Goal: Transaction & Acquisition: Purchase product/service

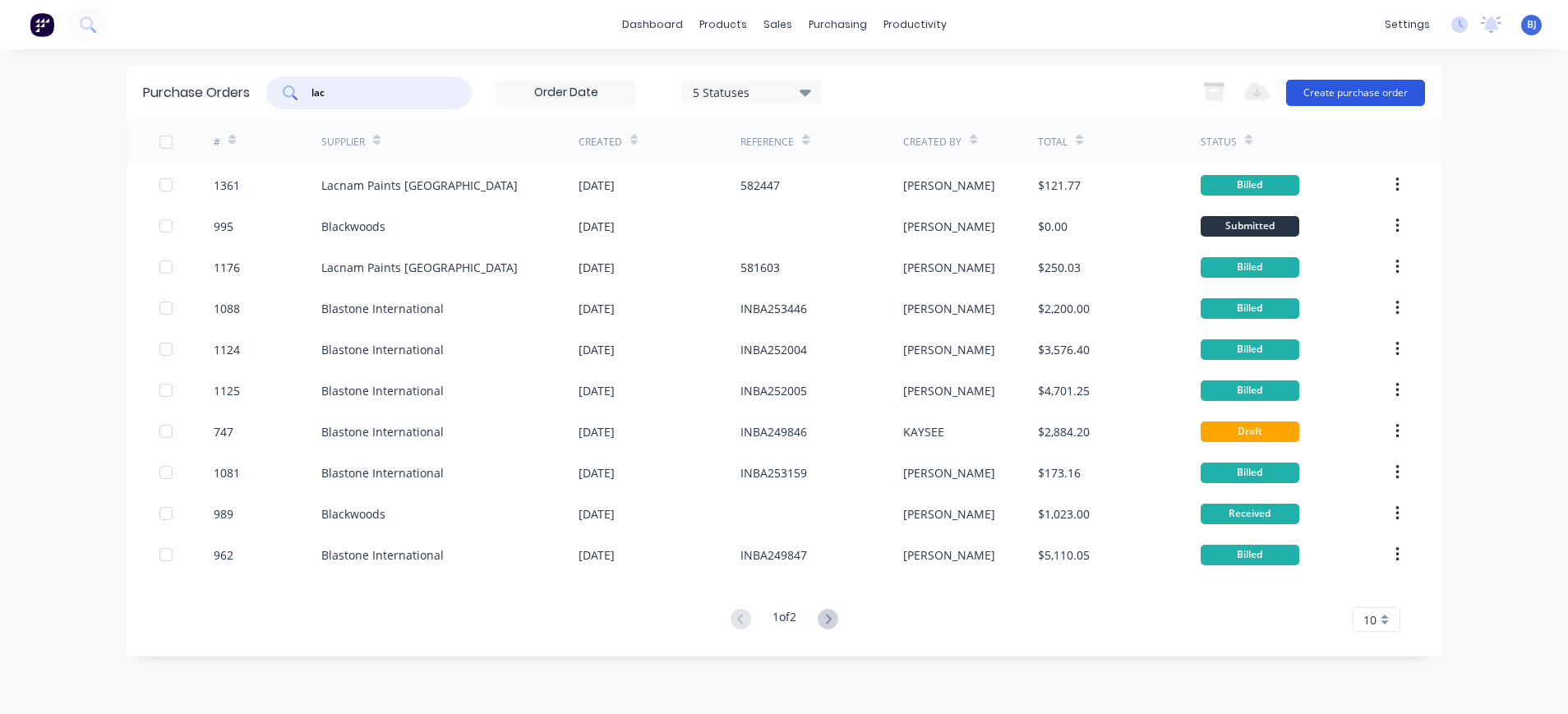
type input "lac"
click at [1359, 94] on button "Create purchase order" at bounding box center [1355, 93] width 139 height 27
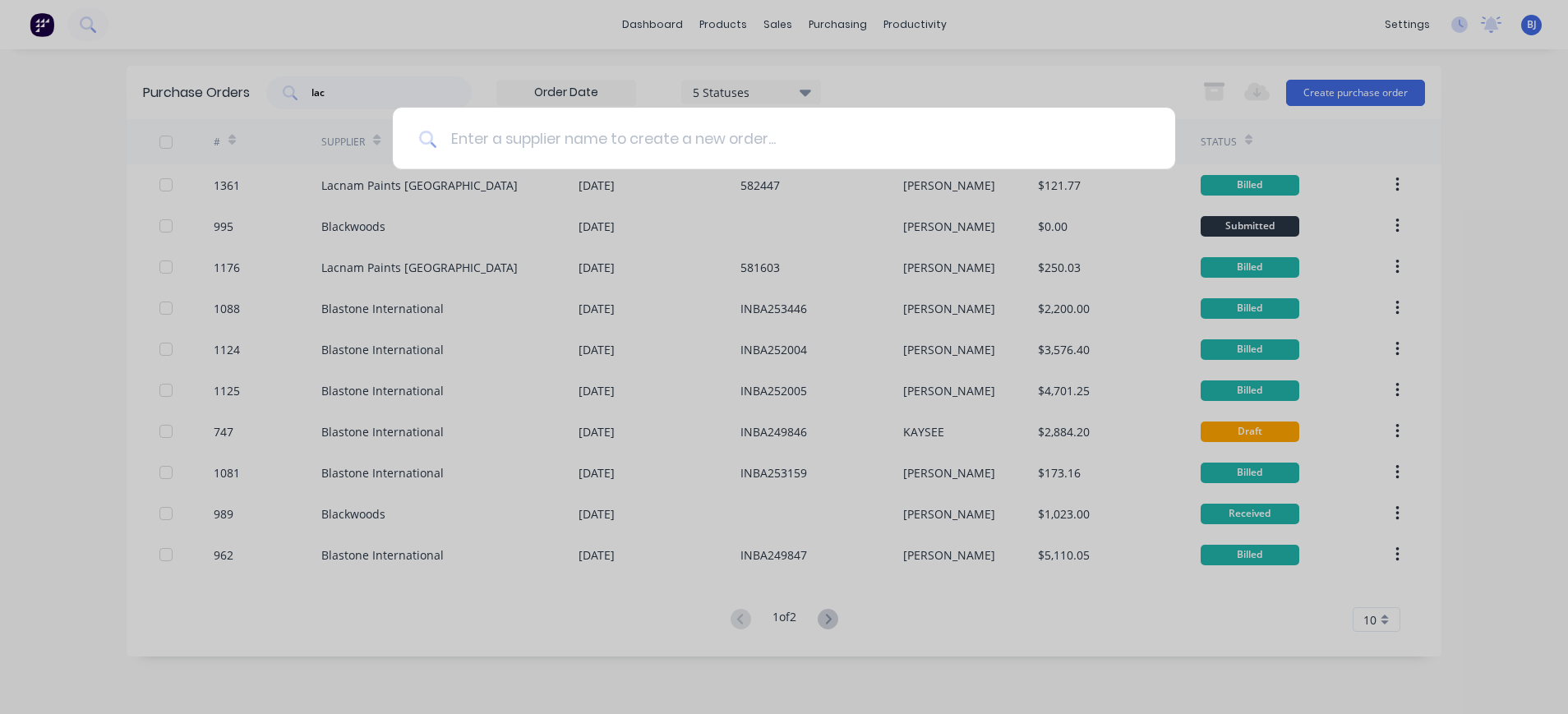
click at [542, 146] on input at bounding box center [793, 137] width 711 height 61
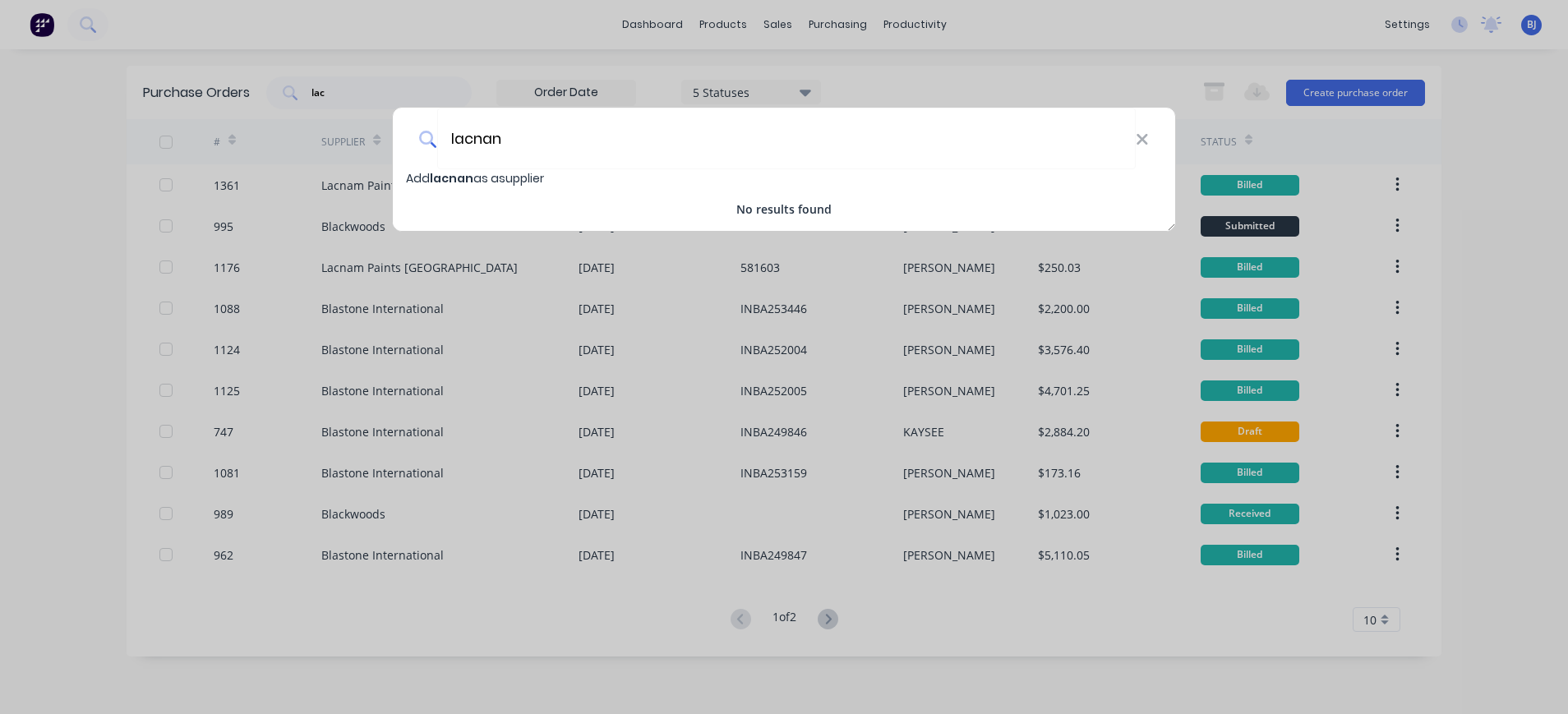
type input "lacnan"
click at [513, 178] on span "Add lacnan as a supplier" at bounding box center [475, 178] width 138 height 17
select select "AU"
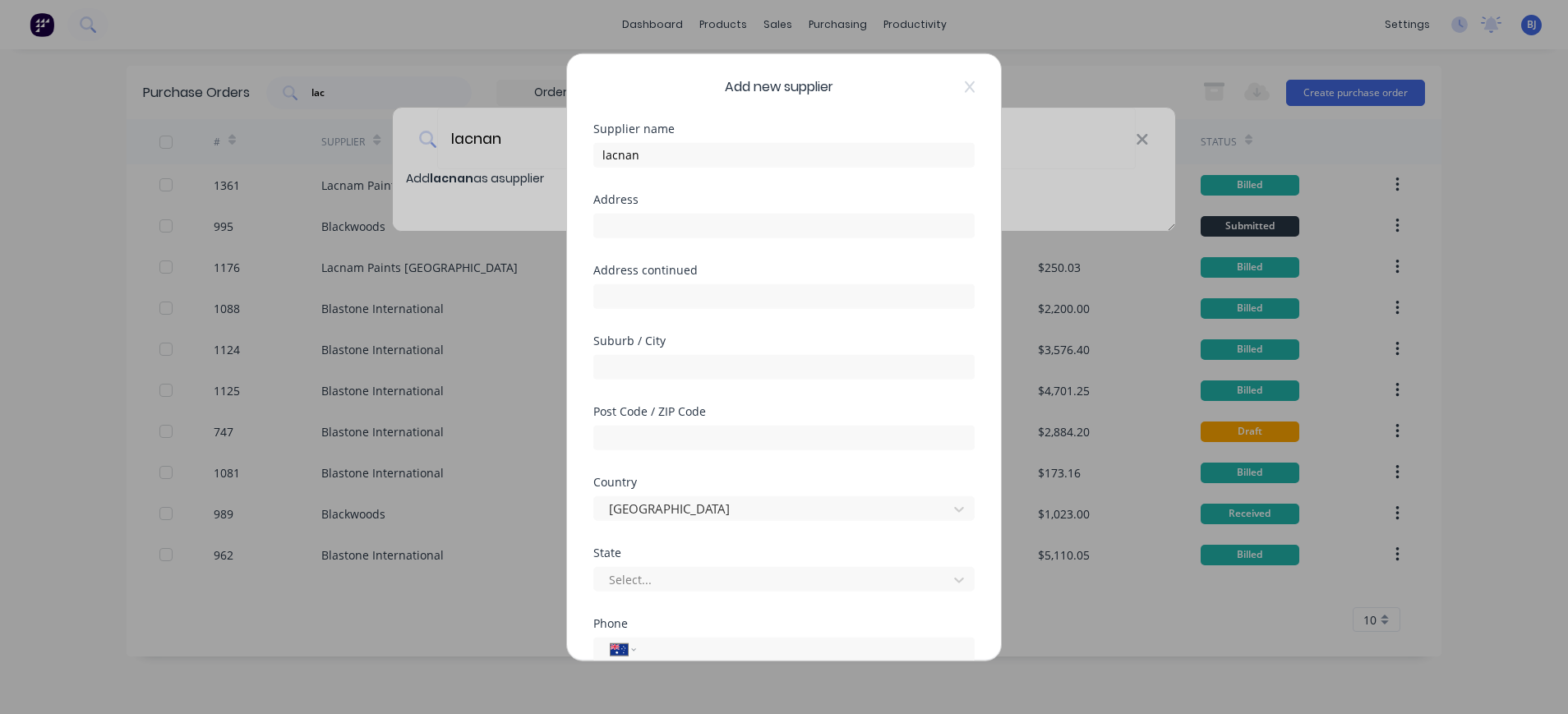
click at [500, 129] on div "Add new supplier Supplier name lacnan Address Address continued Suburb / City P…" at bounding box center [784, 357] width 1568 height 714
click at [965, 89] on icon at bounding box center [969, 86] width 10 height 13
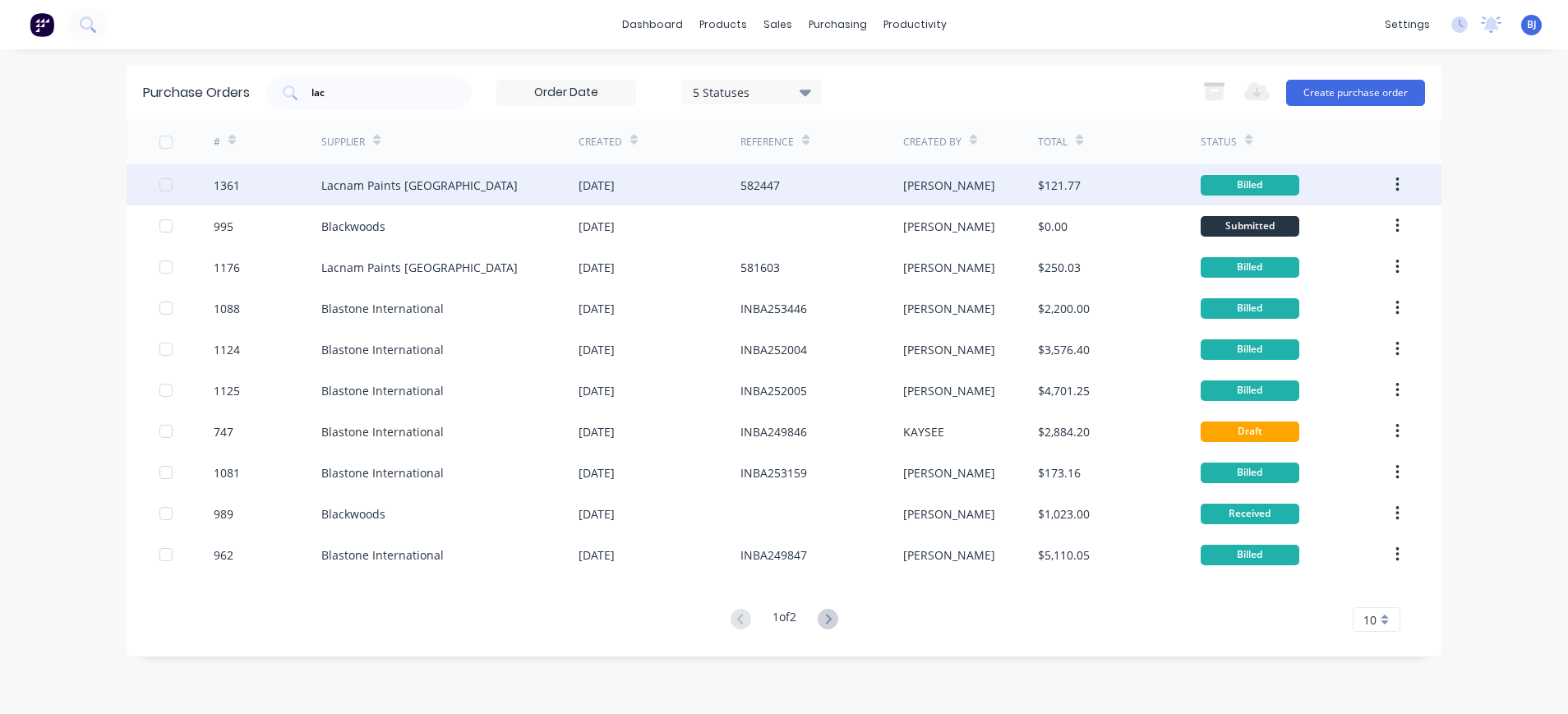
click at [375, 184] on div "Lacnam Paints [GEOGRAPHIC_DATA]" at bounding box center [419, 184] width 196 height 17
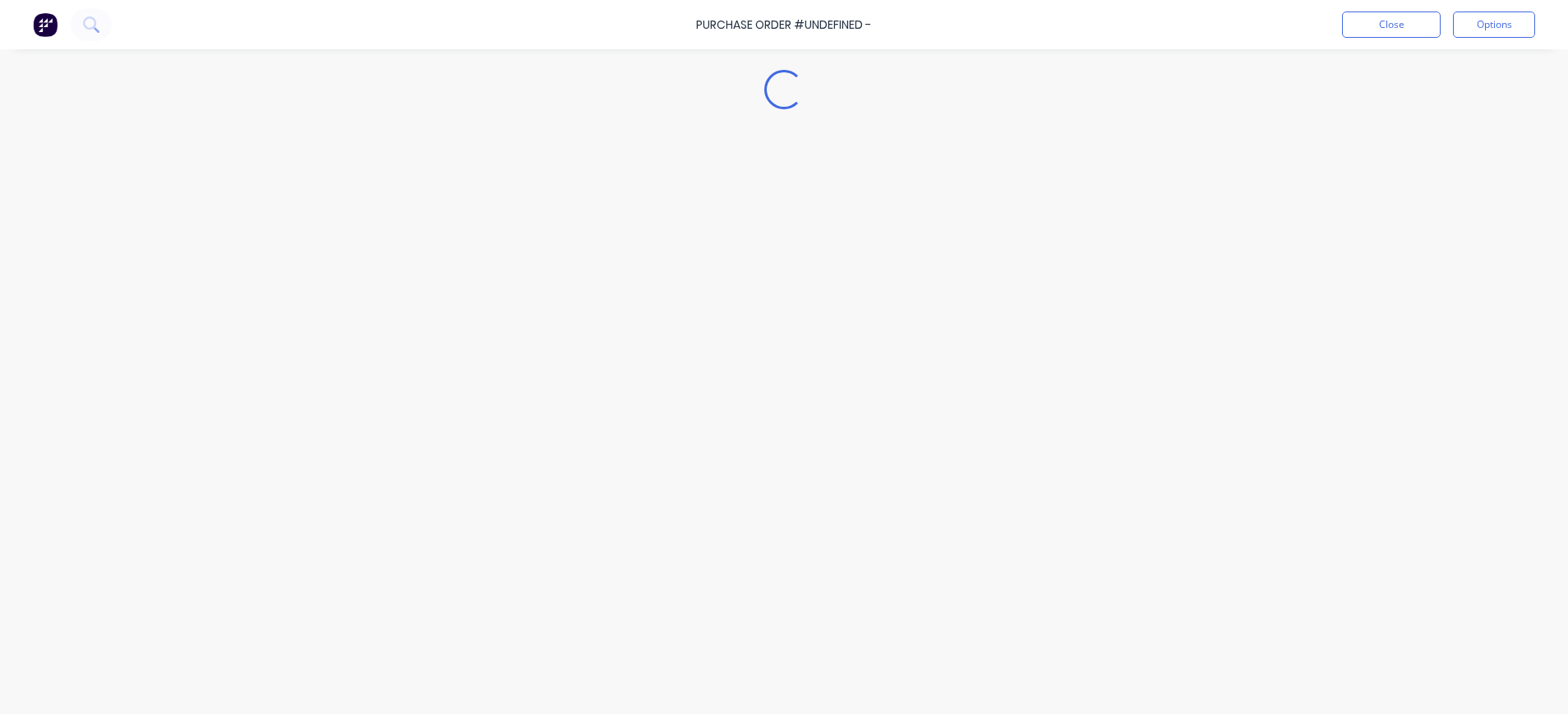
type textarea "x"
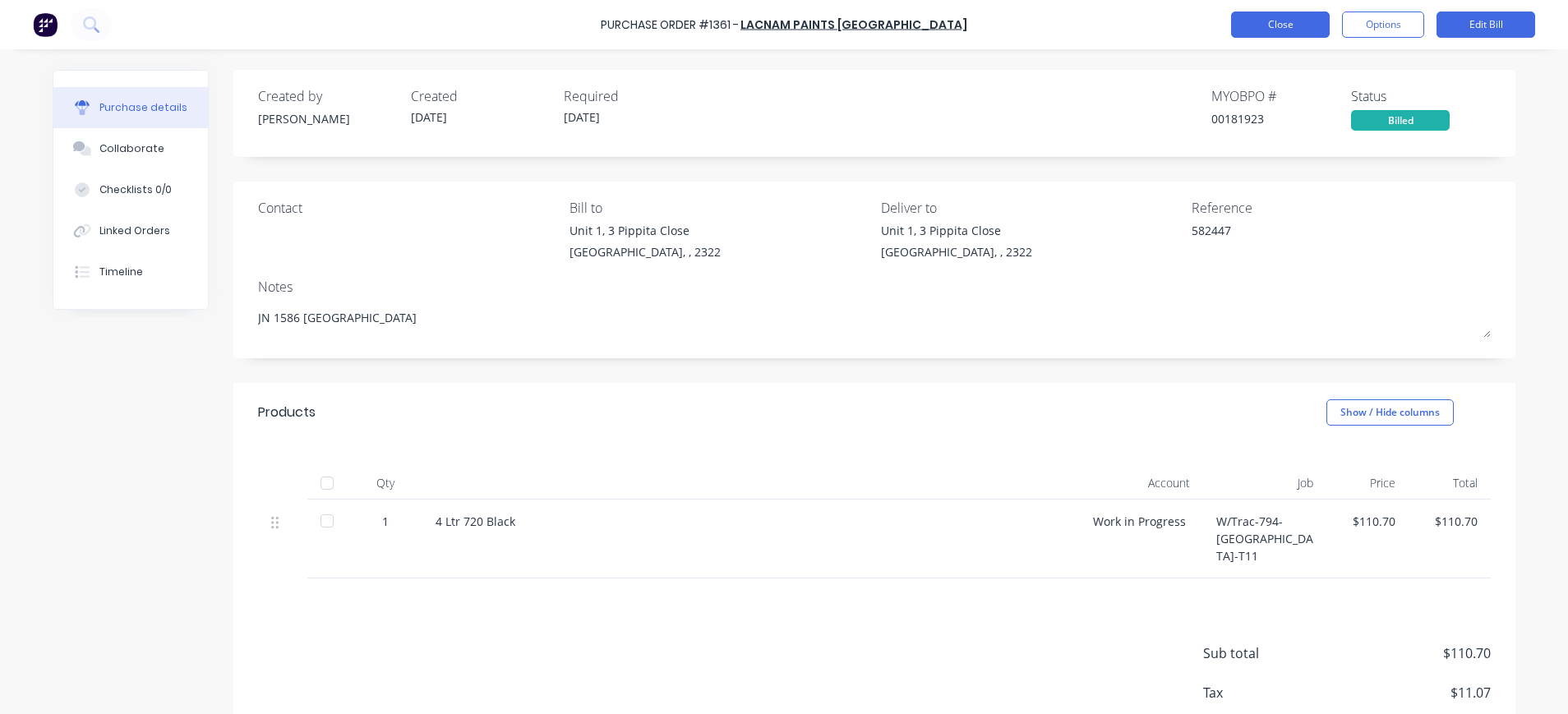
click at [1282, 21] on button "Close" at bounding box center [1280, 25] width 98 height 27
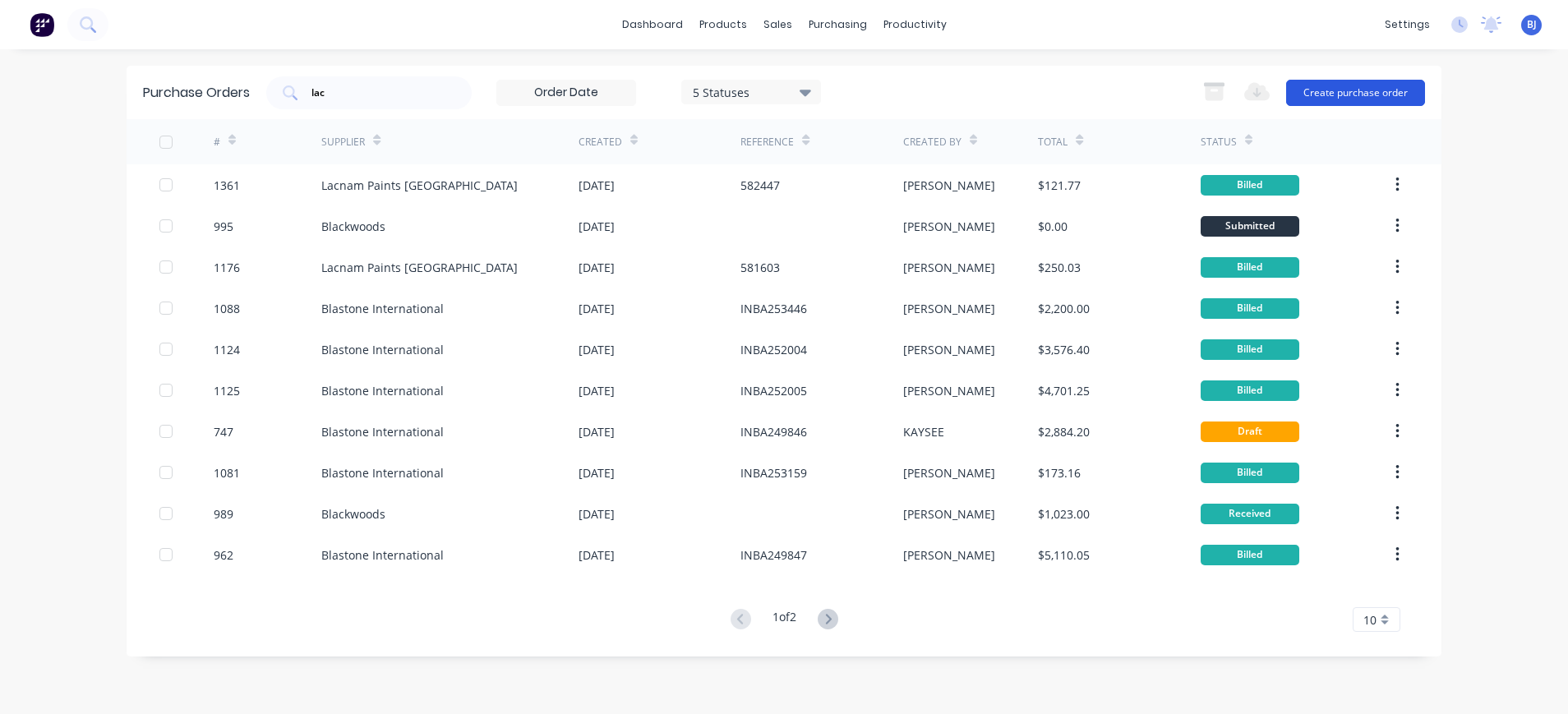
click at [1336, 86] on button "Create purchase order" at bounding box center [1355, 93] width 139 height 27
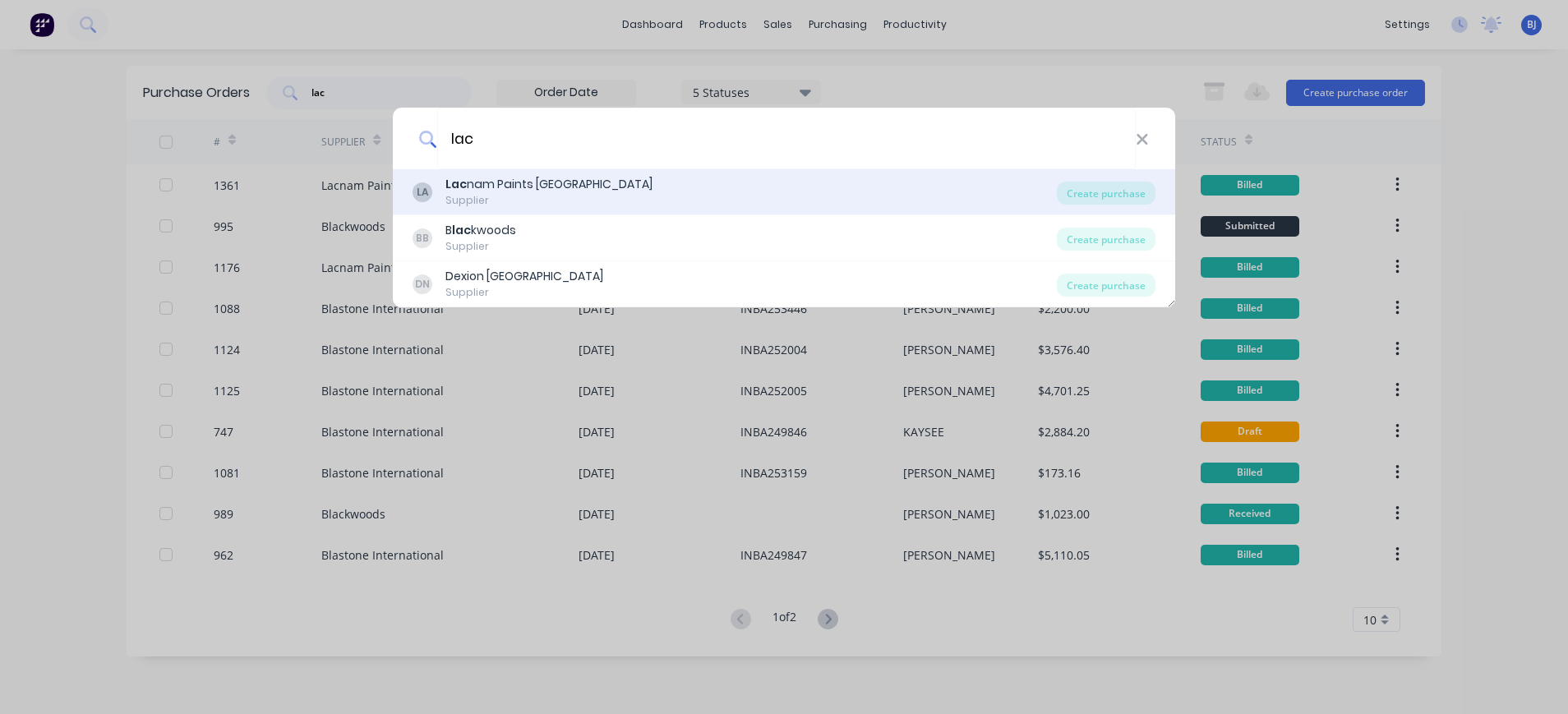
type input "lac"
click at [622, 183] on div "LA Lac nam Paints Australia Supplier" at bounding box center [734, 192] width 644 height 32
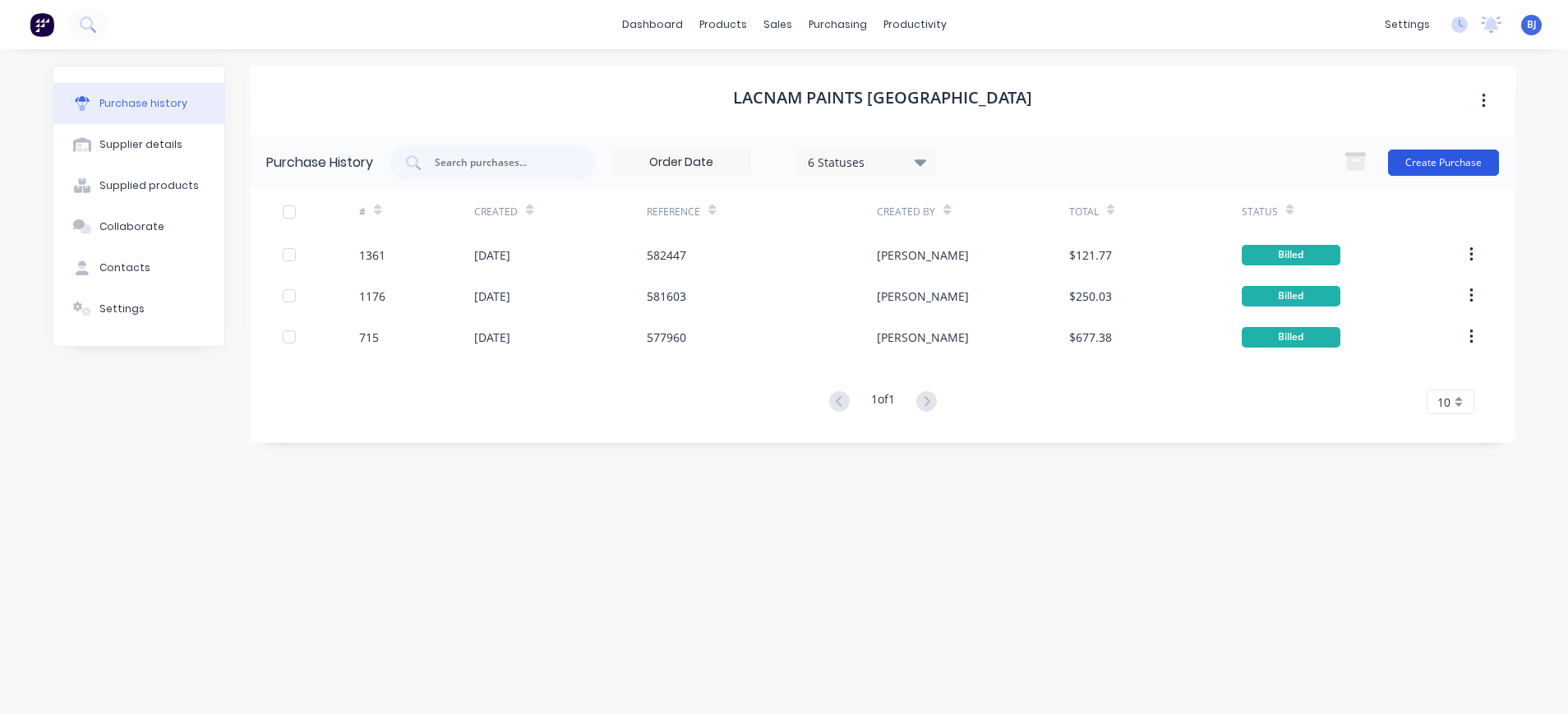
click at [1431, 161] on button "Create Purchase" at bounding box center [1443, 163] width 111 height 27
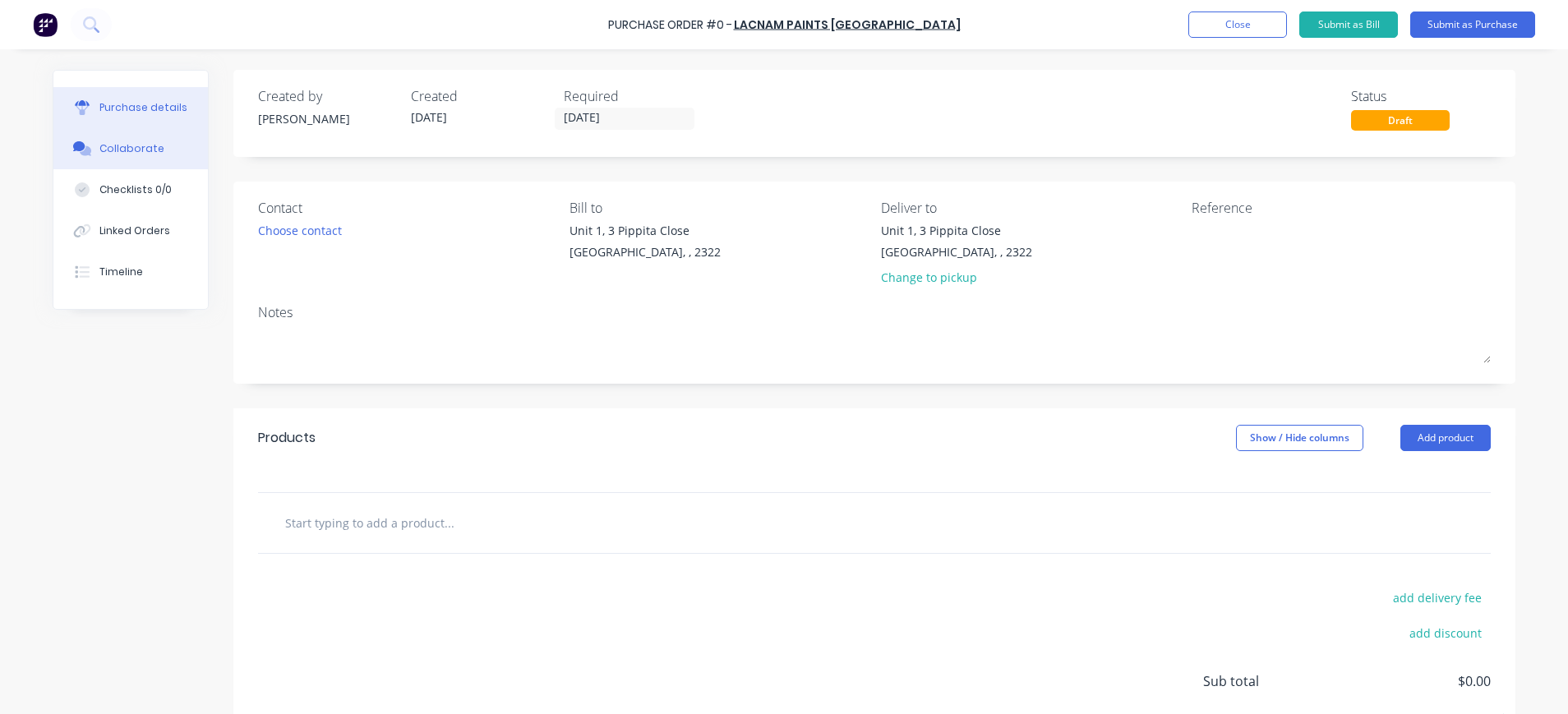
click at [125, 151] on div "Collaborate" at bounding box center [131, 148] width 65 height 15
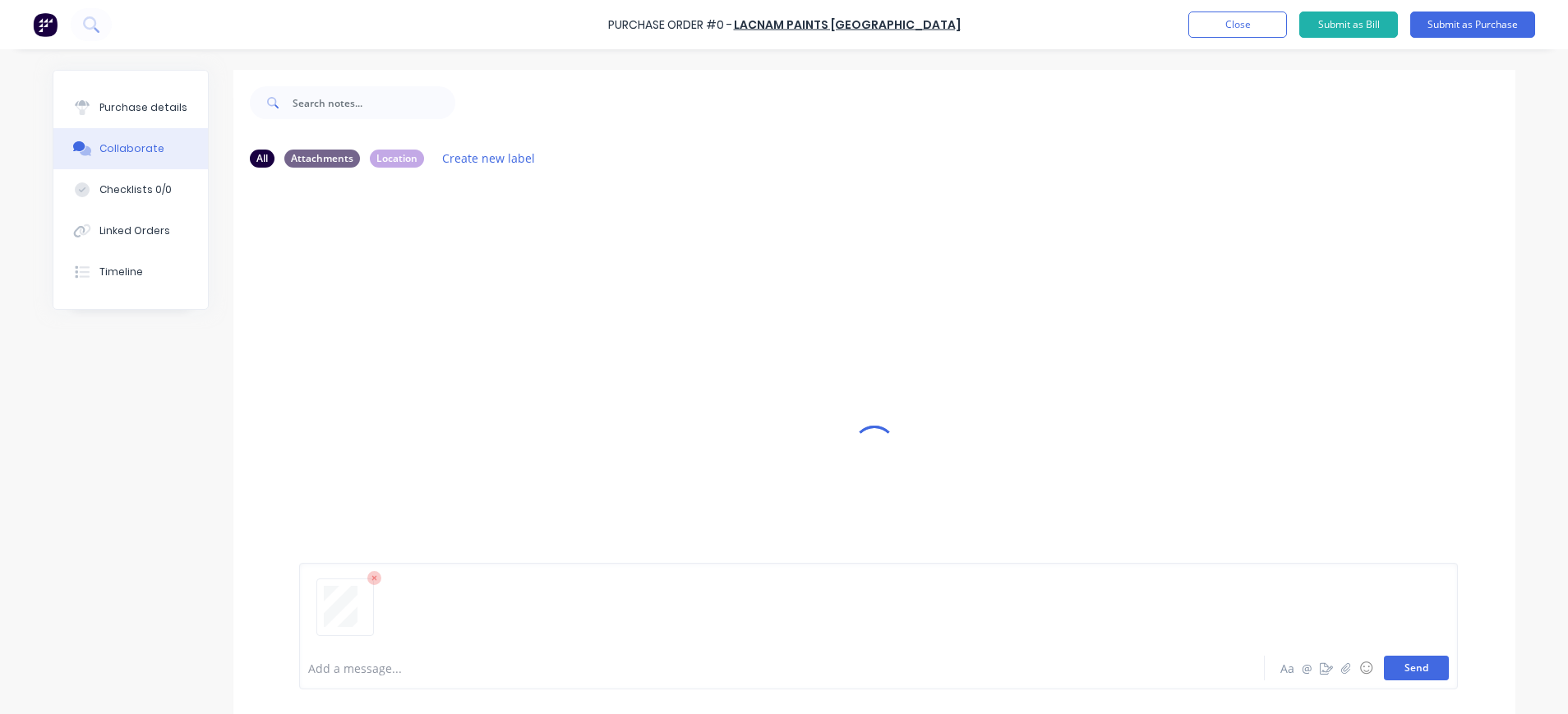
click at [1394, 668] on button "Send" at bounding box center [1415, 668] width 65 height 25
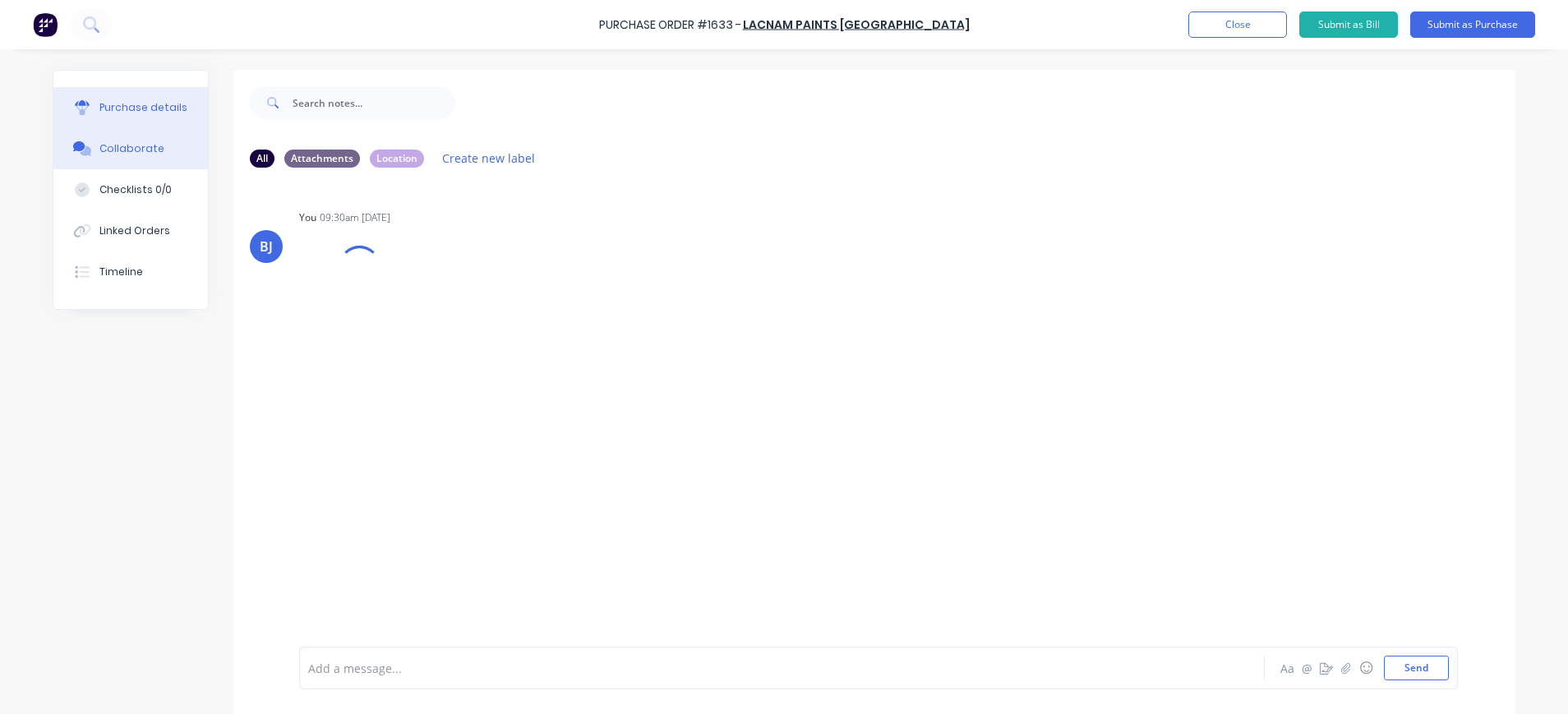
click at [133, 117] on button "Purchase details" at bounding box center [130, 107] width 154 height 41
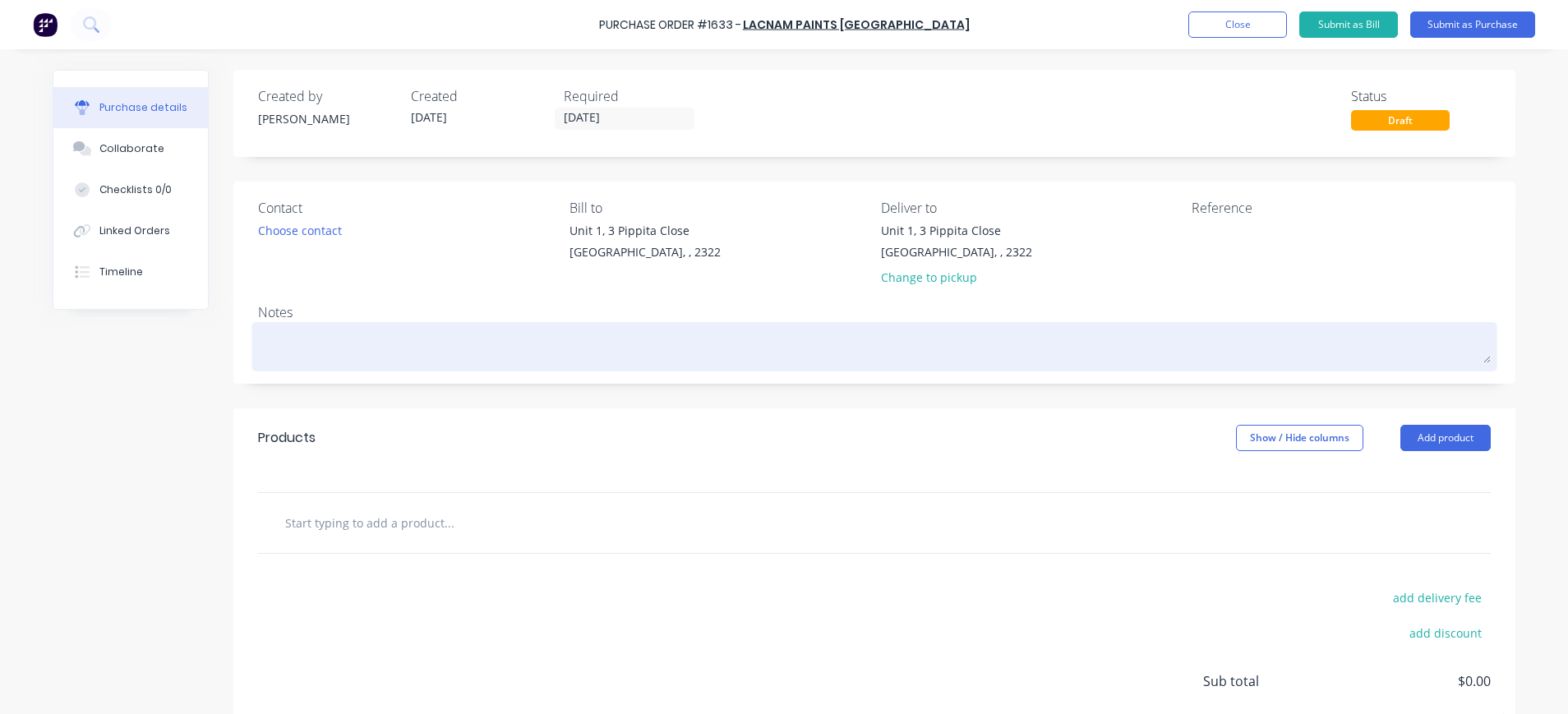
click at [416, 334] on textarea at bounding box center [874, 345] width 1233 height 37
type textarea "x"
type textarea "P"
type textarea "x"
type textarea "Pl"
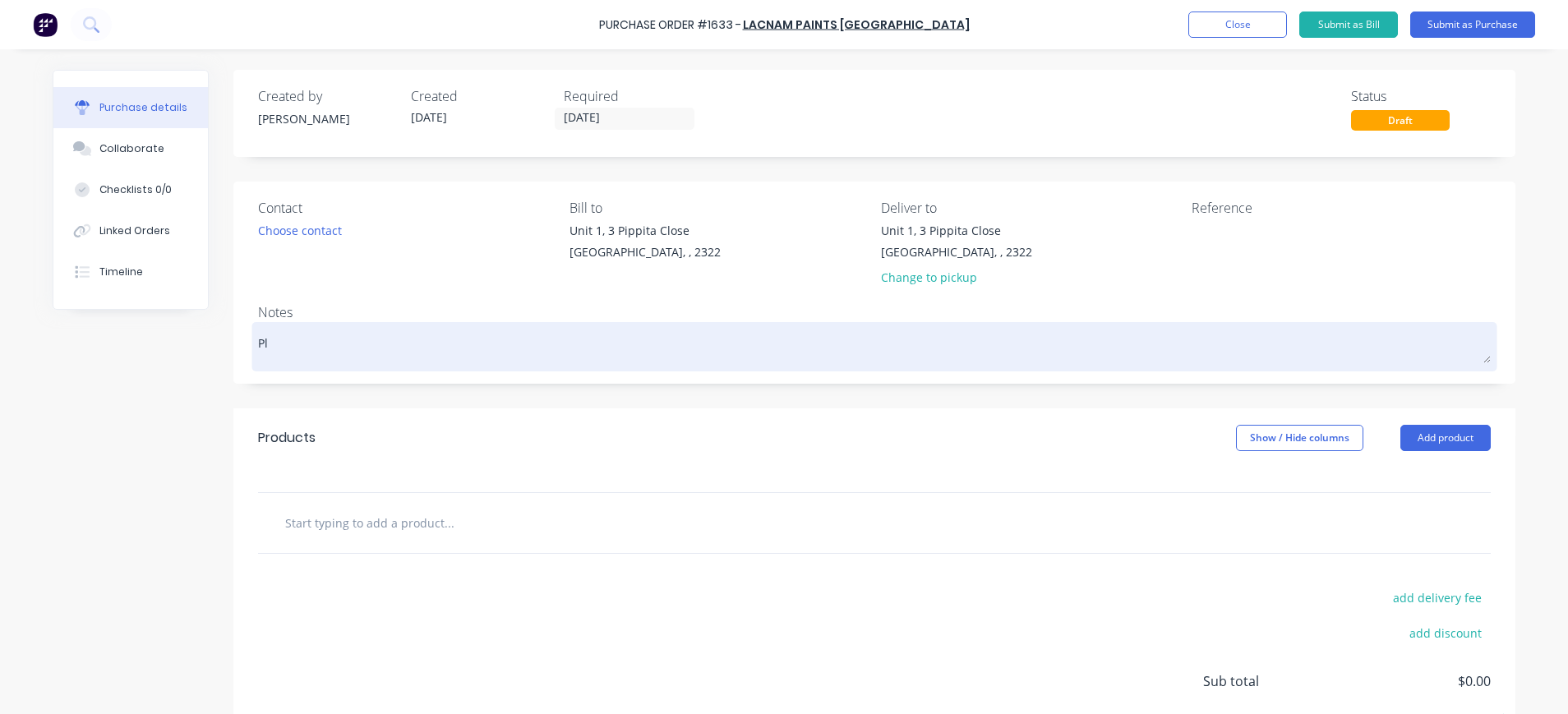
type textarea "x"
type textarea "Ple"
type textarea "x"
type textarea "Plea"
type textarea "x"
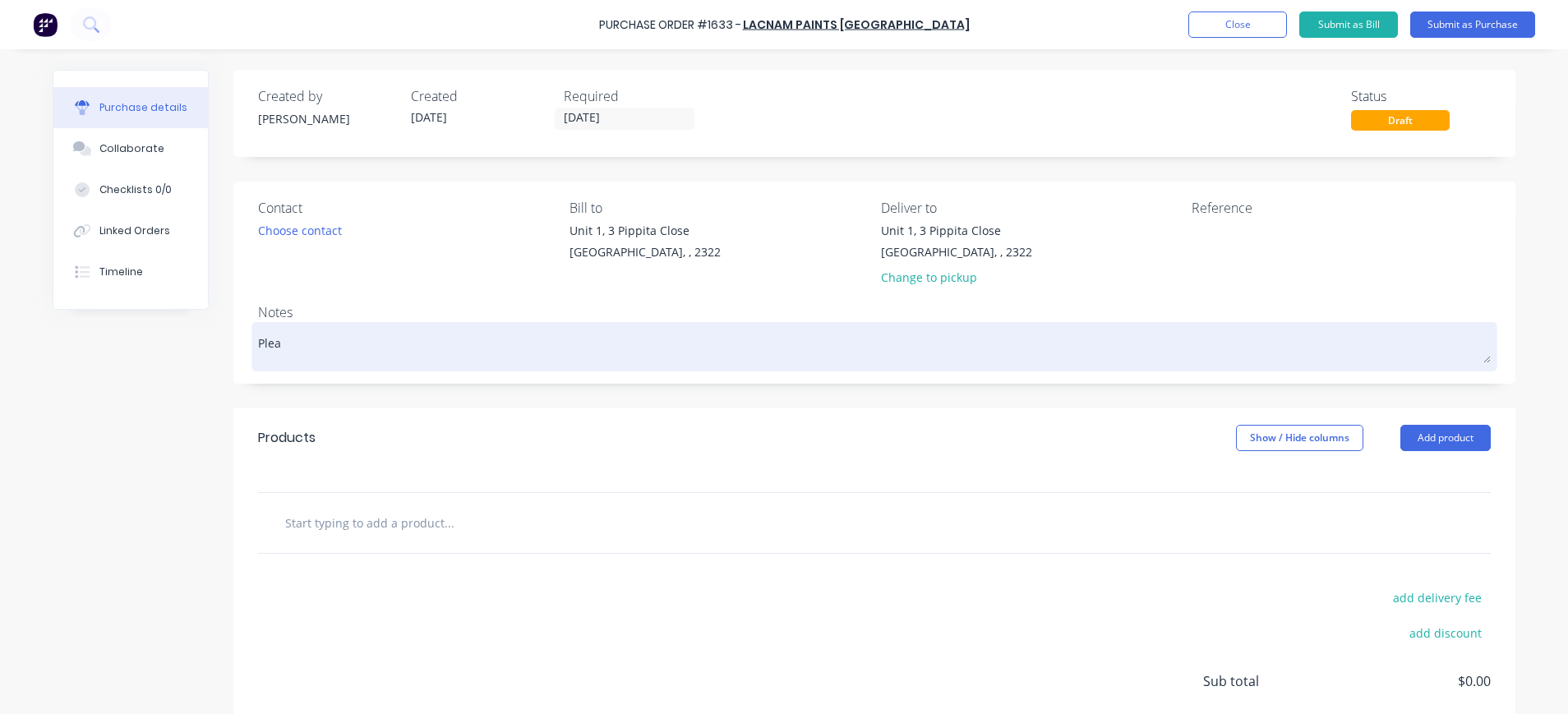
type textarea "Pleas"
type textarea "x"
type textarea "Please"
type textarea "x"
type textarea "Please"
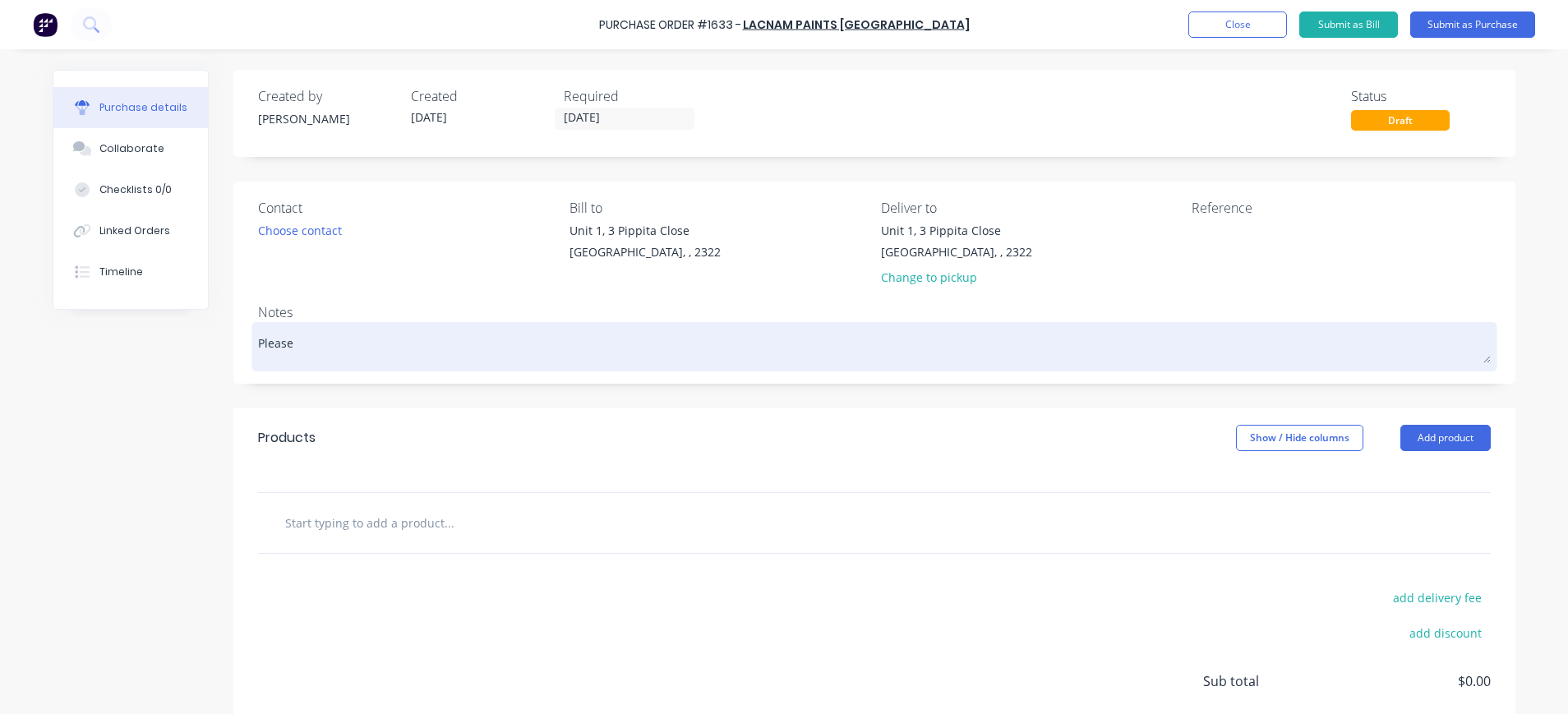
type textarea "x"
type textarea "Please s"
type textarea "x"
type textarea "Please su"
type textarea "x"
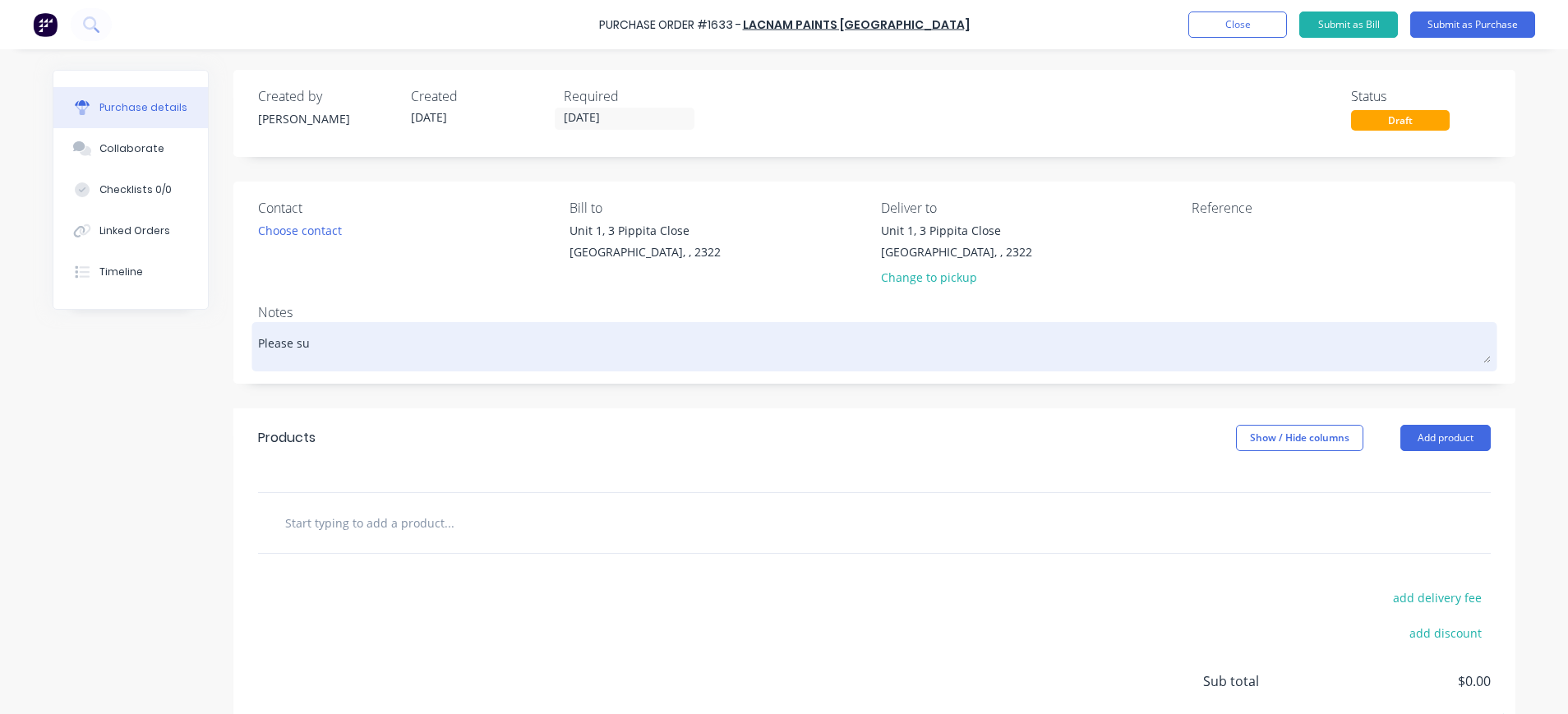
type textarea "Please sup"
type textarea "x"
type textarea "Please supp"
type textarea "x"
type textarea "Please suppl"
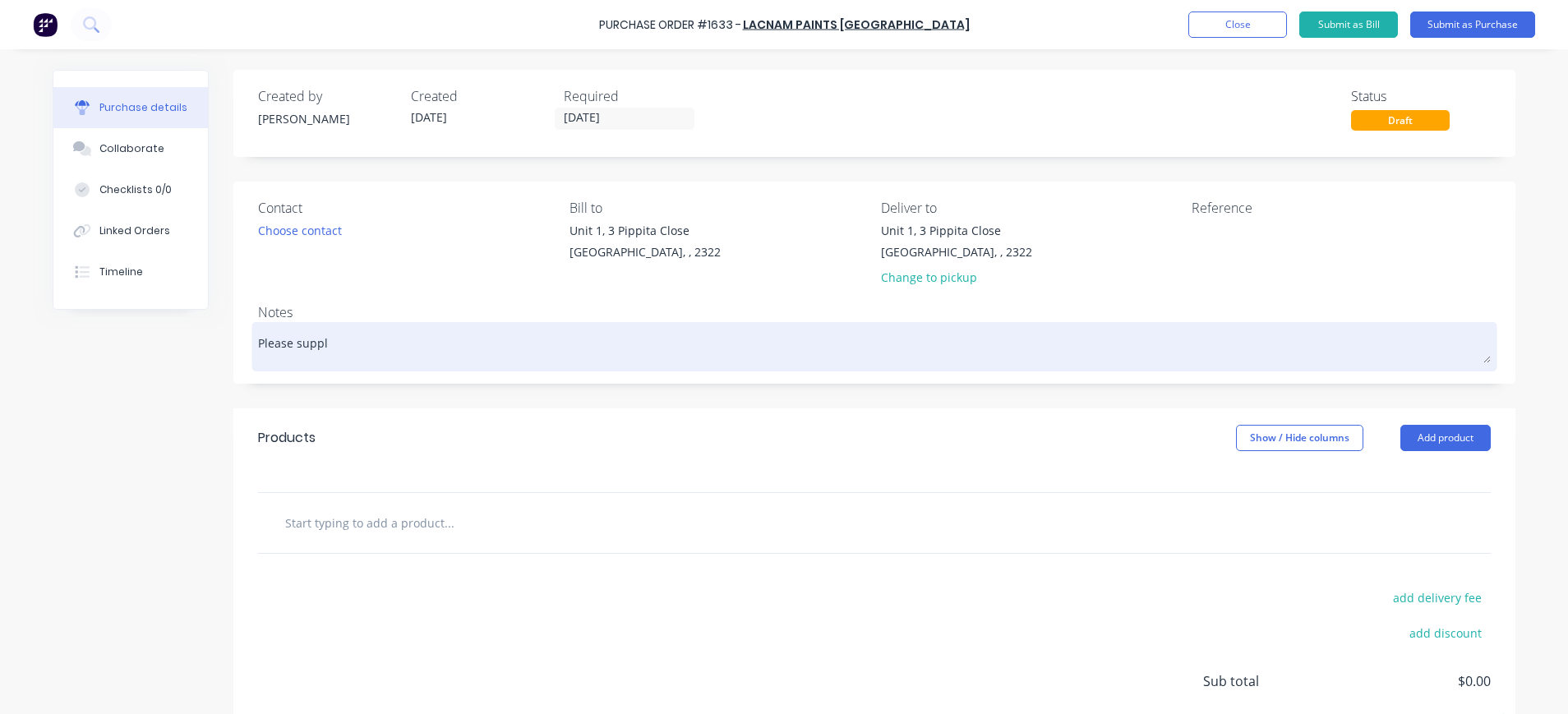
type textarea "x"
type textarea "Please supply"
type textarea "x"
type textarea "Please supply"
type textarea "x"
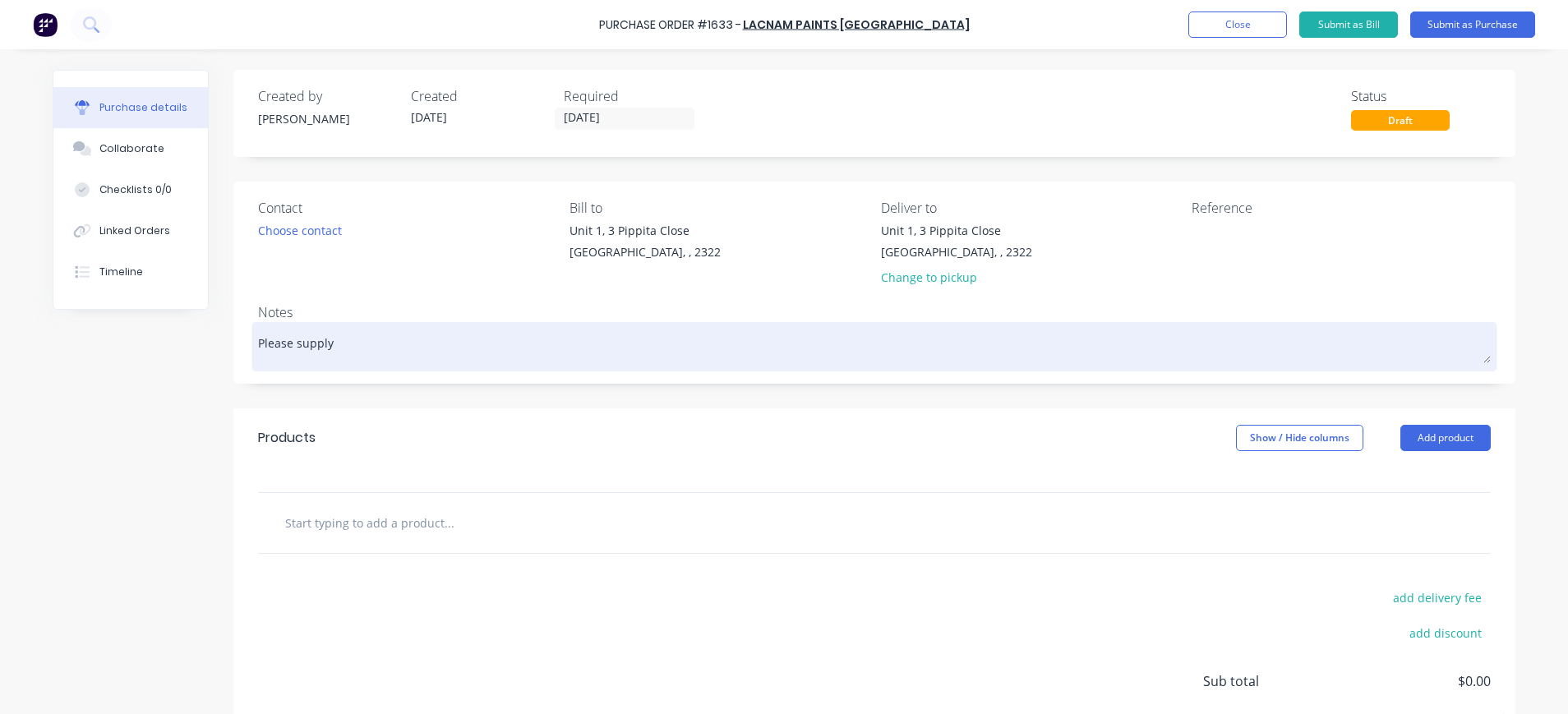
type textarea "Please supply a"
type textarea "x"
type textarea "Please supply as"
type textarea "x"
type textarea "Please supply as"
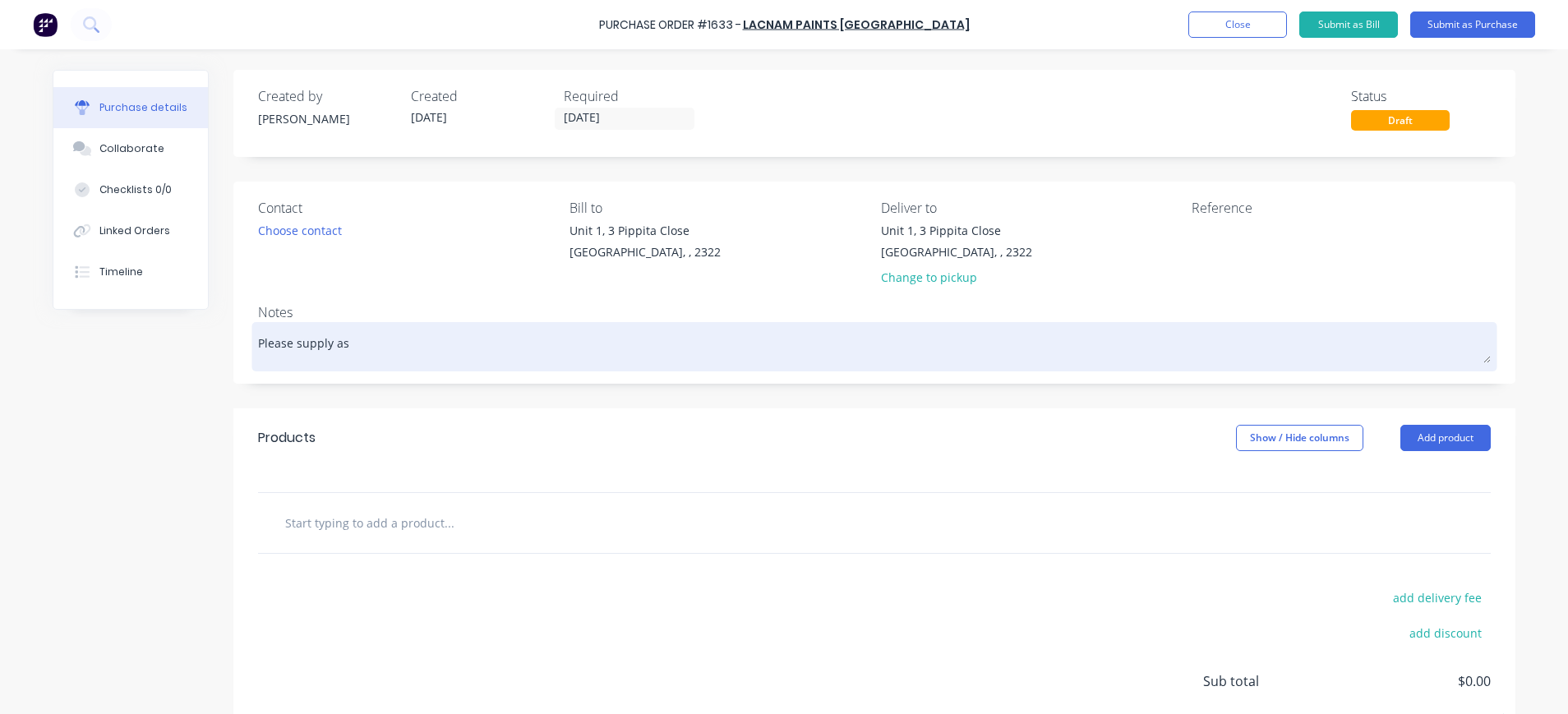
type textarea "x"
type textarea "Please supply as p"
type textarea "x"
type textarea "Please supply as pe"
type textarea "x"
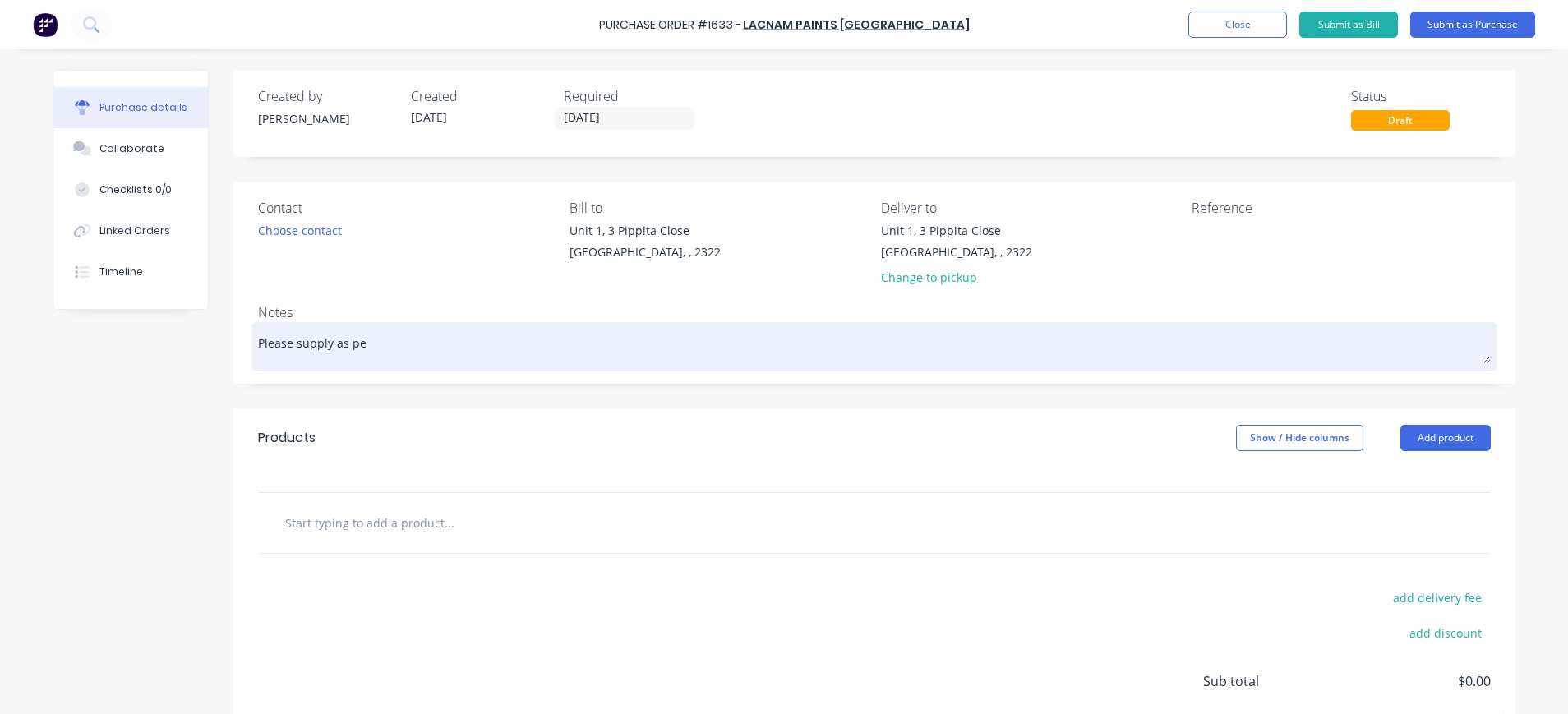
type textarea "Please supply as per"
type textarea "x"
type textarea "Please supply as per"
type textarea "x"
type textarea "Please supply as per Q"
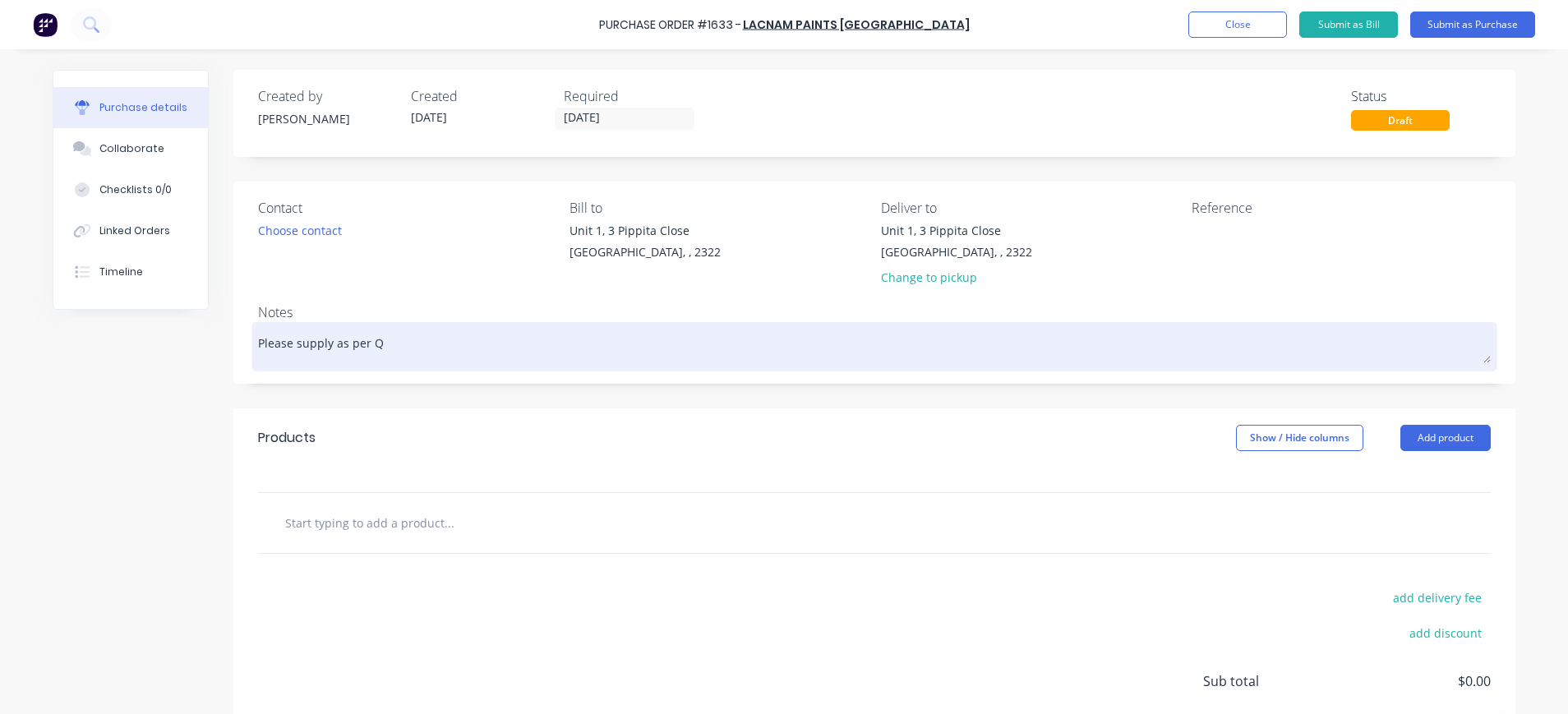
type textarea "x"
type textarea "Please supply as per Qu"
type textarea "x"
type textarea "Please supply as per Quo"
type textarea "x"
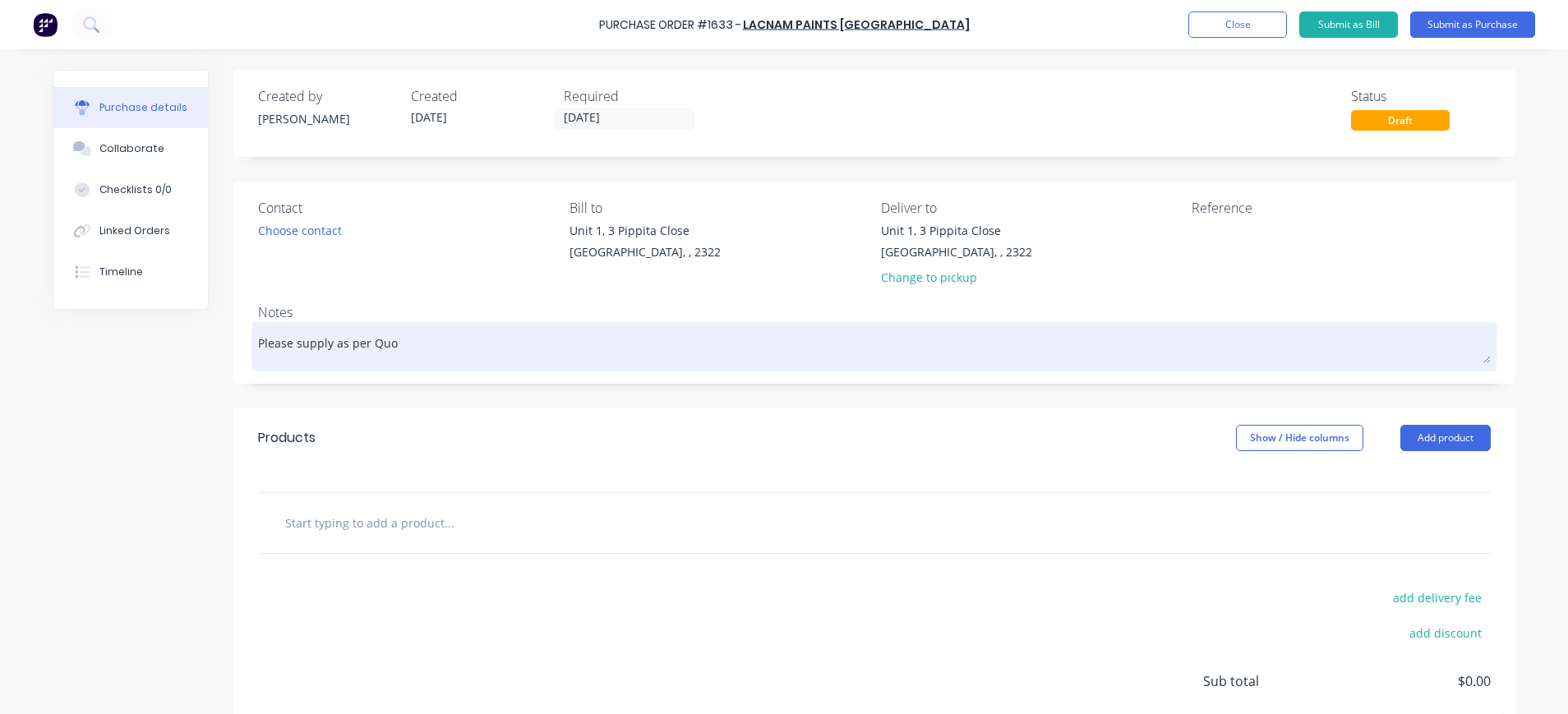
type textarea "Please supply as per Quot"
type textarea "x"
type textarea "Please supply as per Quote"
type textarea "x"
type textarea "Please supply as per Quote"
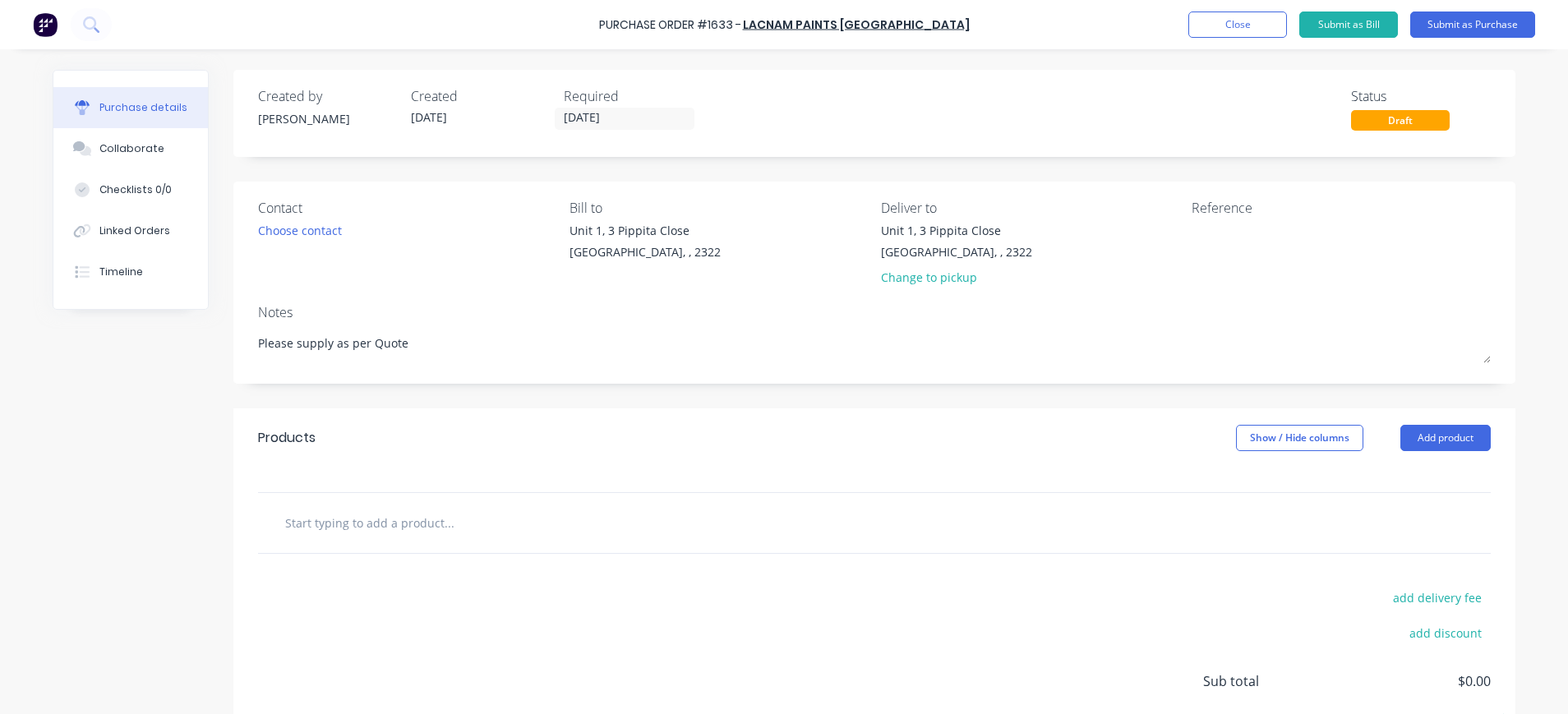
type textarea "x"
type textarea "Please supply as per Quote 1"
type textarea "x"
type textarea "Please supply as per Quote 13"
type textarea "x"
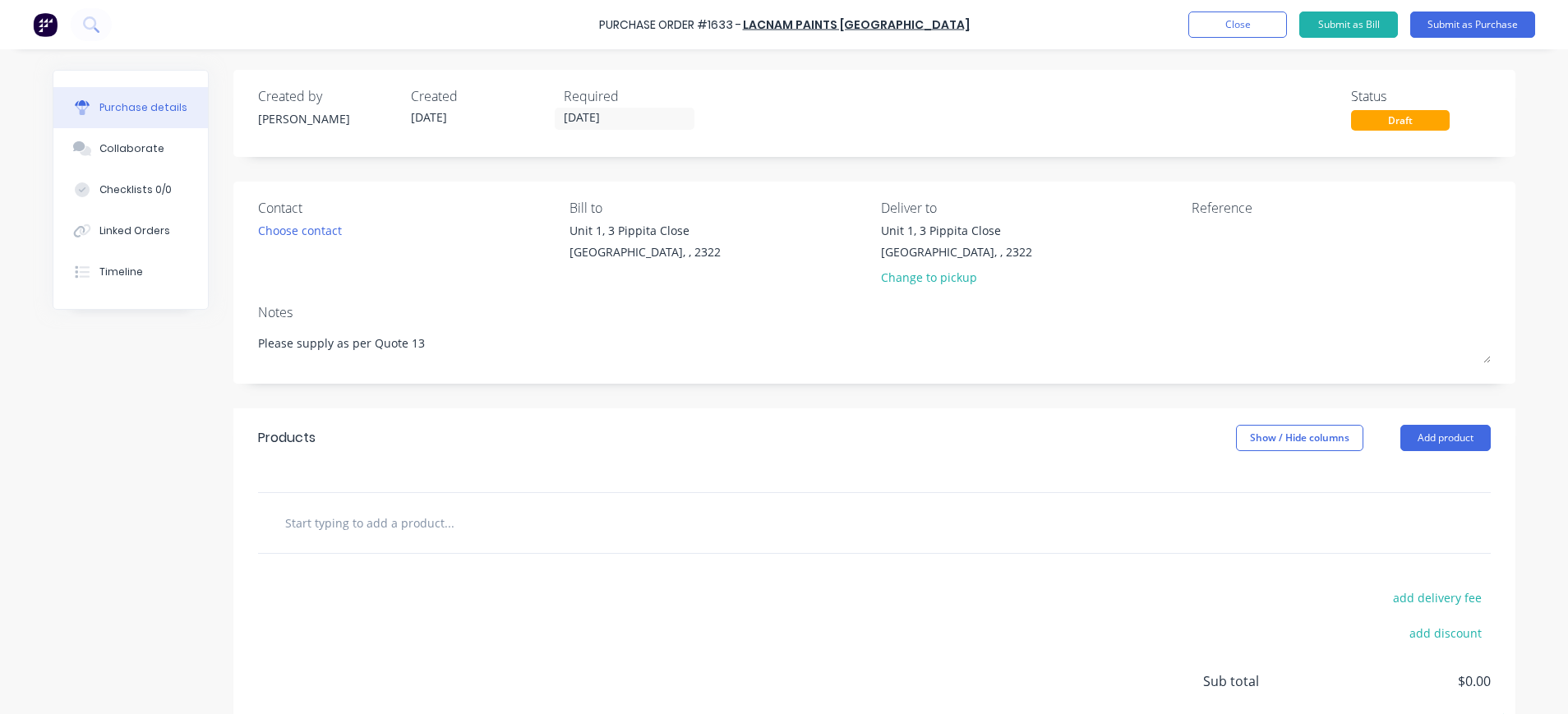
type textarea "Please supply as per Quote 133"
type textarea "x"
type textarea "Please supply as per Quote 1336"
type textarea "x"
type textarea "Please supply as per Quote 13368"
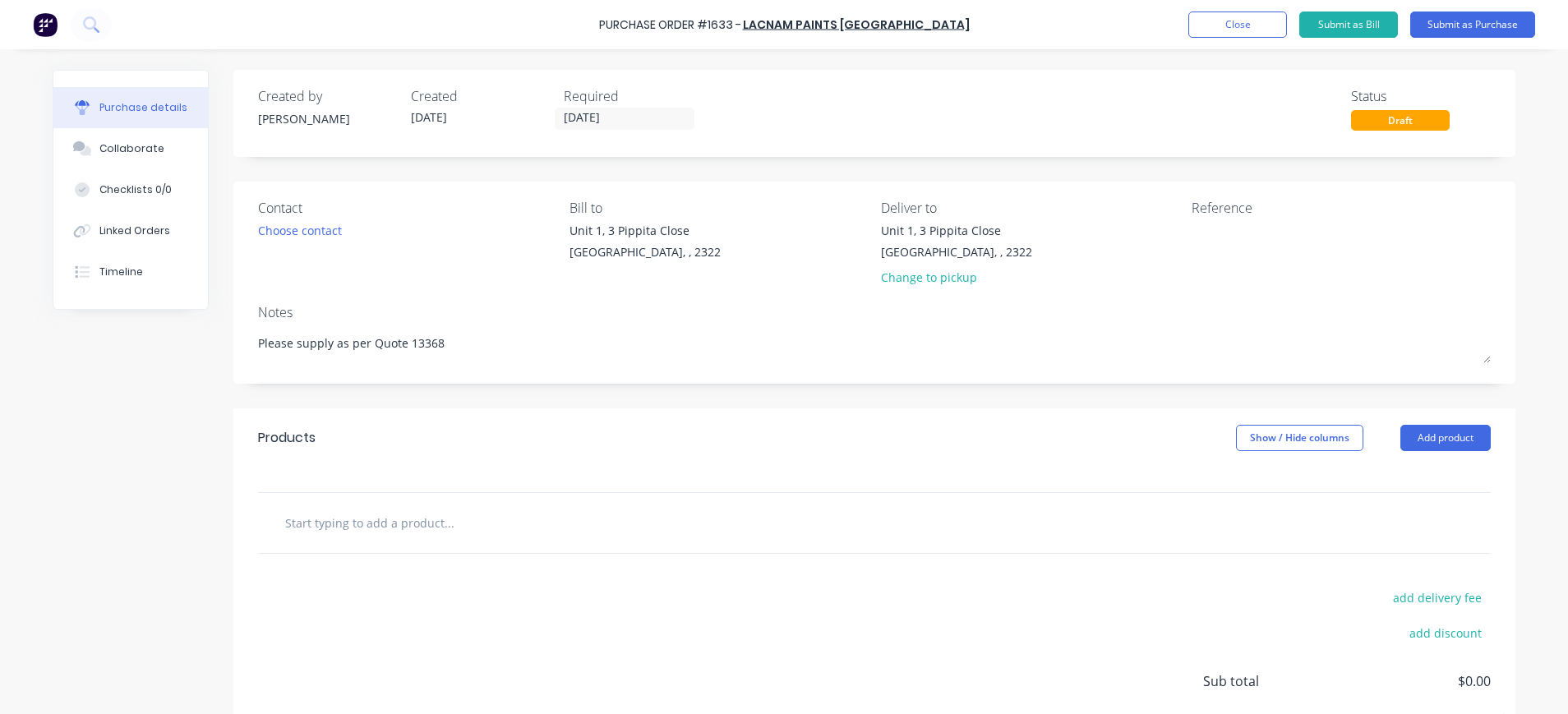
type textarea "x"
type textarea "Please supply as per Quote 133686"
type textarea "x"
type textarea "Please supply as per Quote 133686"
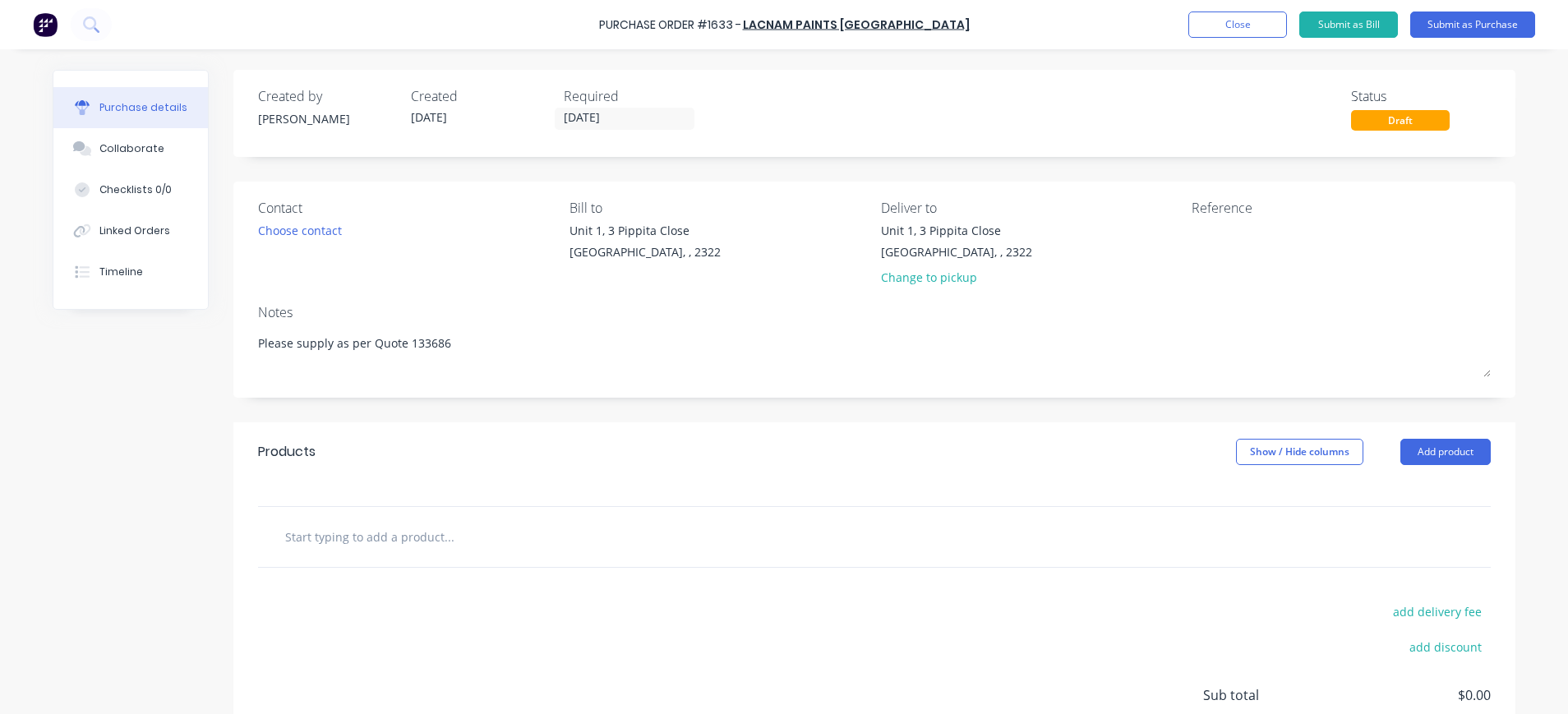
type textarea "x"
type textarea "Please supply as per Quote 133686 J"
type textarea "x"
type textarea "Please supply as per Quote 133686 J/"
type textarea "x"
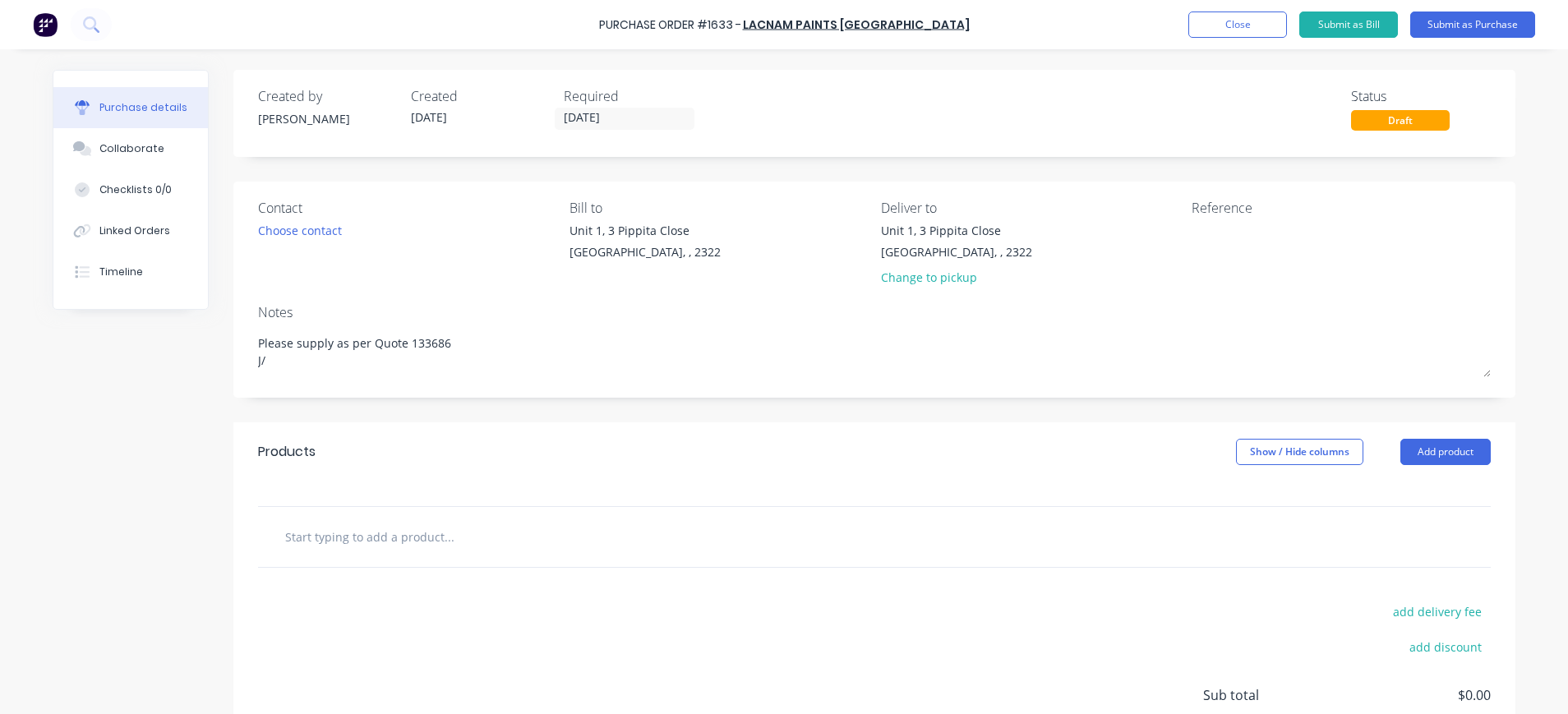
type textarea "Please supply as per Quote 133686 J/N"
type textarea "x"
type textarea "Please supply as per Quote 133686 J/N"
type textarea "x"
type textarea "Please supply as per Quote 133686 J/N 1"
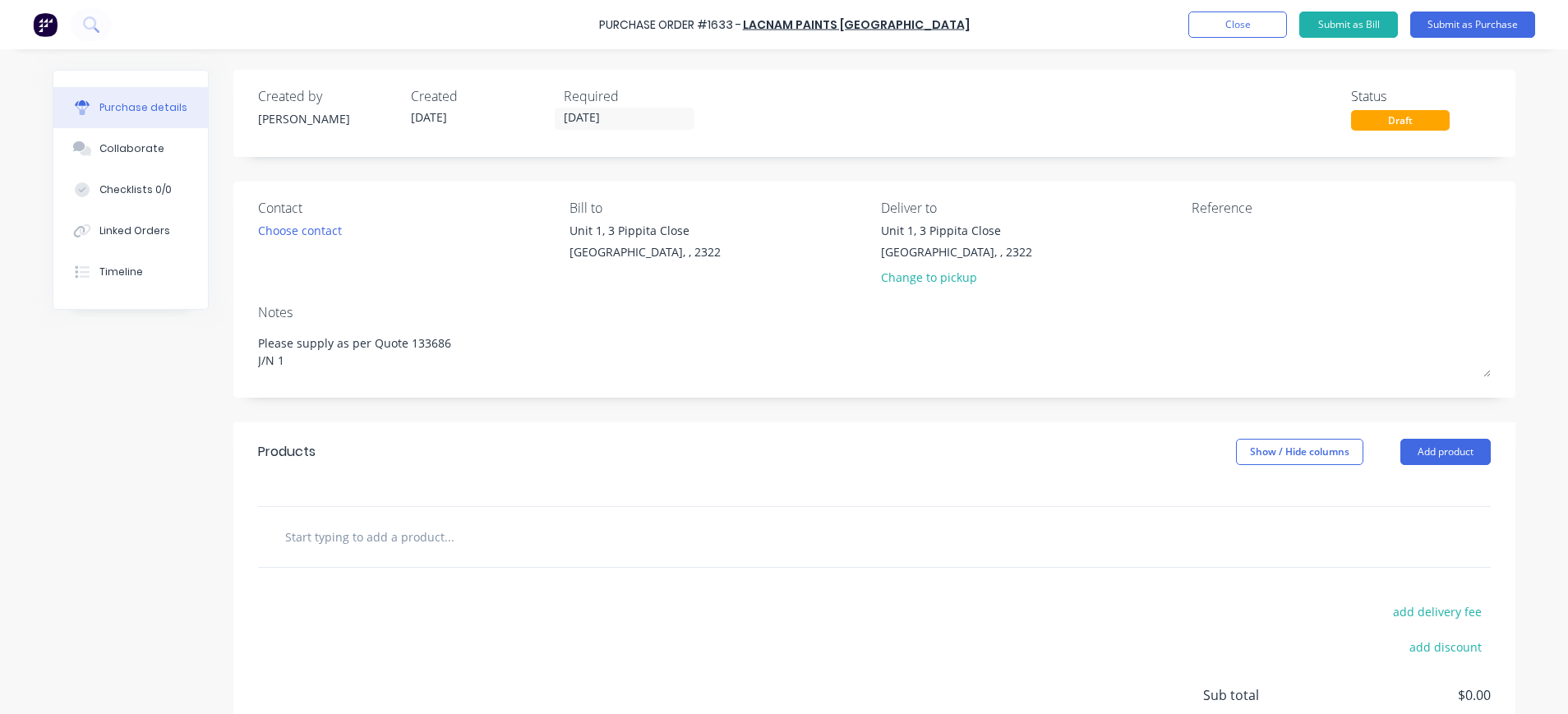
type textarea "x"
type textarea "Please supply as per Quote 133686 J/N 17"
type textarea "x"
type textarea "Please supply as per Quote 133686 J/N 177"
type textarea "x"
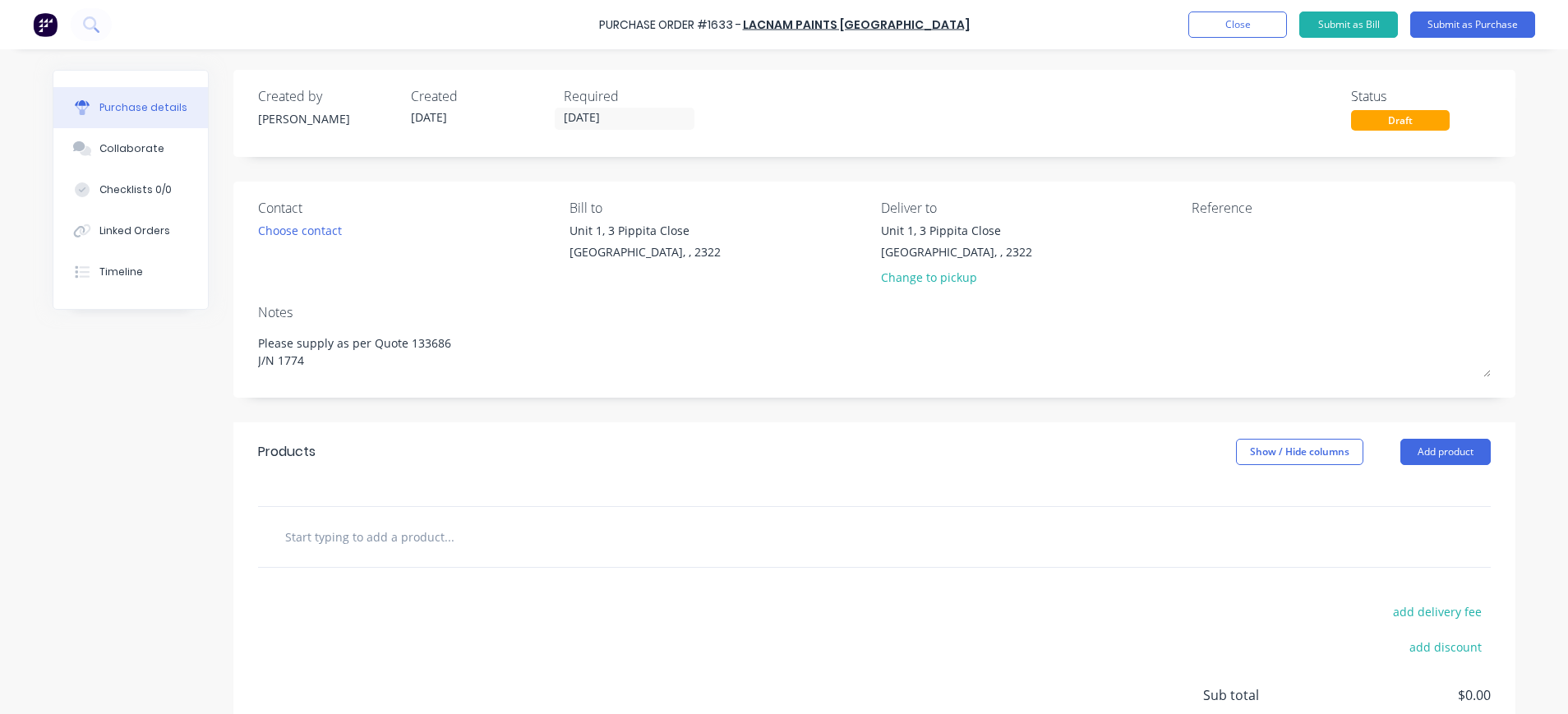
type textarea "Please supply as per Quote 133686 J/N 1774"
type textarea "x"
type textarea "Please supply as per Quote 133686 J/N 1774"
click at [296, 538] on input "text" at bounding box center [449, 536] width 329 height 33
paste input "272000004 COLD GAL 1.00 126.90 139.59 4 LITRE 3 DELIVERY CHARGES RICHOS 1.00 10…"
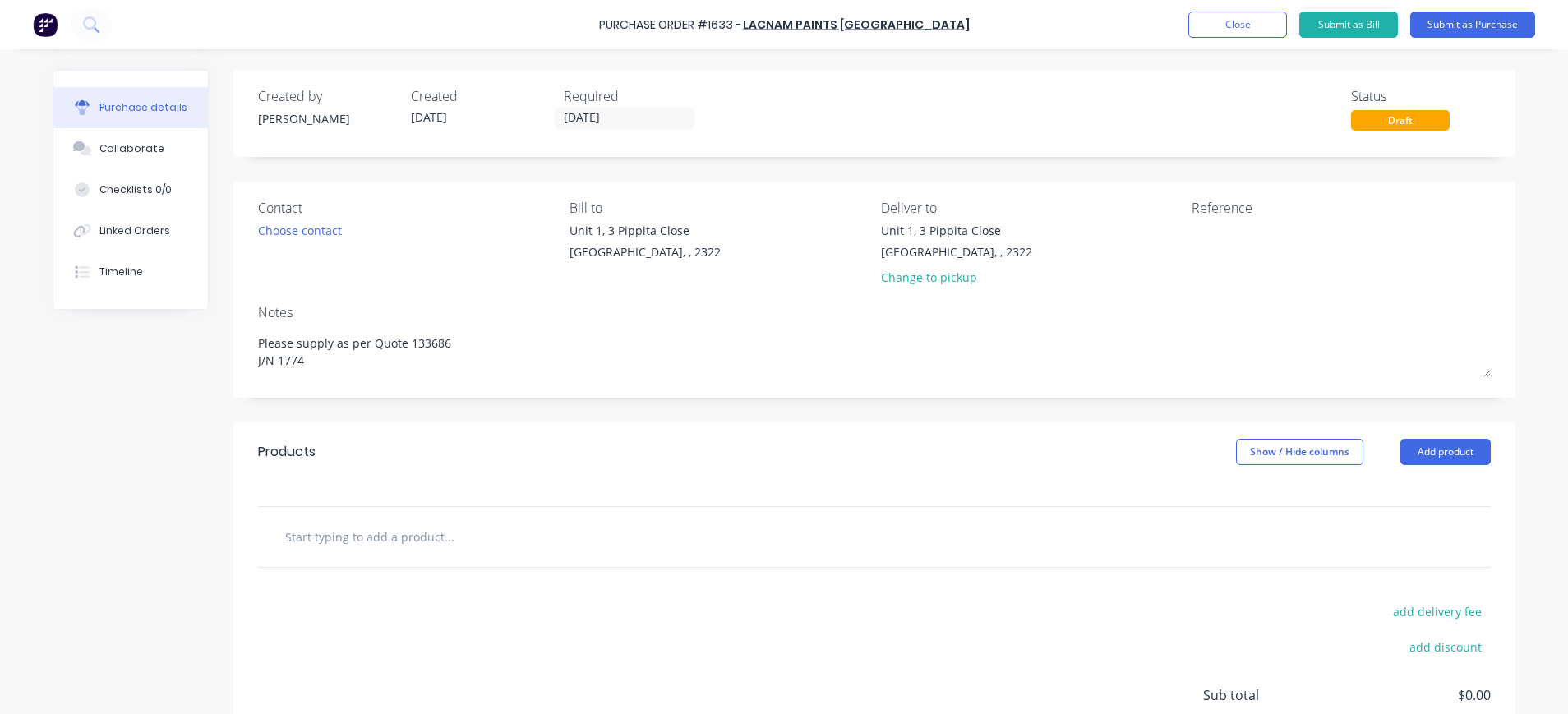
type textarea "x"
type input "272000004 COLD GAL 1.00 126.90 139.59 4 LITRE 3 DELIVERY CHARGES RICHOS 1.00 10…"
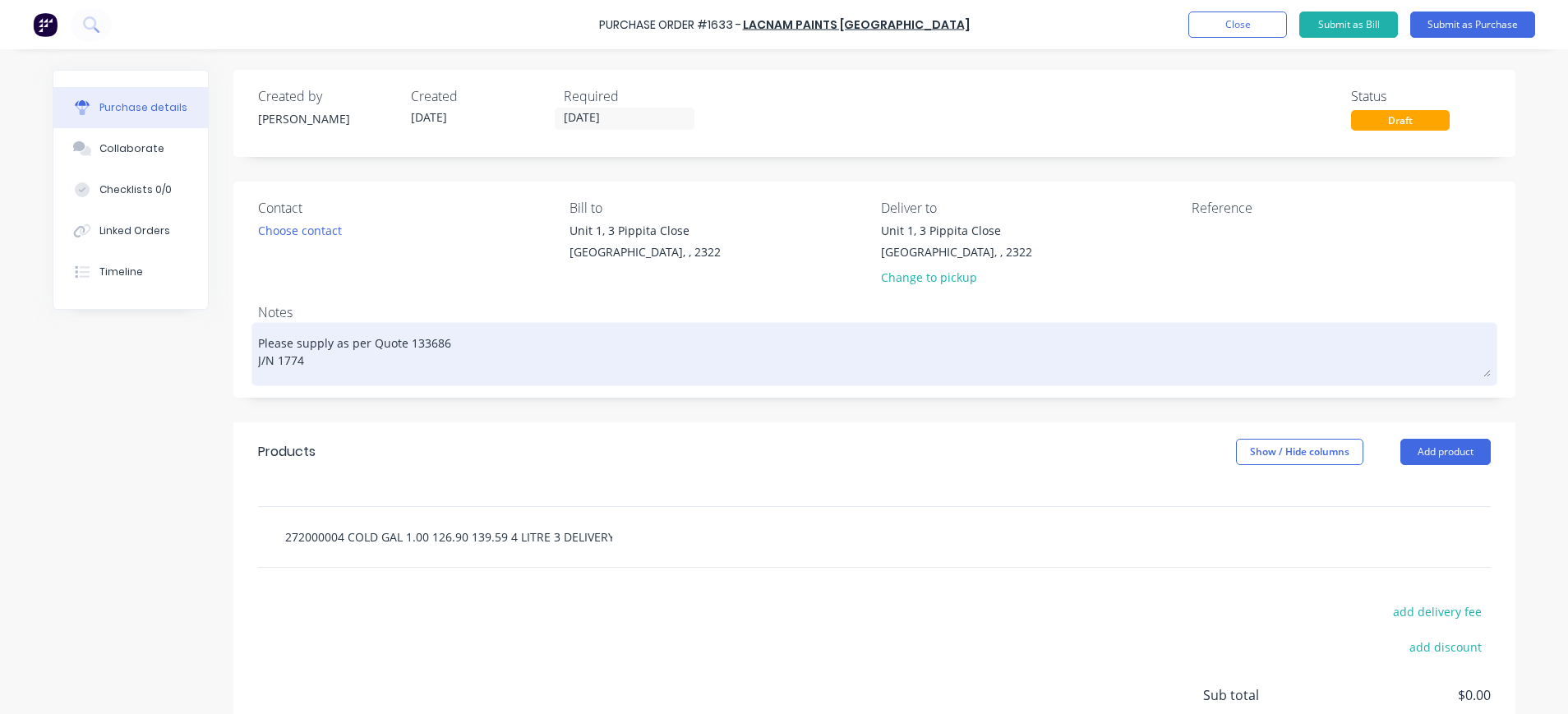
scroll to position [0, 187]
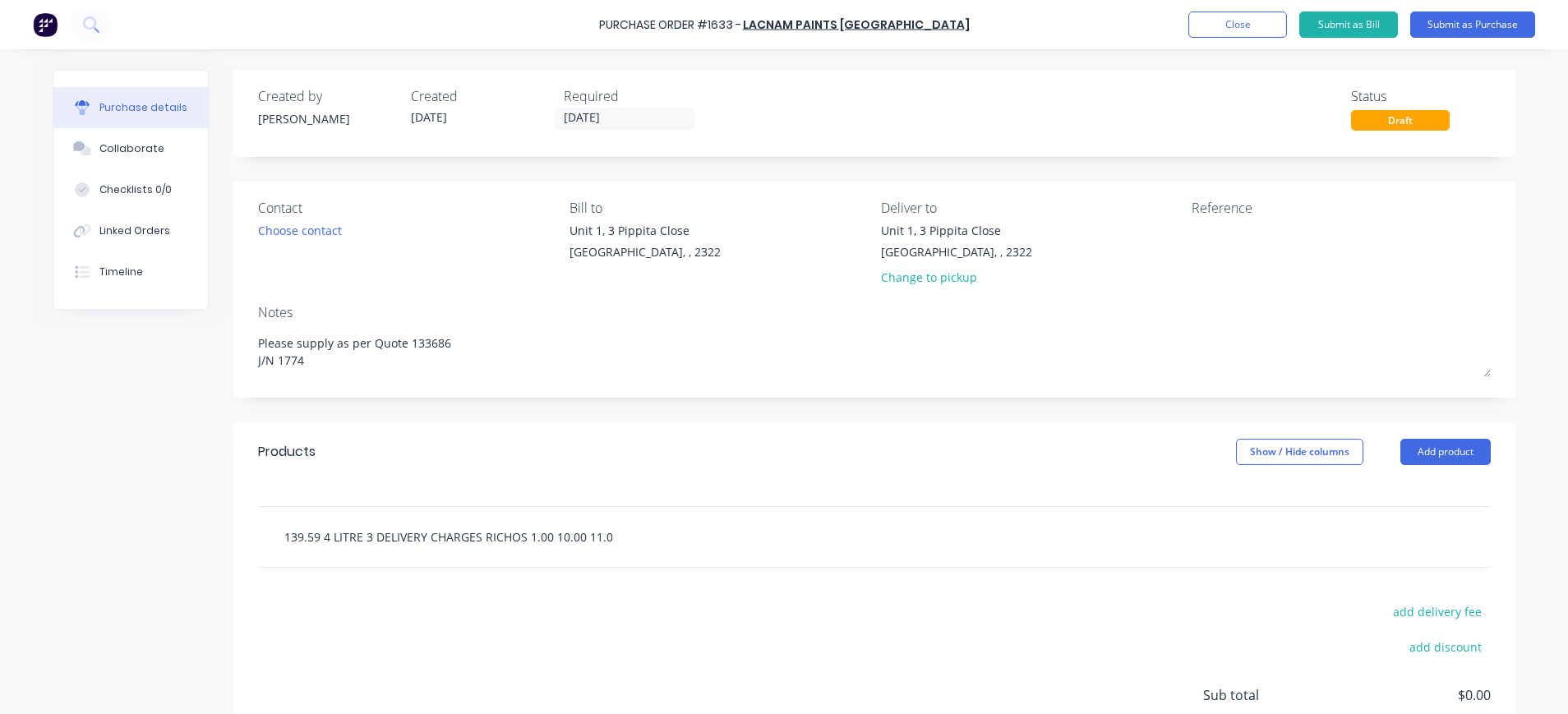
type textarea "x"
type input "272000004 COLD GAL 1.00 126.90 139.59 4 LITRE 3 DELIVERY CHARGES RICHOS 1.00 10…"
click at [794, 523] on div "272000004 COLD GAL 1.00 126.90 139.59 4 LITRE 3 DELIVERY CHARGES RICHOS 1.00 10…" at bounding box center [874, 536] width 1206 height 33
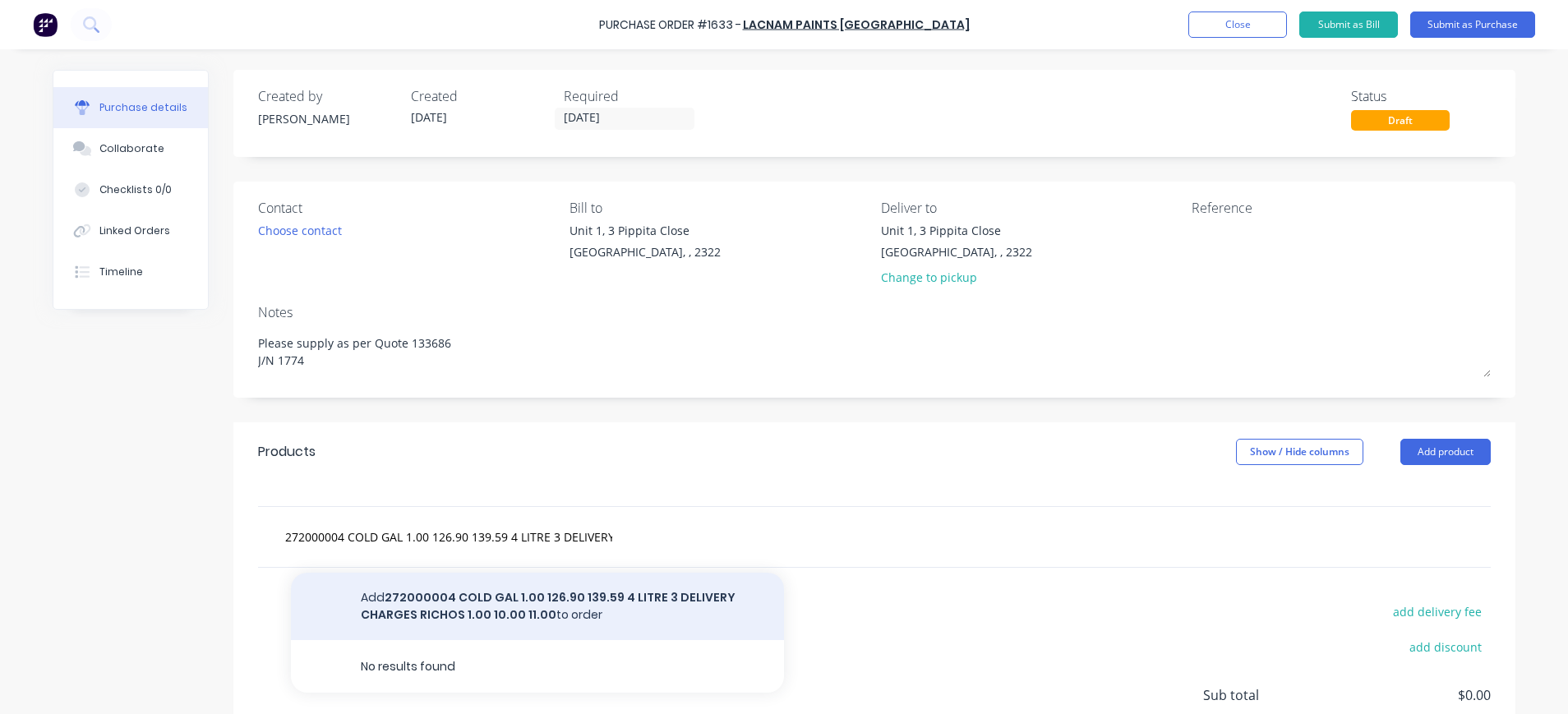
click at [498, 598] on button "Add 272000004 COLD GAL 1.00 126.90 139.59 4 LITRE 3 DELIVERY CHARGES RICHOS 1.0…" at bounding box center [537, 607] width 493 height 67
type textarea "x"
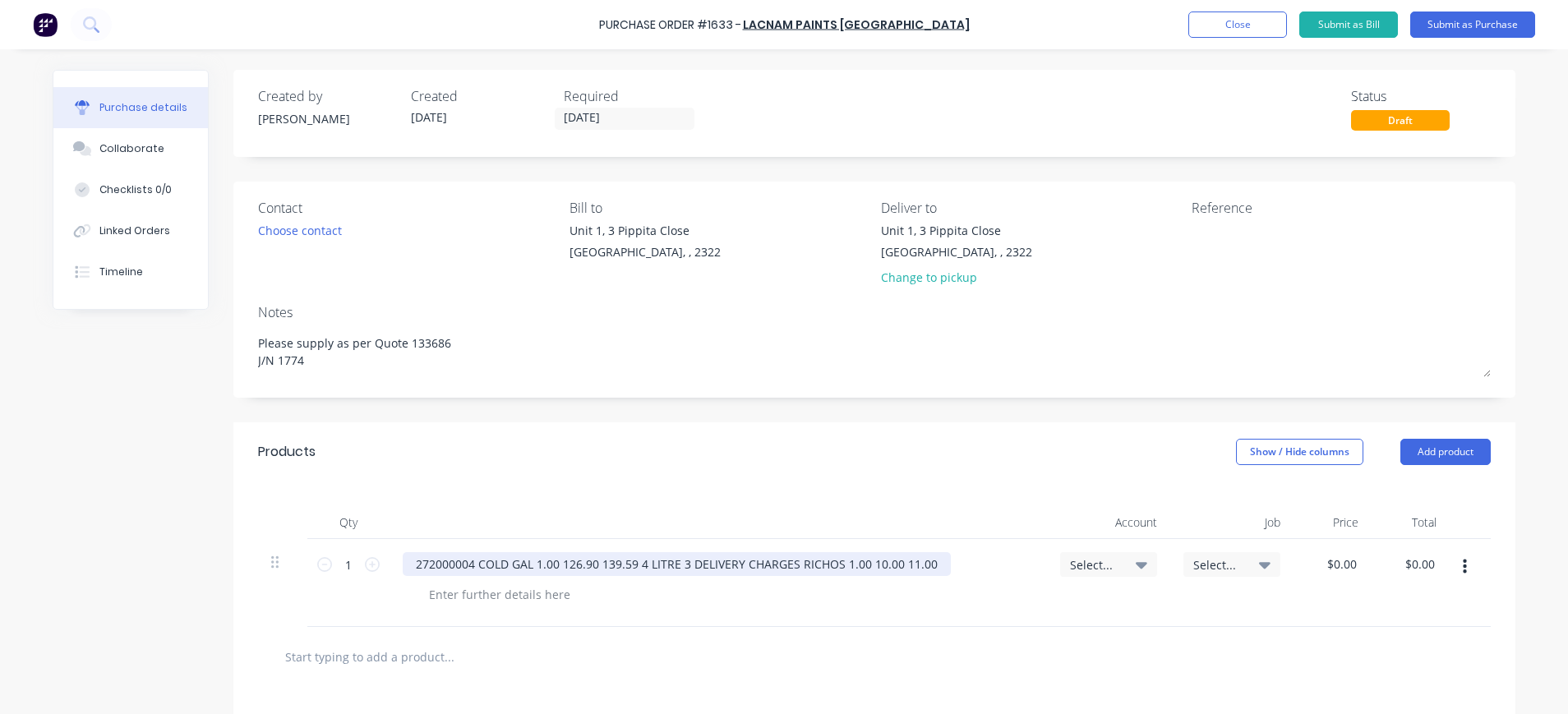
click at [681, 564] on div "272000004 COLD GAL 1.00 126.90 139.59 4 LITRE 3 DELIVERY CHARGES RICHOS 1.00 10…" at bounding box center [677, 564] width 548 height 24
drag, startPoint x: 681, startPoint y: 568, endPoint x: 927, endPoint y: 562, distance: 246.1
click at [927, 562] on div "272000004 COLD GAL 1.00 126.90 139.59 4 LITRE 3 DELIVERY CHARGES RICHOS 1.00 10…" at bounding box center [677, 564] width 548 height 24
copy div "DELIVERY CHARGES RICHOS 1.00 10.00 11.00"
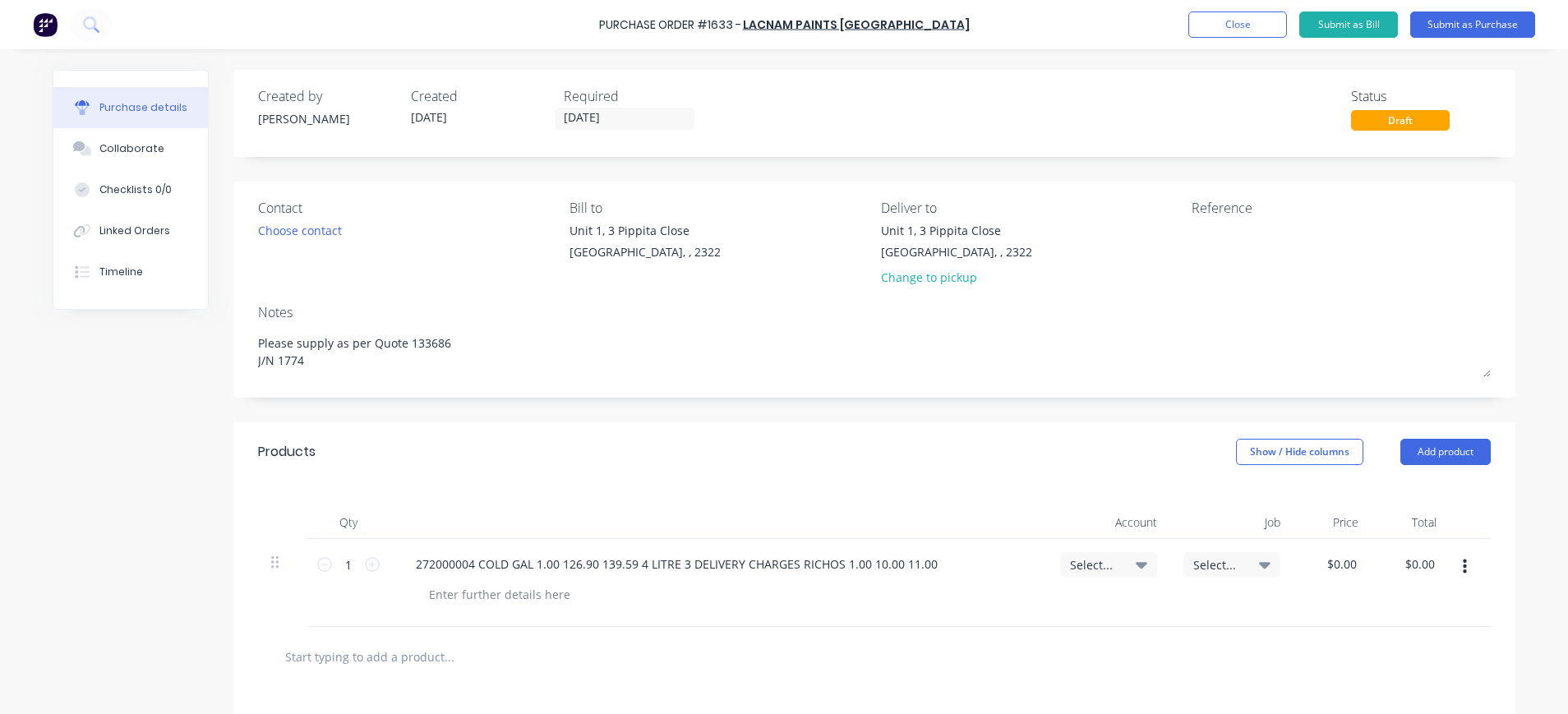
click at [522, 609] on div "272000004 COLD GAL 1.00 126.90 139.59 4 LITRE 3 DELIVERY CHARGES RICHOS 1.00 10…" at bounding box center [717, 583] width 657 height 88
click at [508, 601] on div at bounding box center [499, 594] width 168 height 24
type textarea "x"
paste div
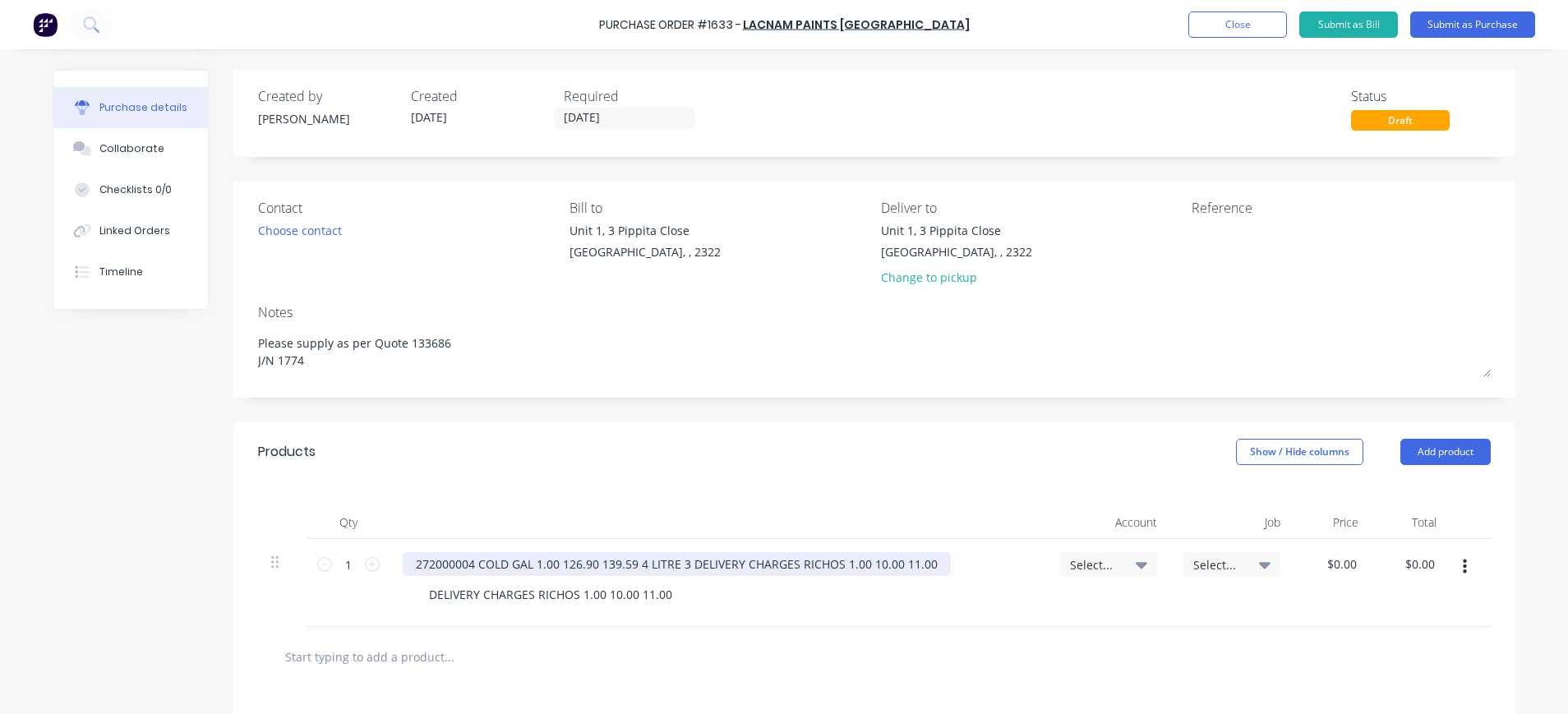
type textarea "x"
click at [469, 563] on div "272000004 COLD GAL 1.00 126.90 139.59 4 LITRE 3 DELIVERY CHARGES RICHOS 1.00 10…" at bounding box center [677, 564] width 548 height 24
drag, startPoint x: 694, startPoint y: 568, endPoint x: 944, endPoint y: 550, distance: 250.6
click at [944, 550] on div "272000004 - COLD GAL 1.00 126.90 139.59 4 LITRE 3 DELIVERY CHARGES RICHOS 1.00 …" at bounding box center [717, 583] width 657 height 88
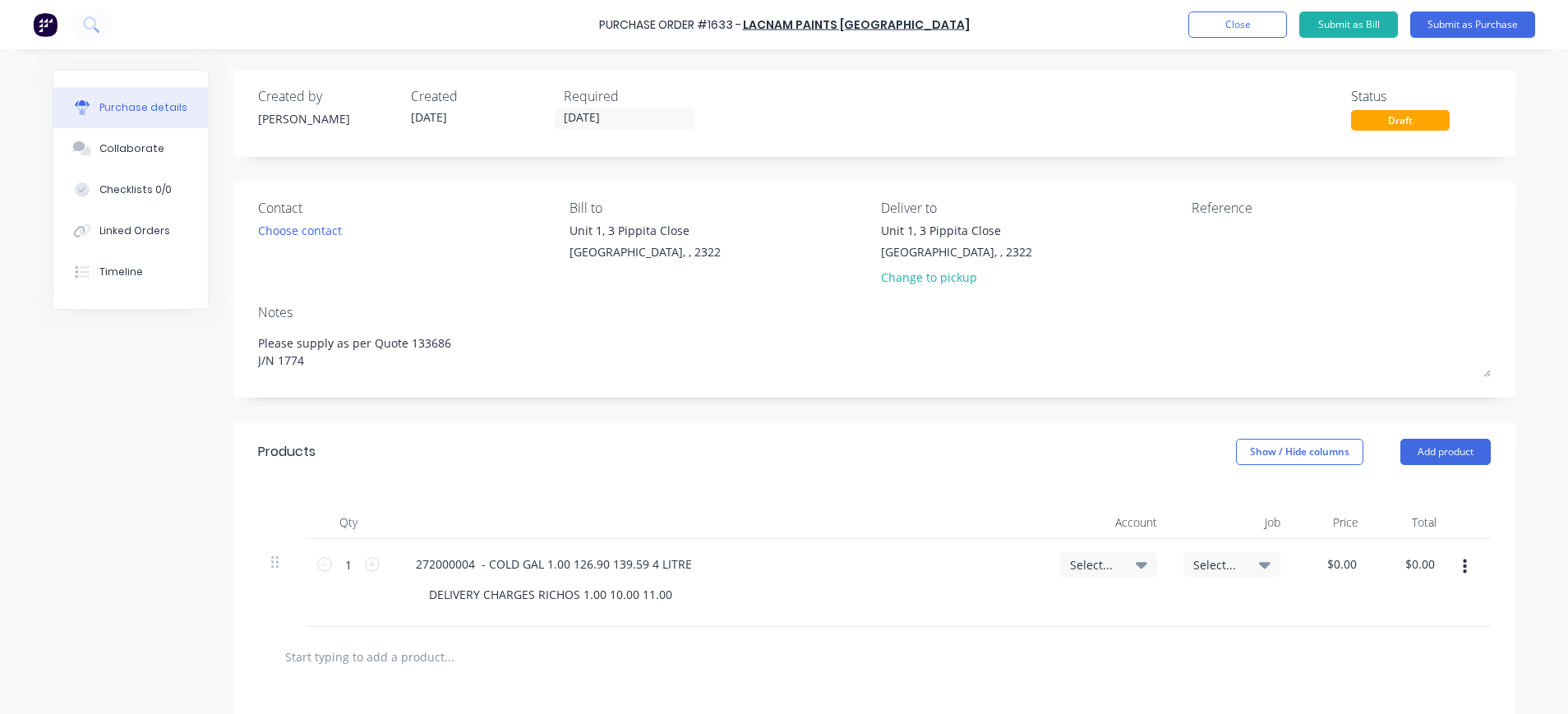
click at [1135, 561] on icon at bounding box center [1141, 564] width 12 height 18
click at [1193, 567] on span "Select..." at bounding box center [1218, 564] width 50 height 17
type textarea "x"
click at [1196, 608] on input at bounding box center [1178, 614] width 169 height 33
type input "1774"
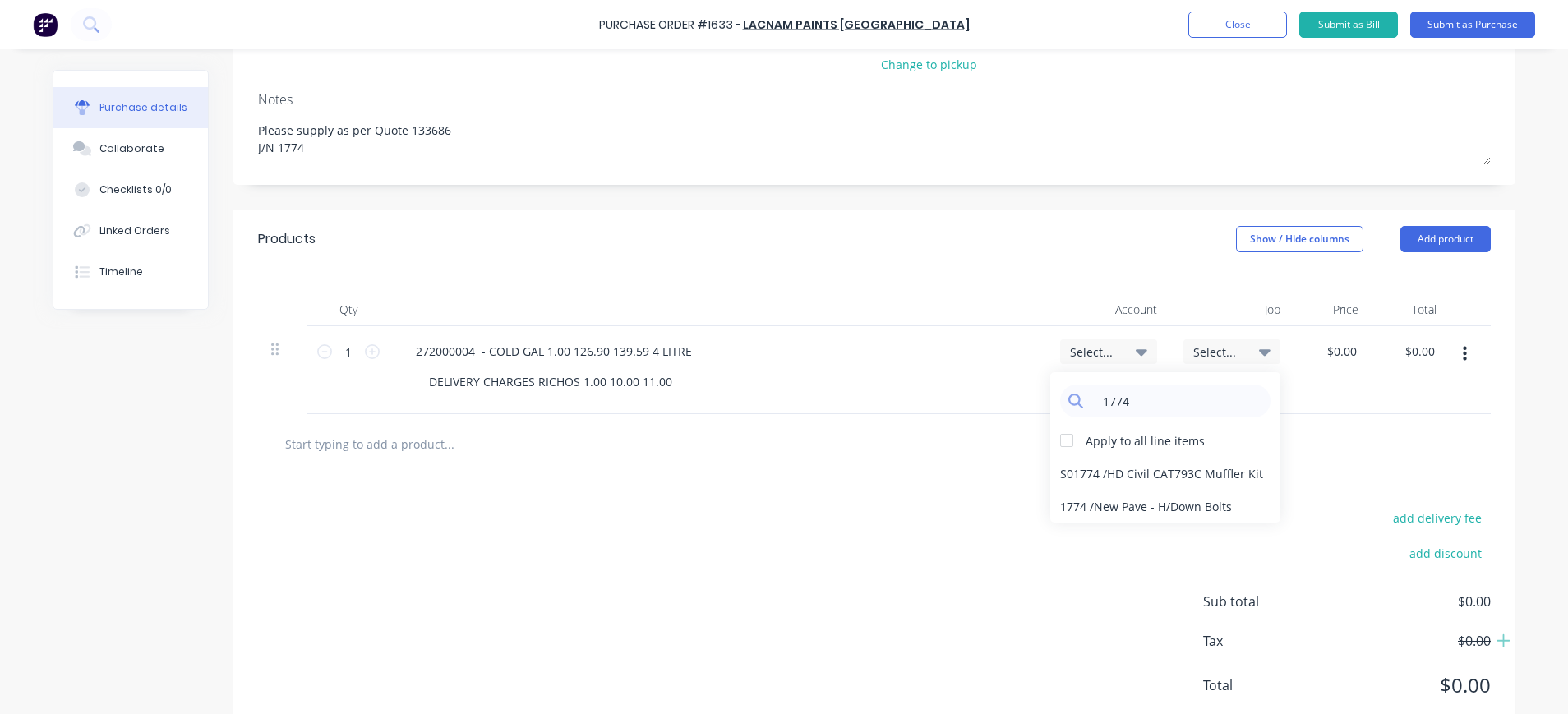
scroll to position [260, 0]
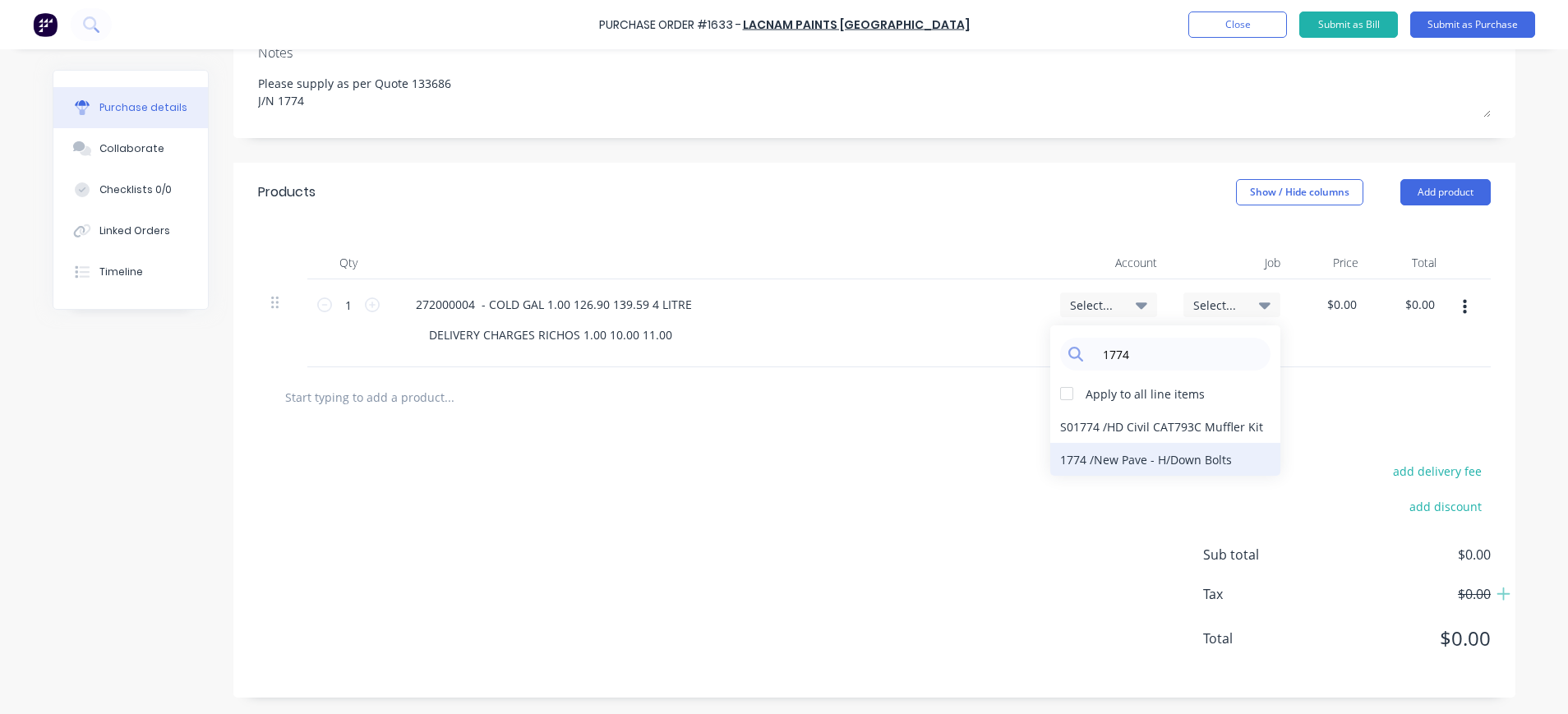
click at [1188, 464] on div "1774 / New Pave - H/Down Bolts" at bounding box center [1164, 459] width 230 height 33
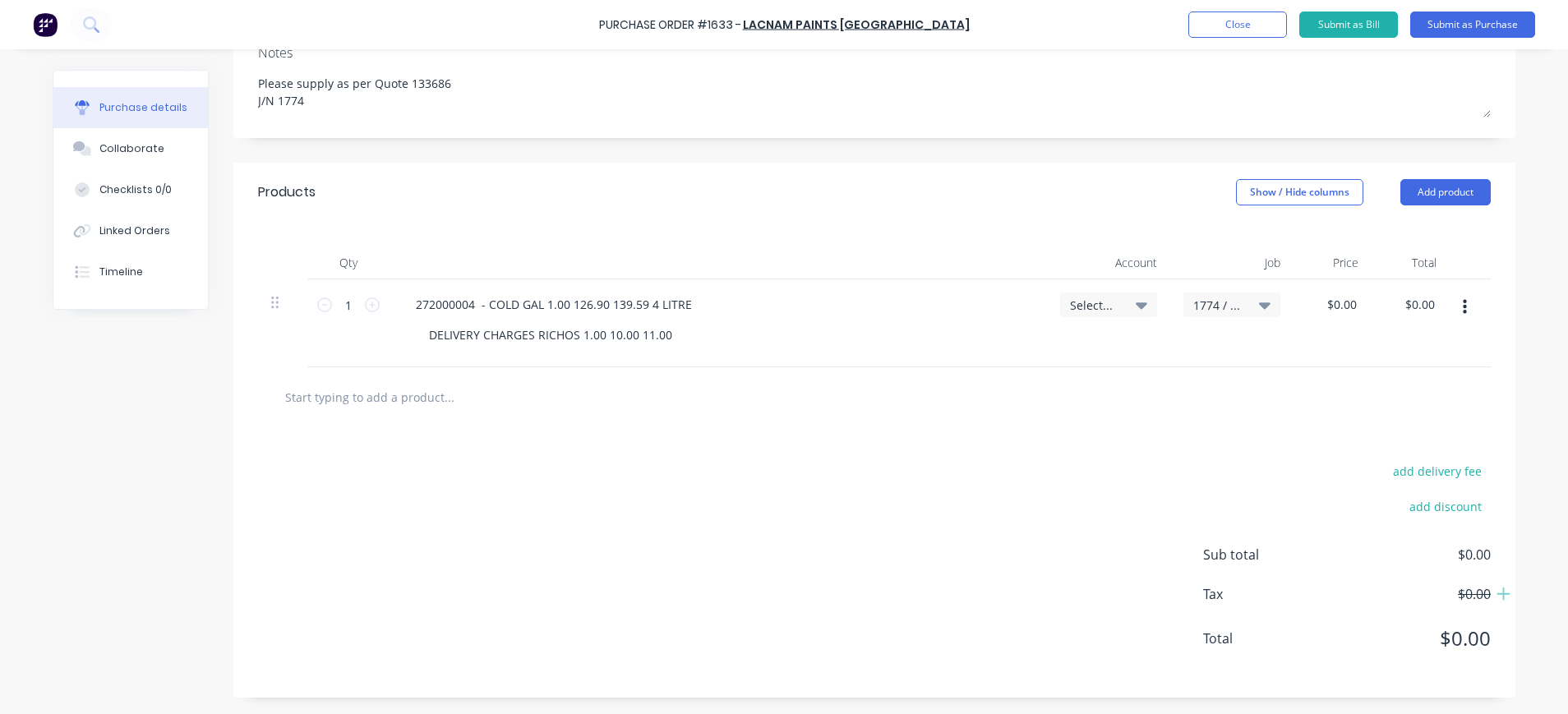
click at [1135, 305] on icon at bounding box center [1141, 305] width 12 height 6
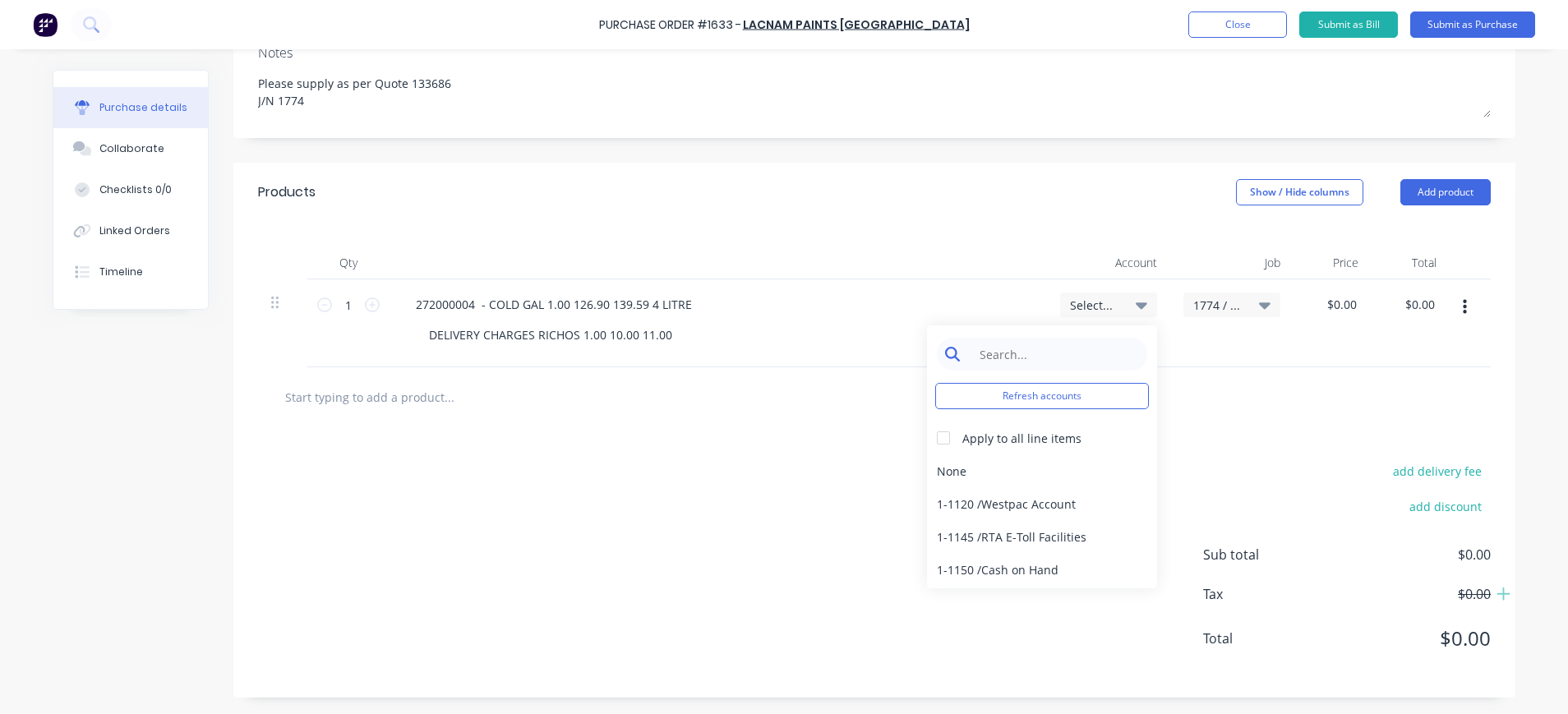
type textarea "x"
click at [1062, 354] on input at bounding box center [1054, 354] width 169 height 33
type input "5"
type input "newpave"
click at [1130, 363] on div "newpave" at bounding box center [1041, 354] width 210 height 33
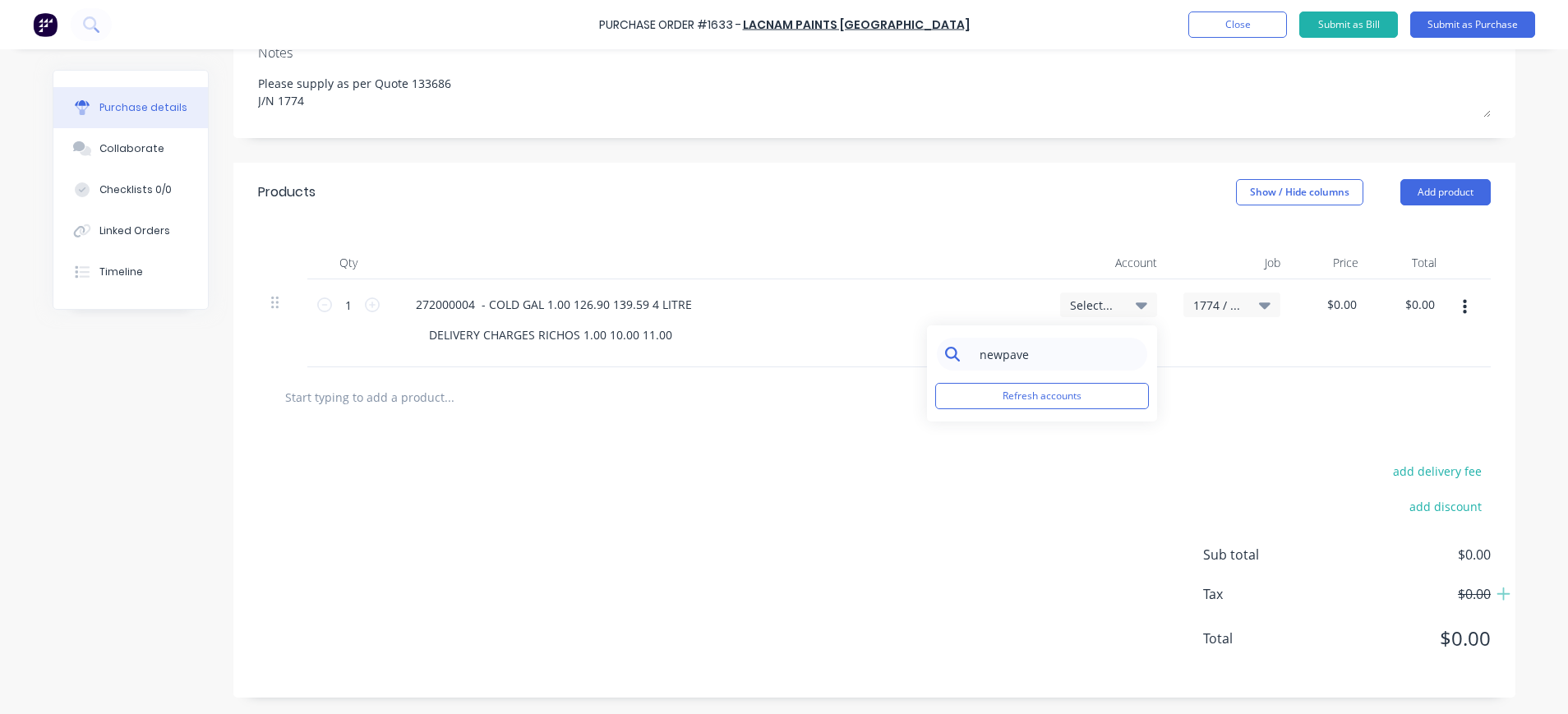
click at [1074, 339] on input "newpave" at bounding box center [1054, 354] width 169 height 33
type textarea "x"
drag, startPoint x: 1060, startPoint y: 346, endPoint x: 905, endPoint y: 369, distance: 156.7
click at [905, 369] on div "Products Show / Hide columns Add product Qty Account Job Price Total 1 1 272000…" at bounding box center [874, 429] width 1282 height 535
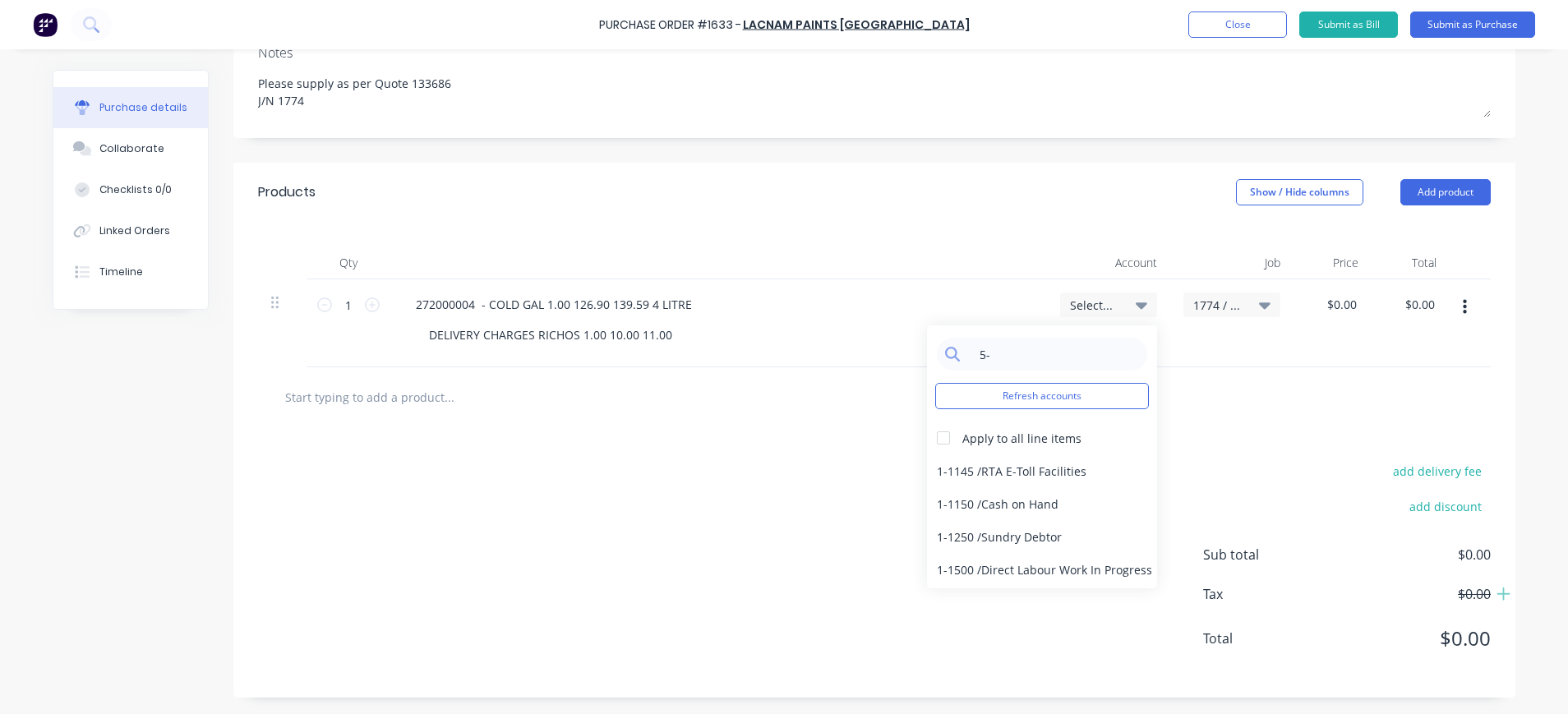
type input "5-1"
type textarea "x"
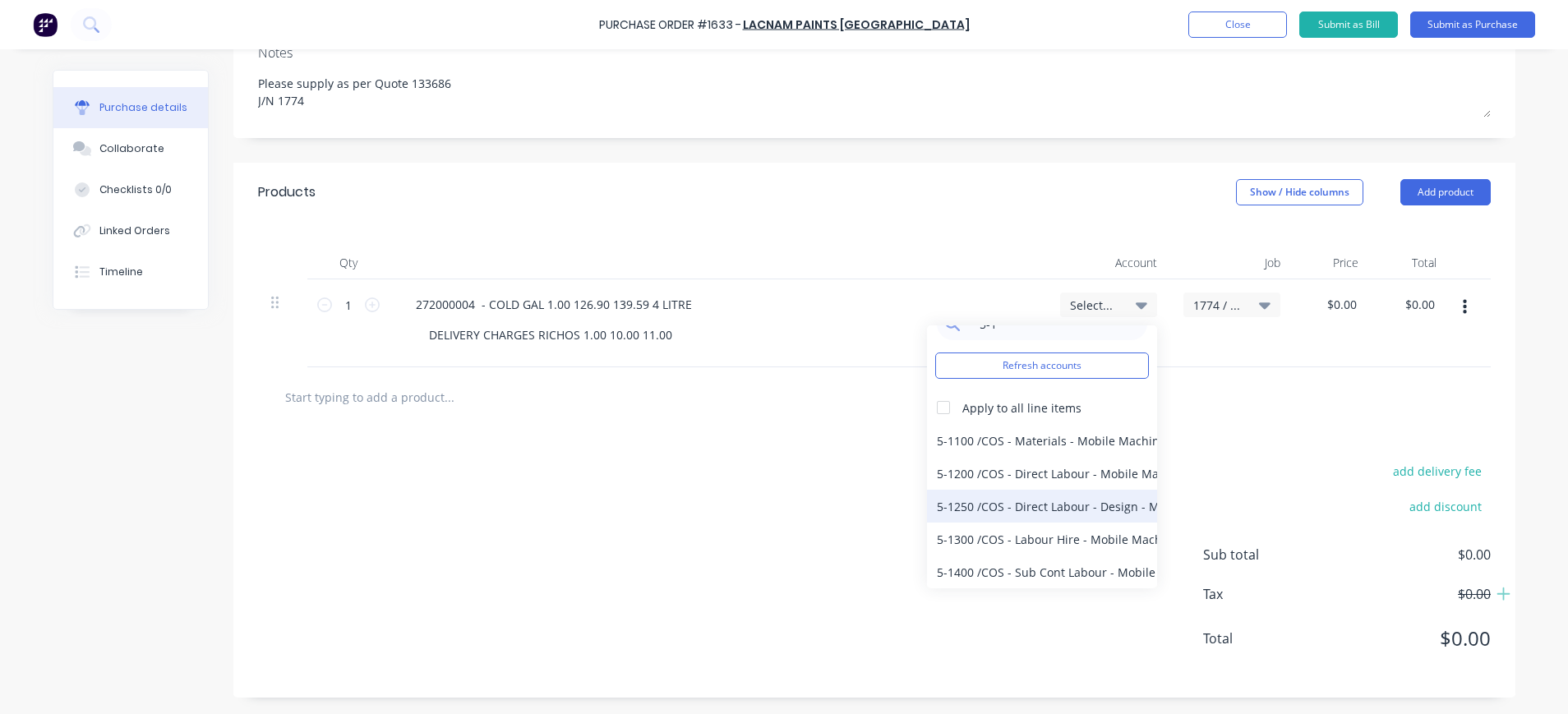
type input "5-1"
click at [1011, 500] on div "5-1250 / COS - Direct Labour - Design - Mobile Machines Sound" at bounding box center [1041, 506] width 230 height 33
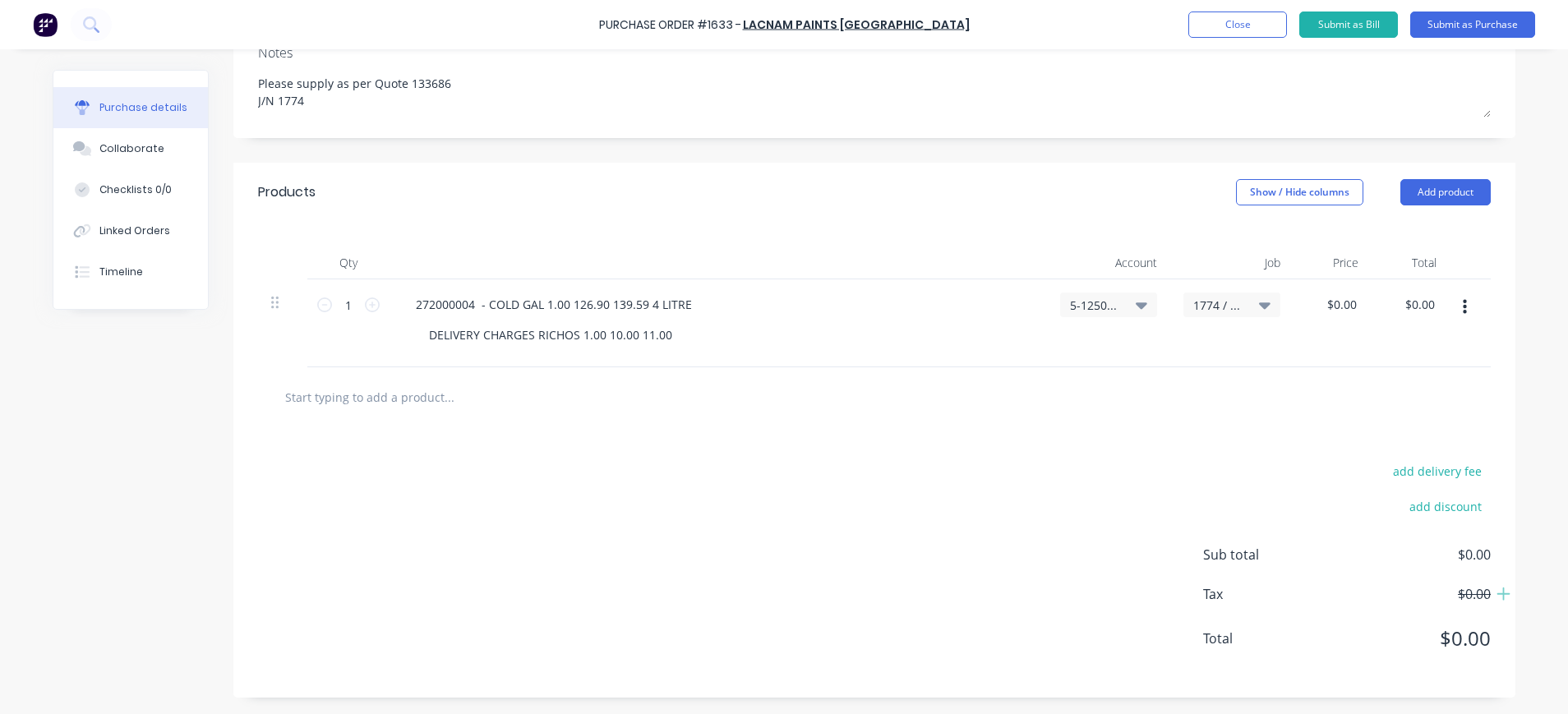
click at [1135, 302] on icon at bounding box center [1141, 305] width 12 height 18
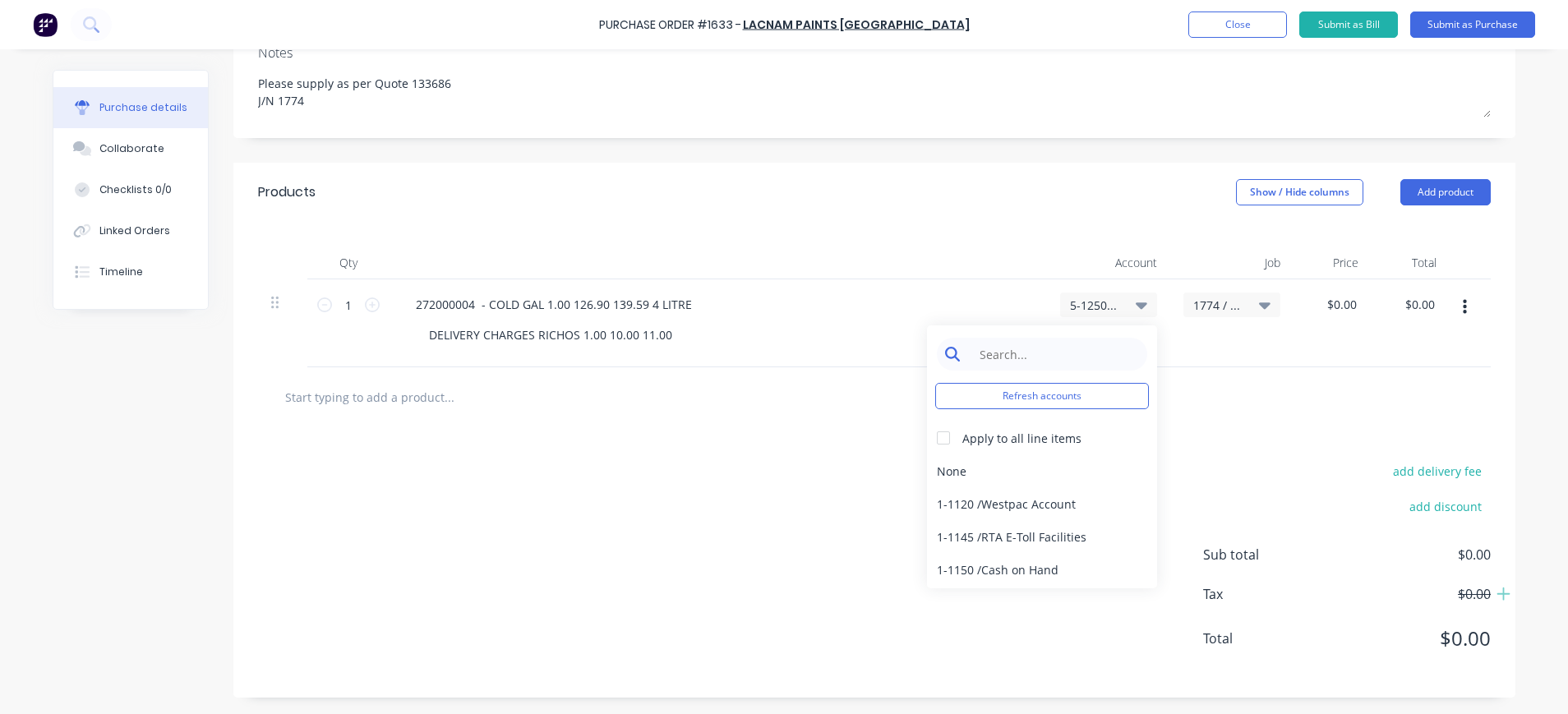
type textarea "x"
click at [1045, 343] on input at bounding box center [1054, 354] width 169 height 33
type input "n"
type input "5-3100"
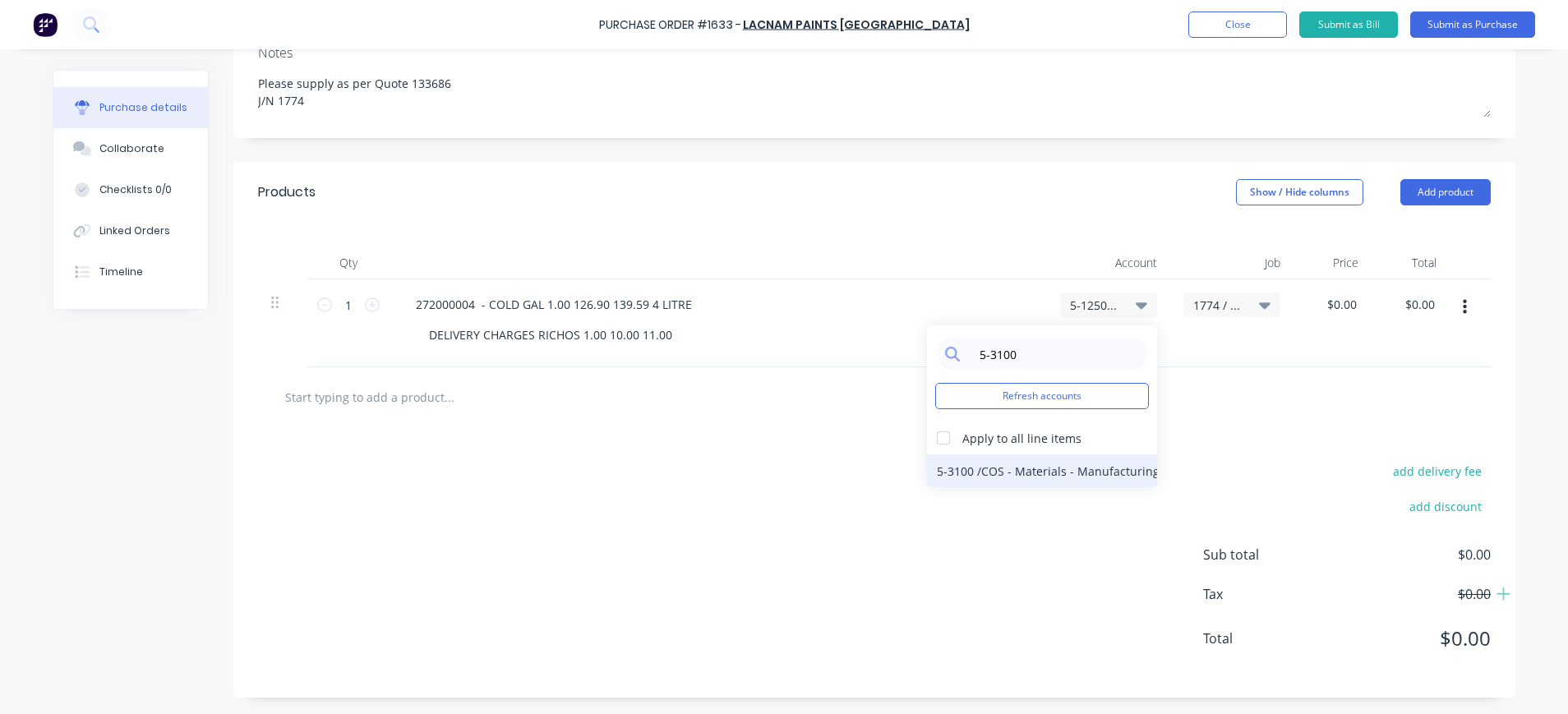
click at [1085, 474] on div "5-3100 / COS - Materials - Manufacturing Other" at bounding box center [1041, 470] width 230 height 33
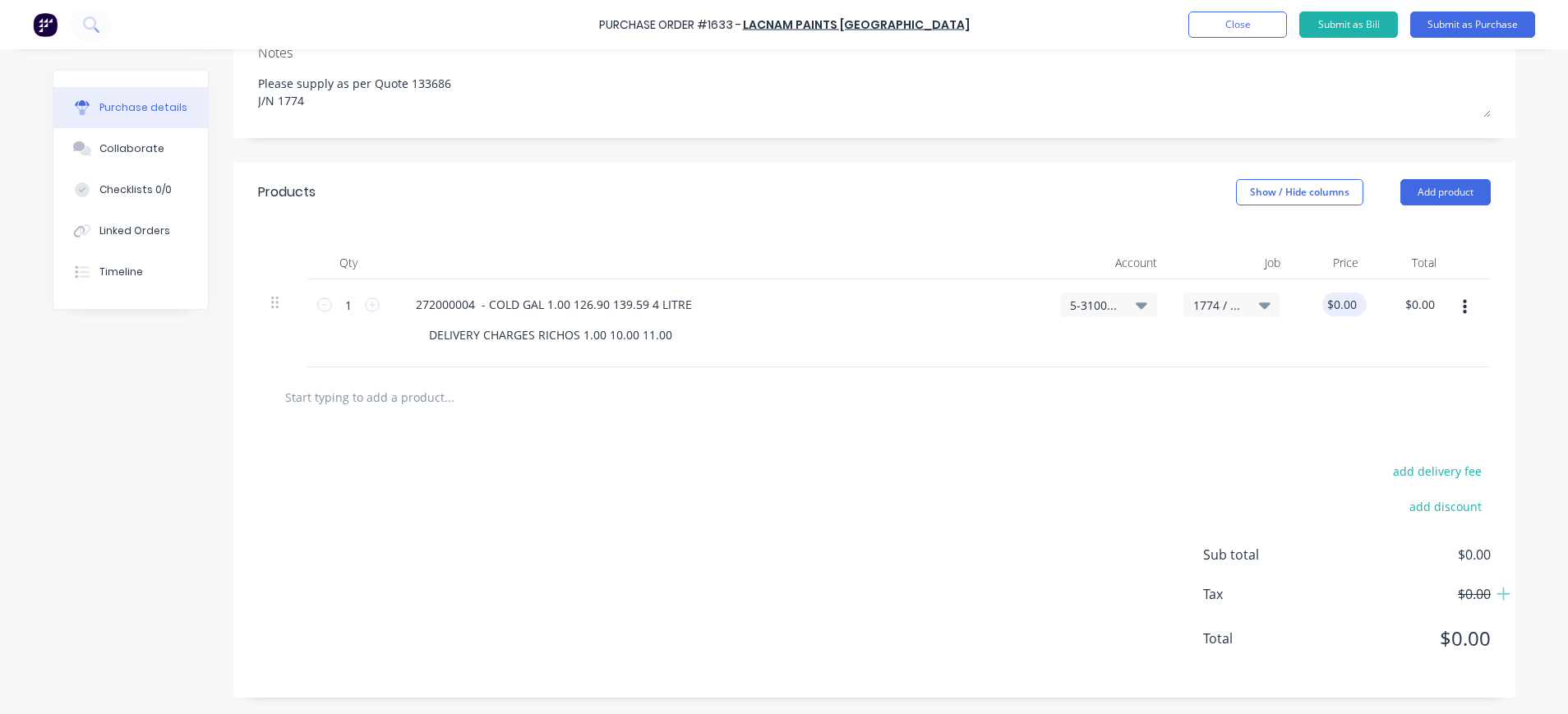
type textarea "x"
type input "0.00"
click at [1341, 313] on input "0.00" at bounding box center [1344, 304] width 31 height 24
type textarea "x"
type input "$0.00"
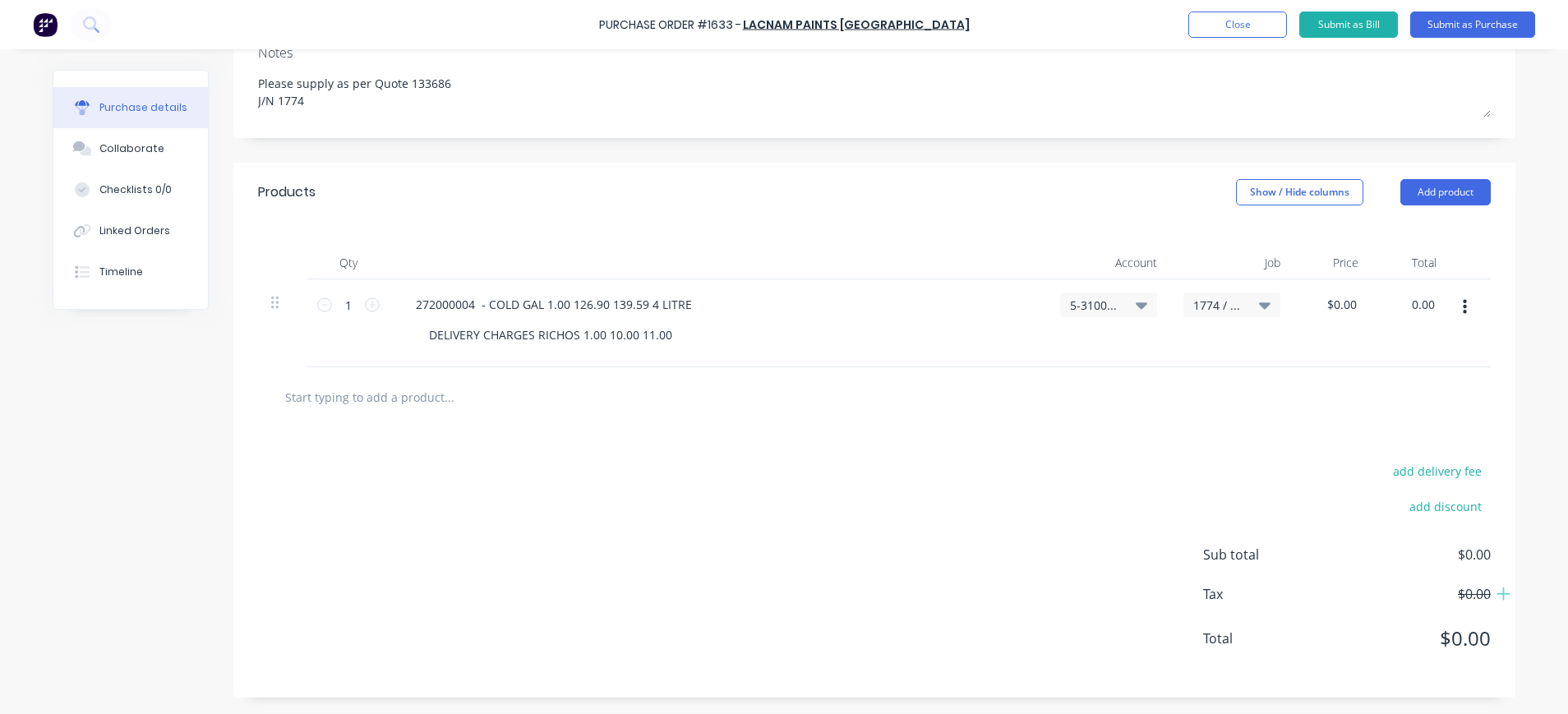
drag, startPoint x: 1397, startPoint y: 307, endPoint x: 1436, endPoint y: 302, distance: 39.3
click at [1436, 302] on div "1 1 272000004 - COLD GAL 1.00 126.90 139.59 4 LITRE DELIVERY CHARGES RICHOS 1.0…" at bounding box center [874, 323] width 1233 height 88
type input "136.90"
type textarea "x"
type input "$136.90"
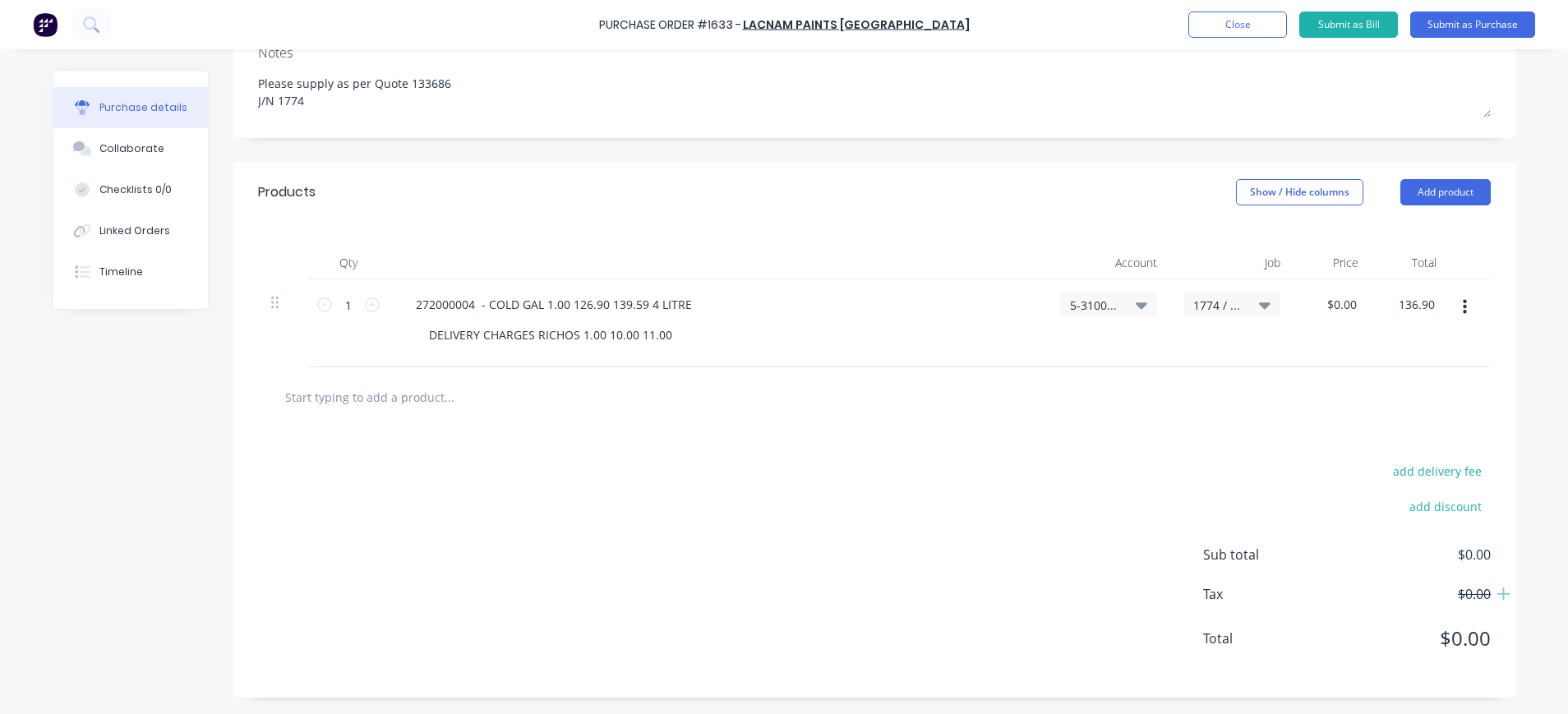
type input "$136.90"
click at [1454, 400] on div at bounding box center [874, 396] width 1206 height 33
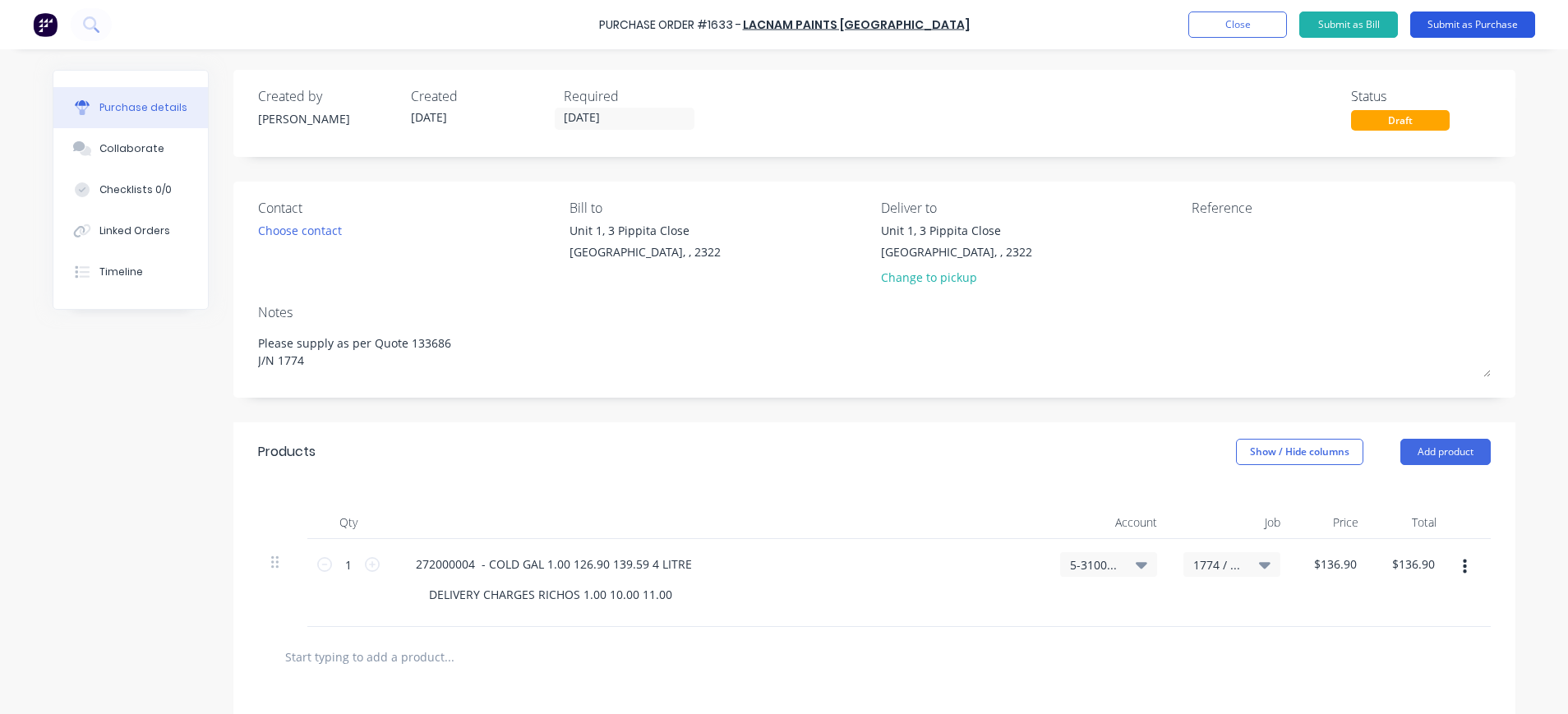
click at [1470, 21] on button "Submit as Purchase" at bounding box center [1472, 25] width 125 height 27
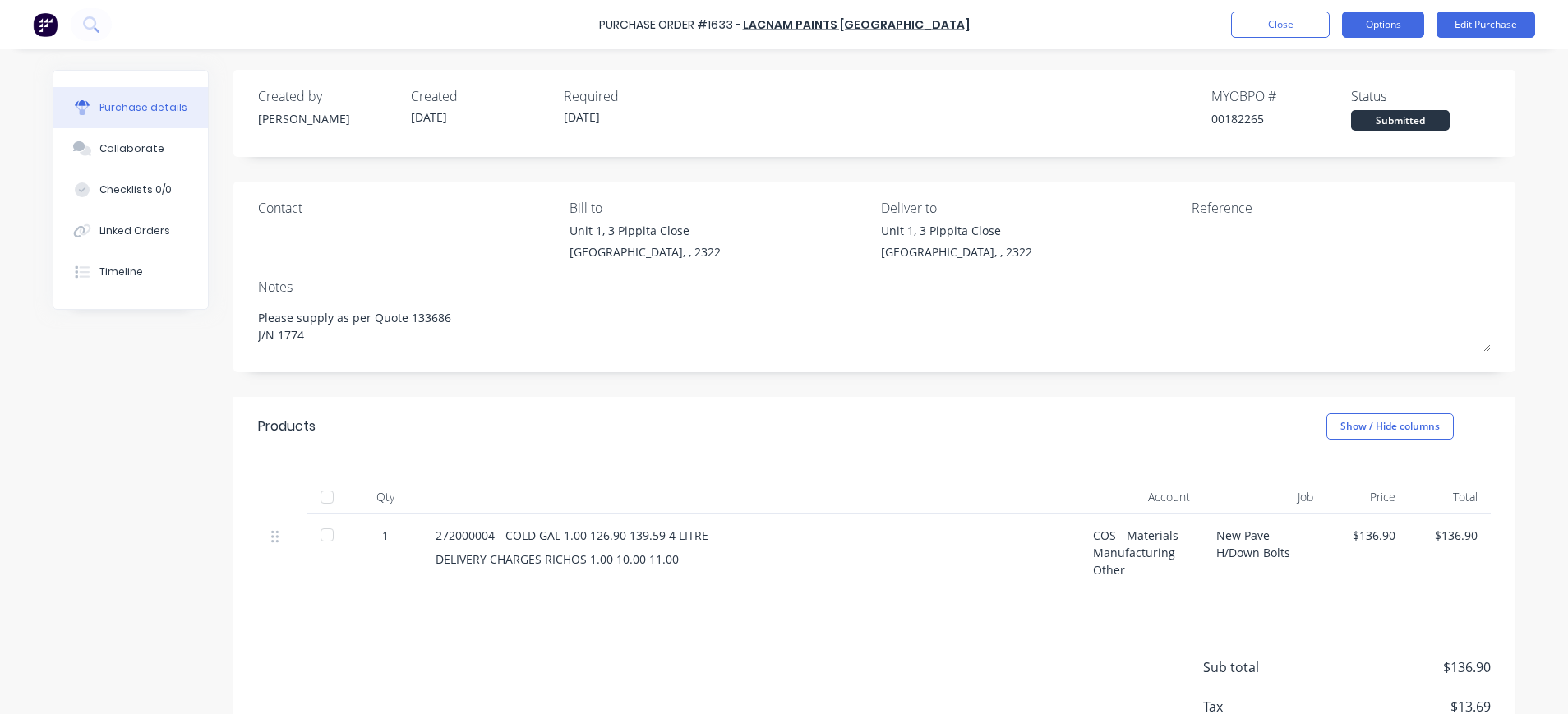
click at [1383, 23] on button "Options" at bounding box center [1383, 25] width 82 height 27
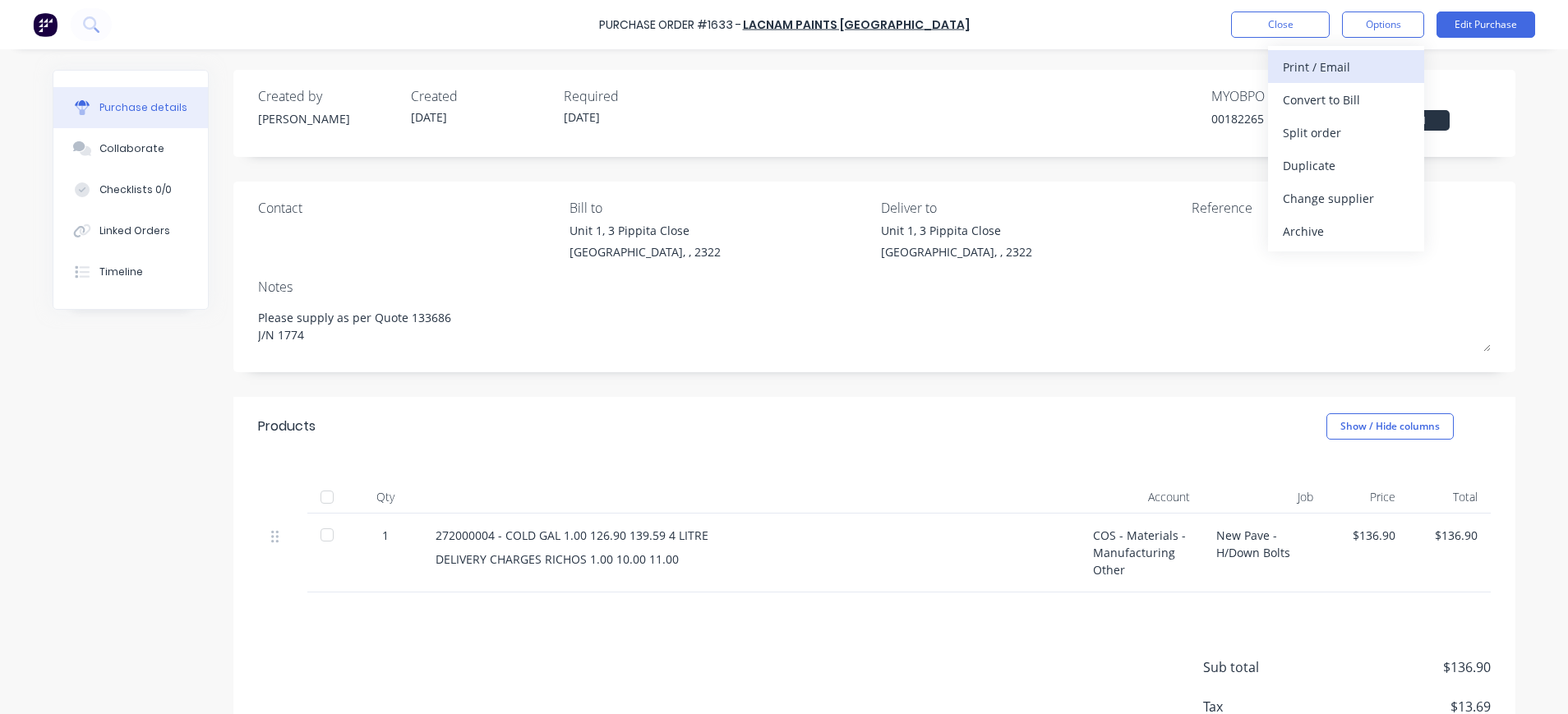
click at [1329, 68] on div "Print / Email" at bounding box center [1345, 67] width 127 height 24
click at [1343, 105] on div "With pricing" at bounding box center [1345, 99] width 127 height 24
type textarea "x"
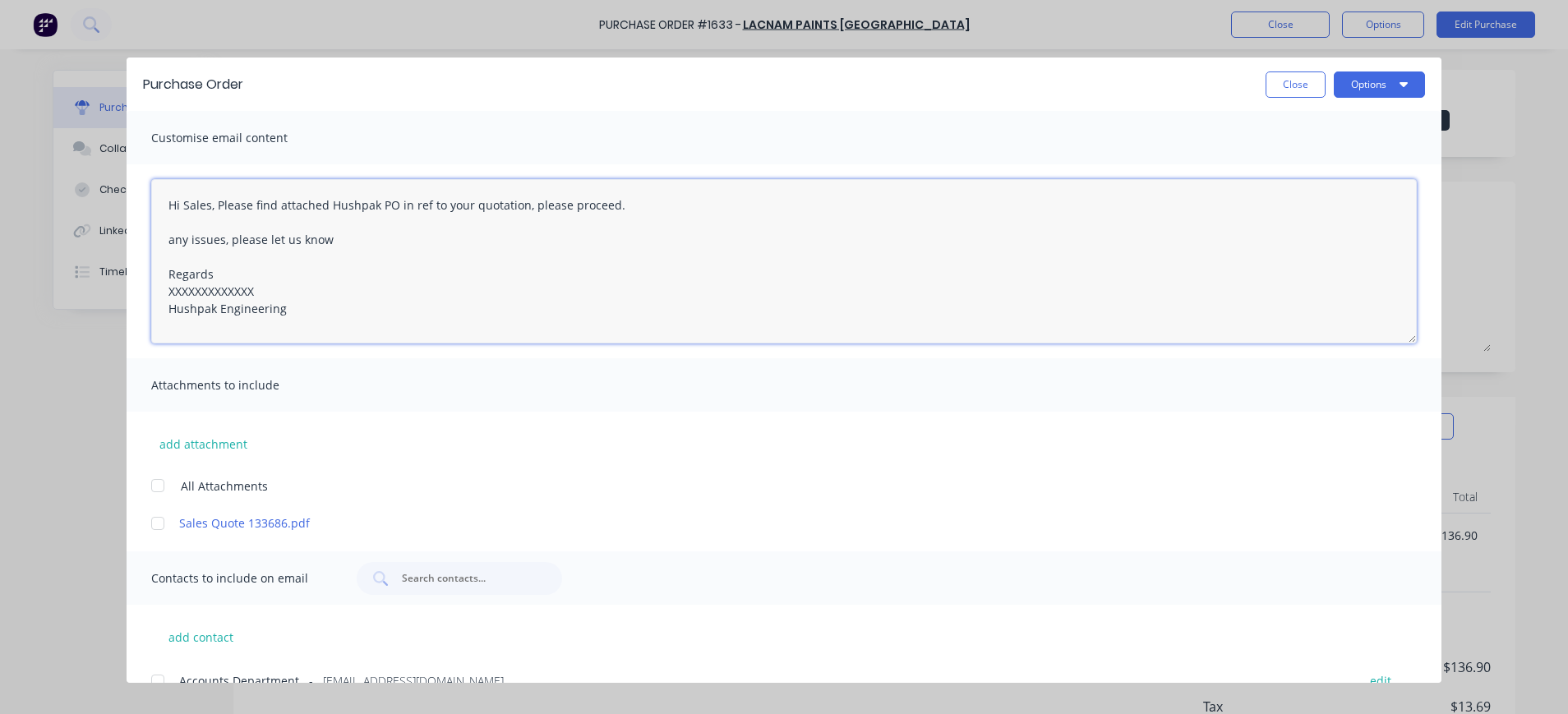
drag, startPoint x: 262, startPoint y: 292, endPoint x: 159, endPoint y: 291, distance: 103.0
click at [159, 291] on textarea "Hi Sales, Please find attached Hushpak PO in ref to your quotation, please proc…" at bounding box center [783, 261] width 1266 height 164
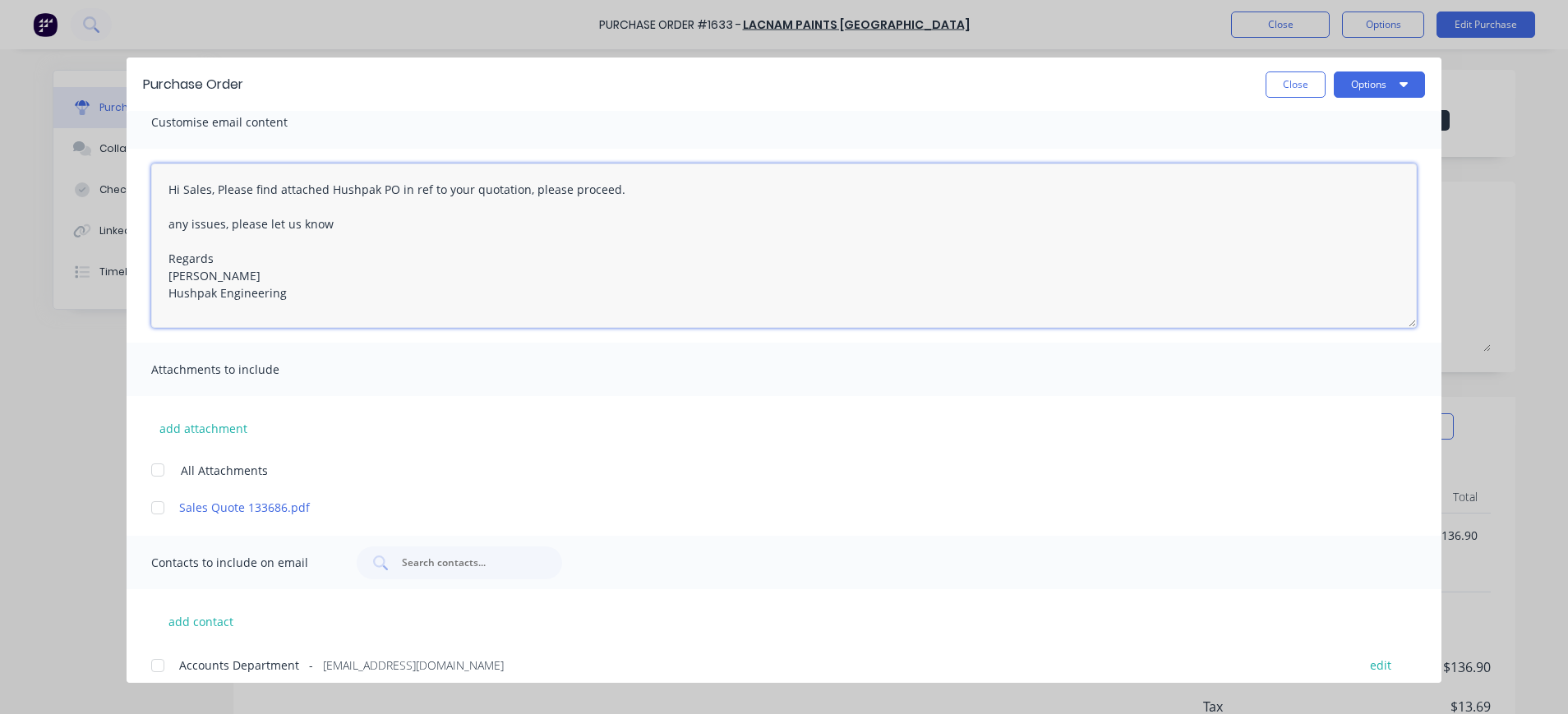
scroll to position [28, 0]
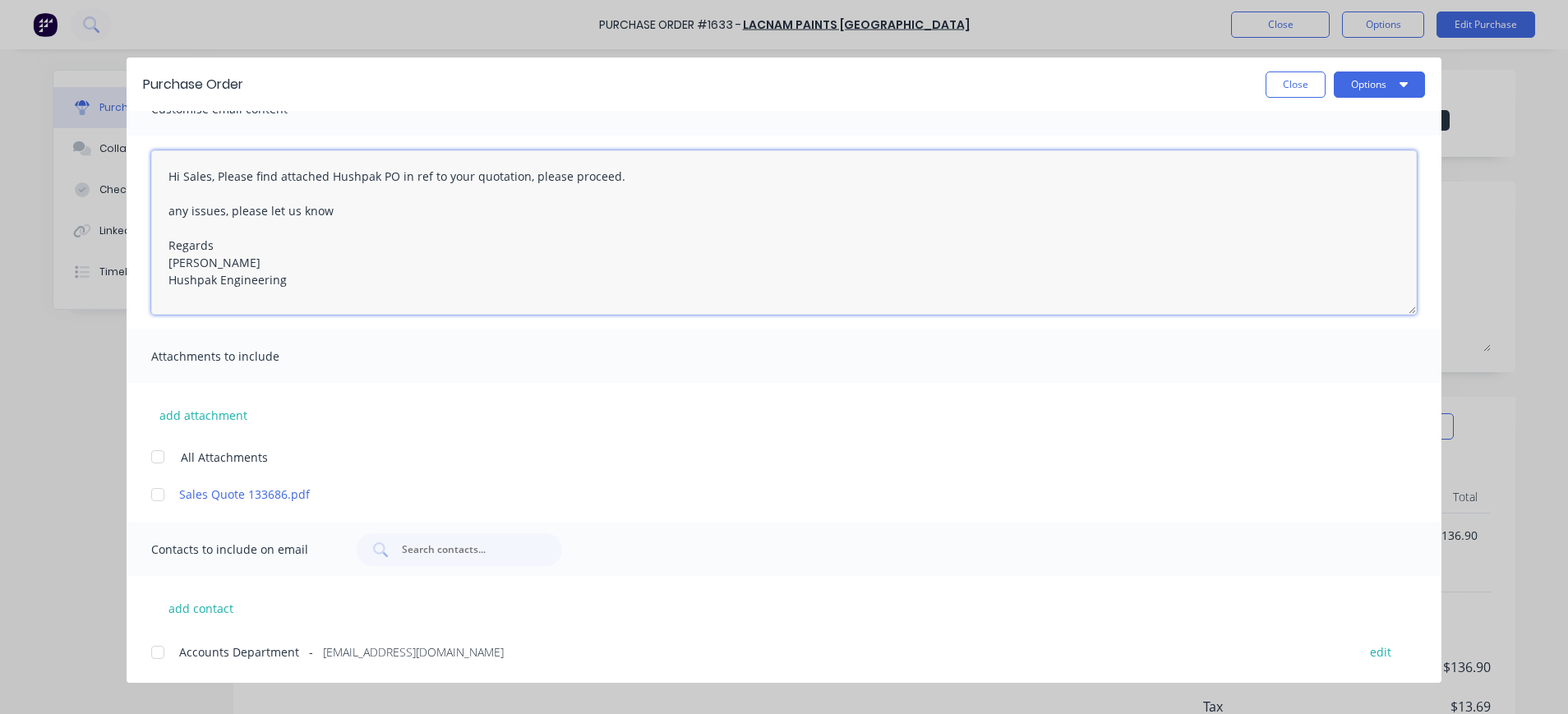
click at [159, 655] on div at bounding box center [157, 652] width 33 height 33
type textarea "Hi Sales, Please find attached Hushpak PO in ref to your quotation, please proc…"
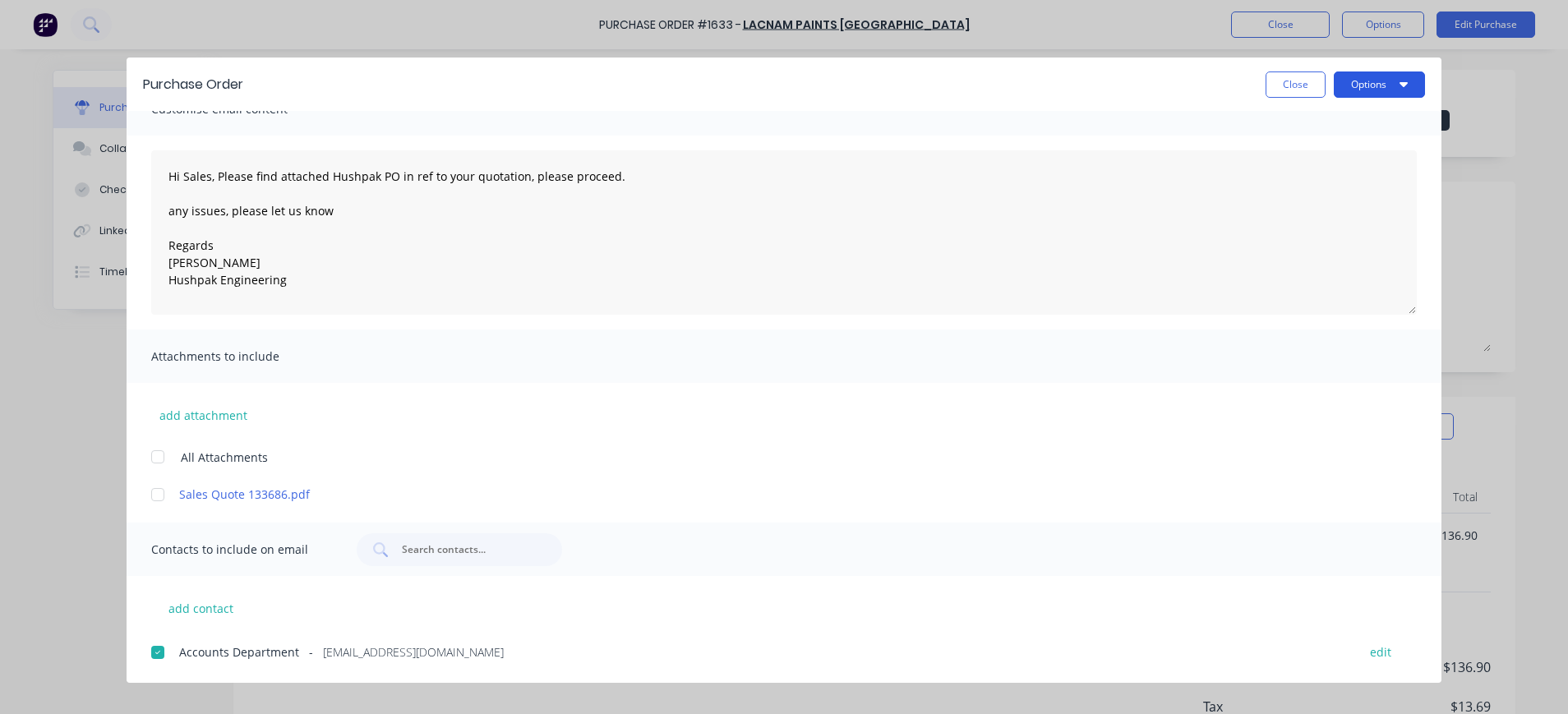
click at [1403, 83] on icon "button" at bounding box center [1403, 85] width 8 height 5
click at [1373, 189] on div "Email" at bounding box center [1346, 192] width 127 height 24
click at [137, 681] on span "×" at bounding box center [135, 682] width 10 height 23
click at [1294, 77] on button "Close" at bounding box center [1296, 85] width 60 height 27
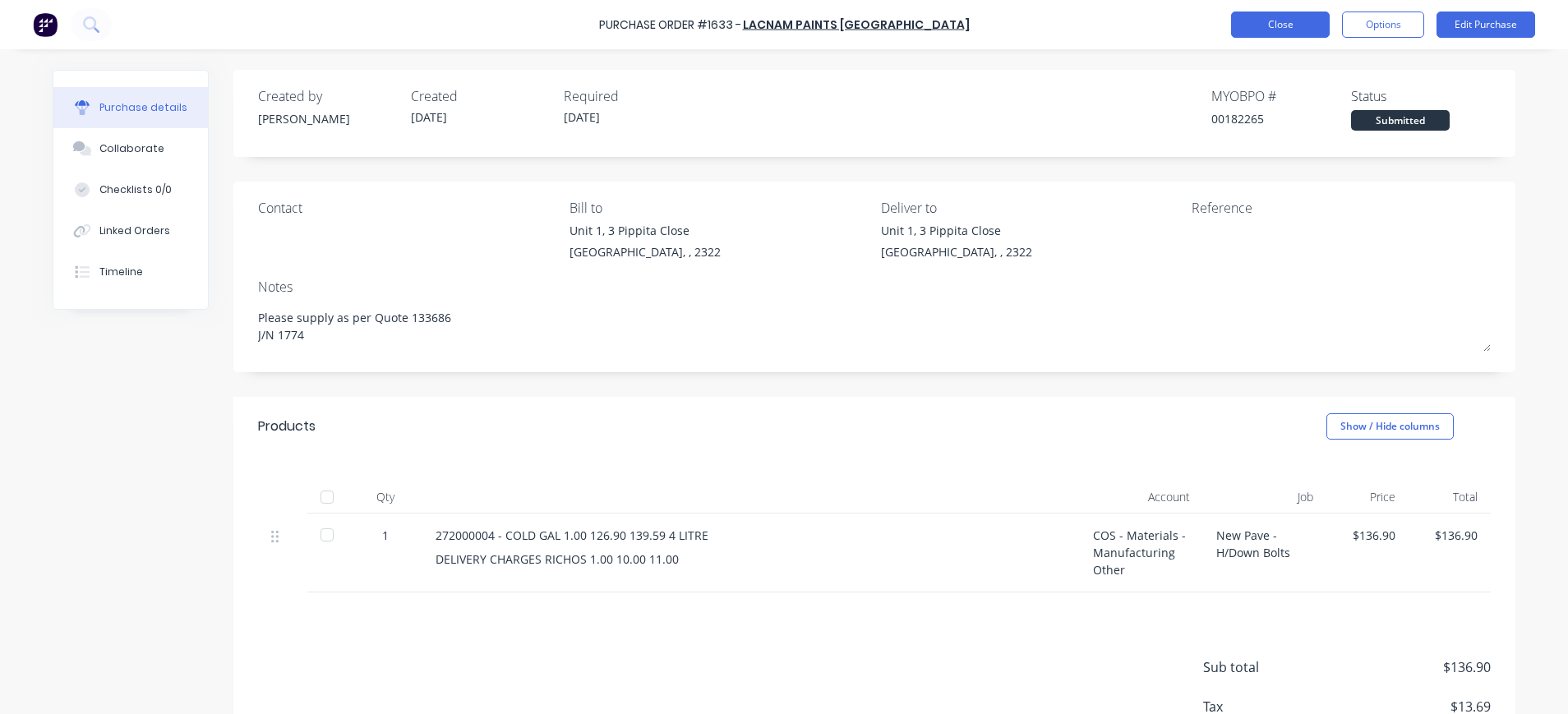
click at [1284, 27] on button "Close" at bounding box center [1280, 25] width 98 height 27
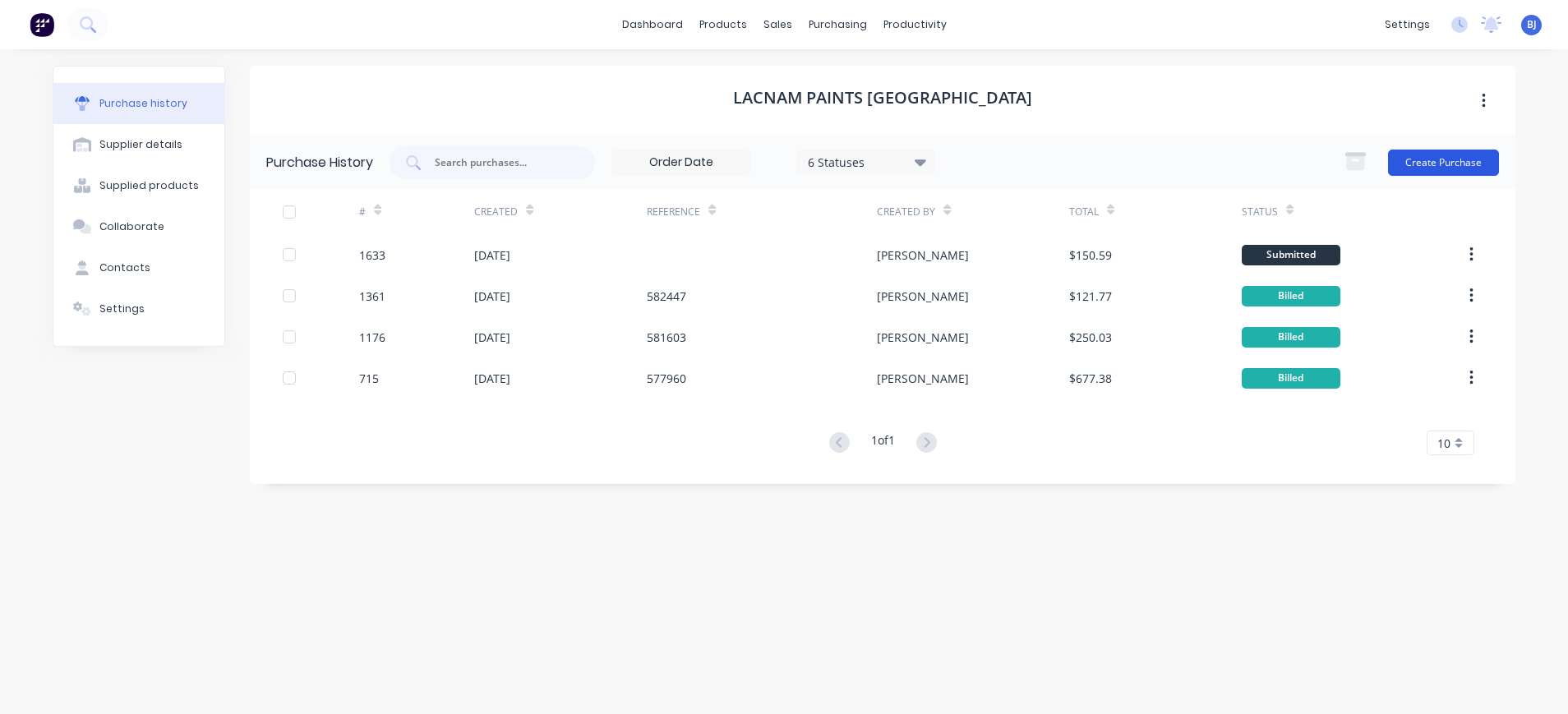
click at [1467, 162] on button "Create Purchase" at bounding box center [1443, 163] width 111 height 27
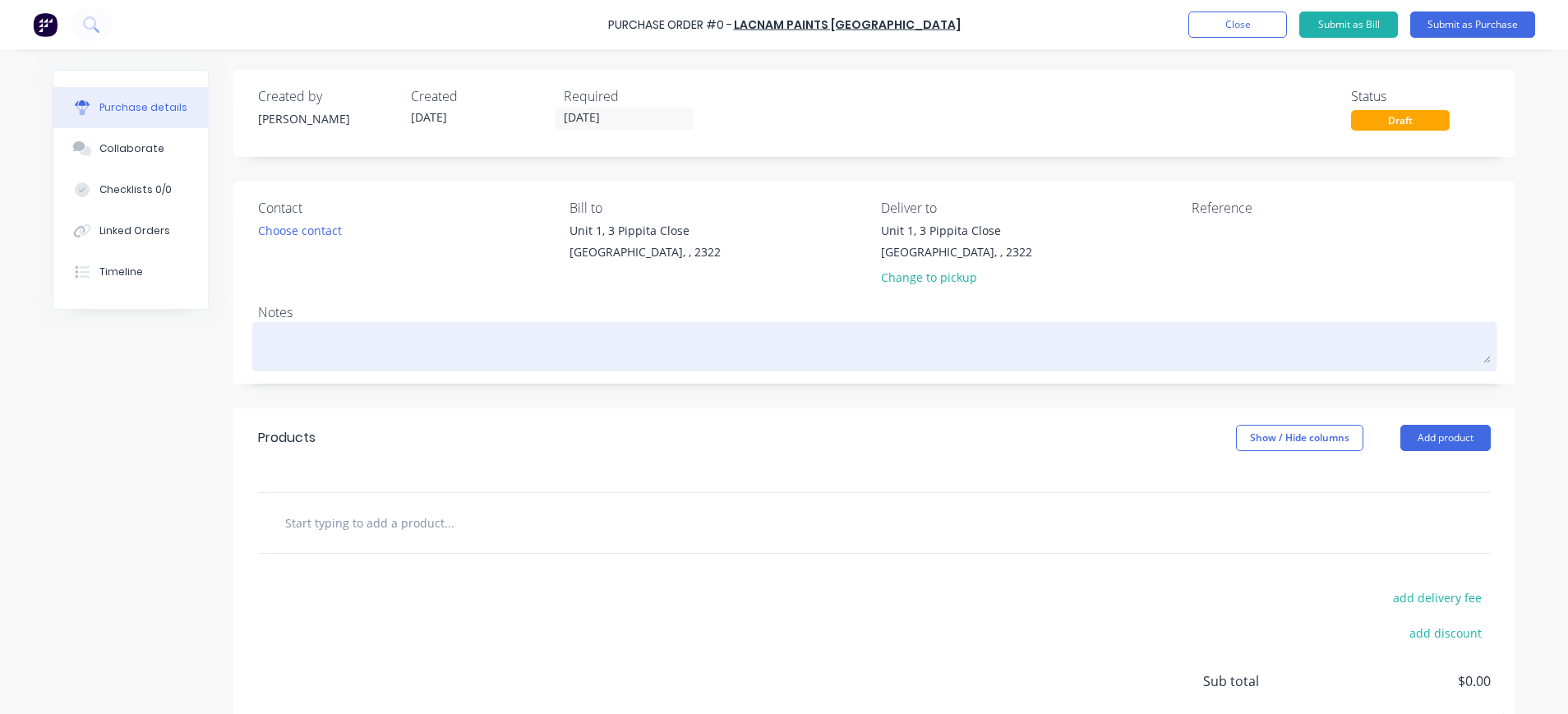
click at [330, 341] on textarea at bounding box center [874, 345] width 1233 height 37
type textarea "x"
type textarea "P"
type textarea "x"
type textarea "Pl"
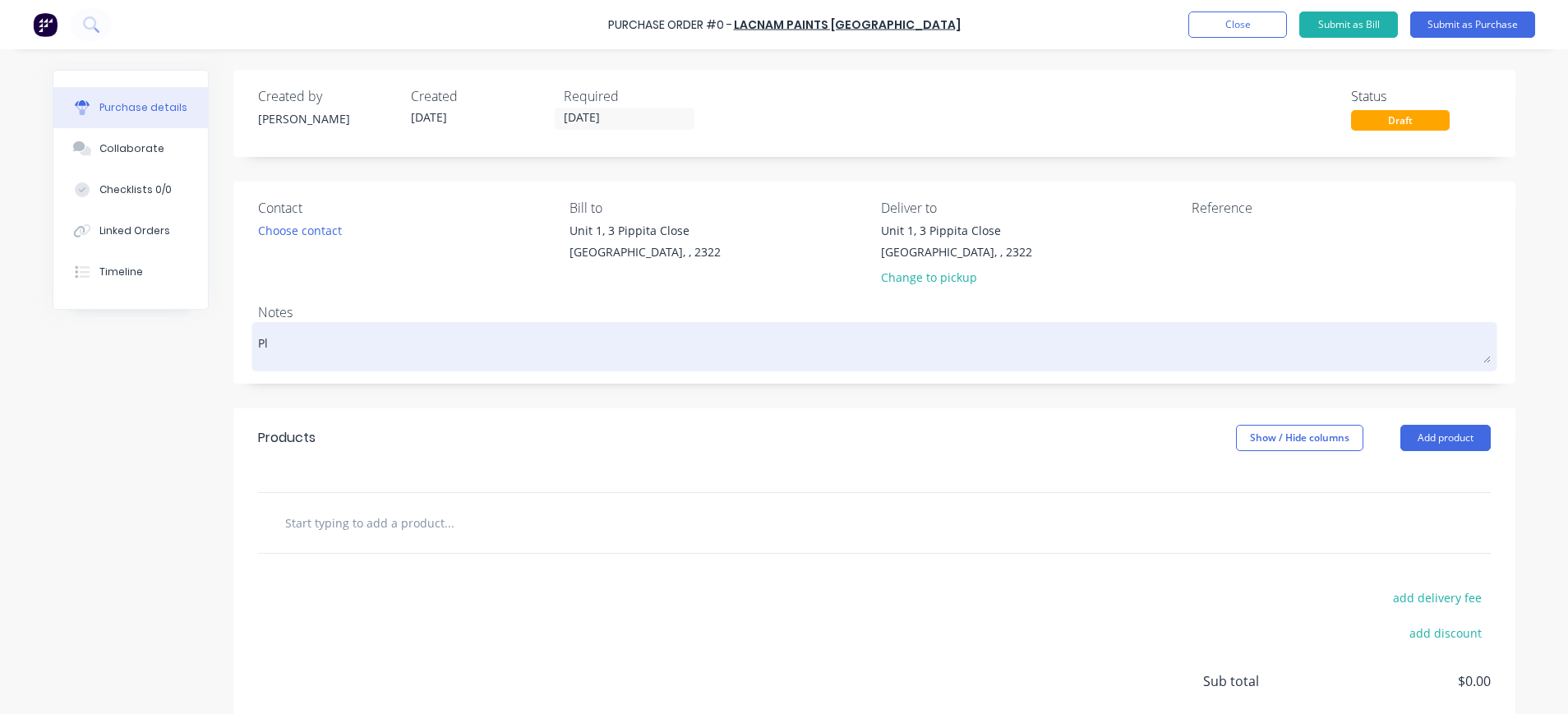
type textarea "x"
type textarea "Ple"
type textarea "x"
type textarea "Plea"
type textarea "x"
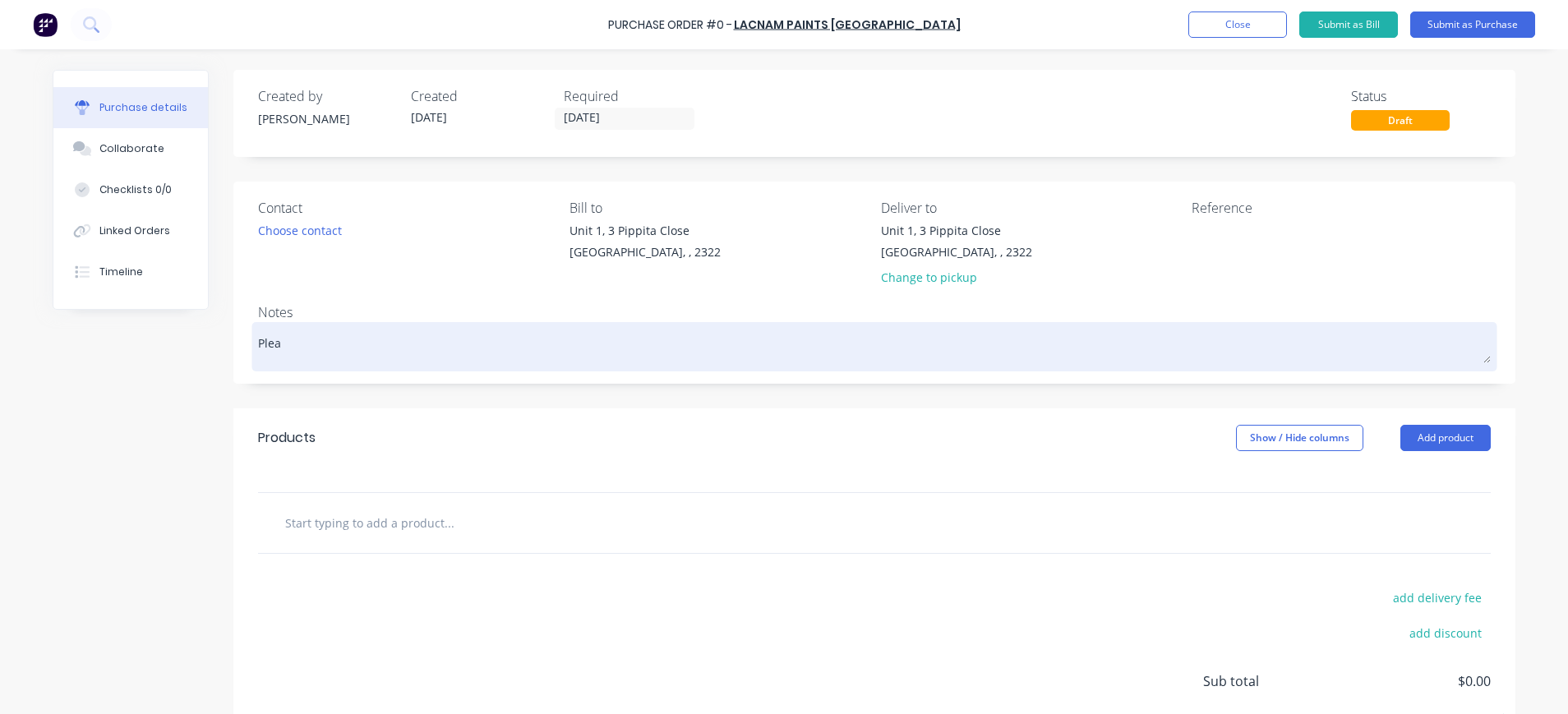
type textarea "Pleas"
type textarea "x"
type textarea "Please"
type textarea "x"
type textarea "Please"
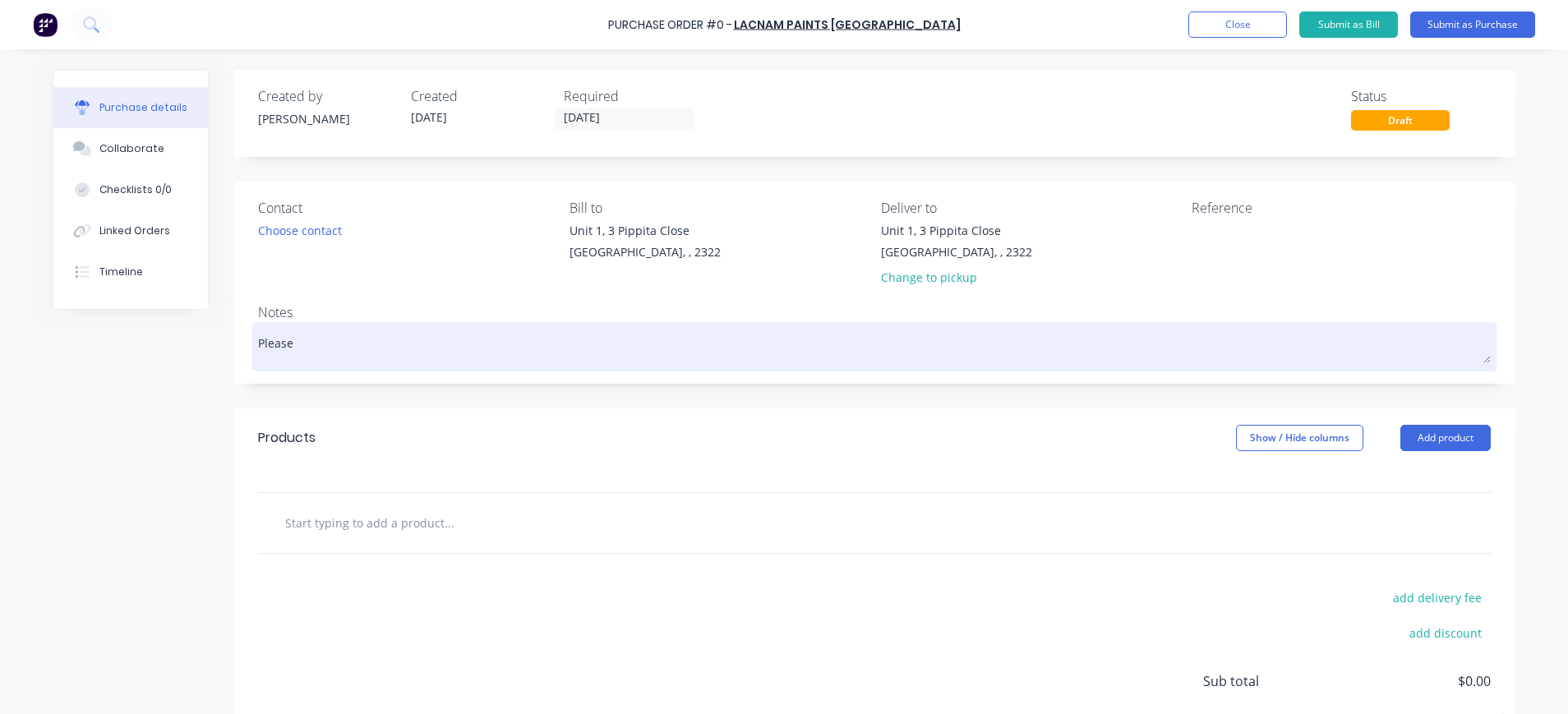
type textarea "x"
type textarea "Please s"
type textarea "x"
type textarea "Please su"
type textarea "x"
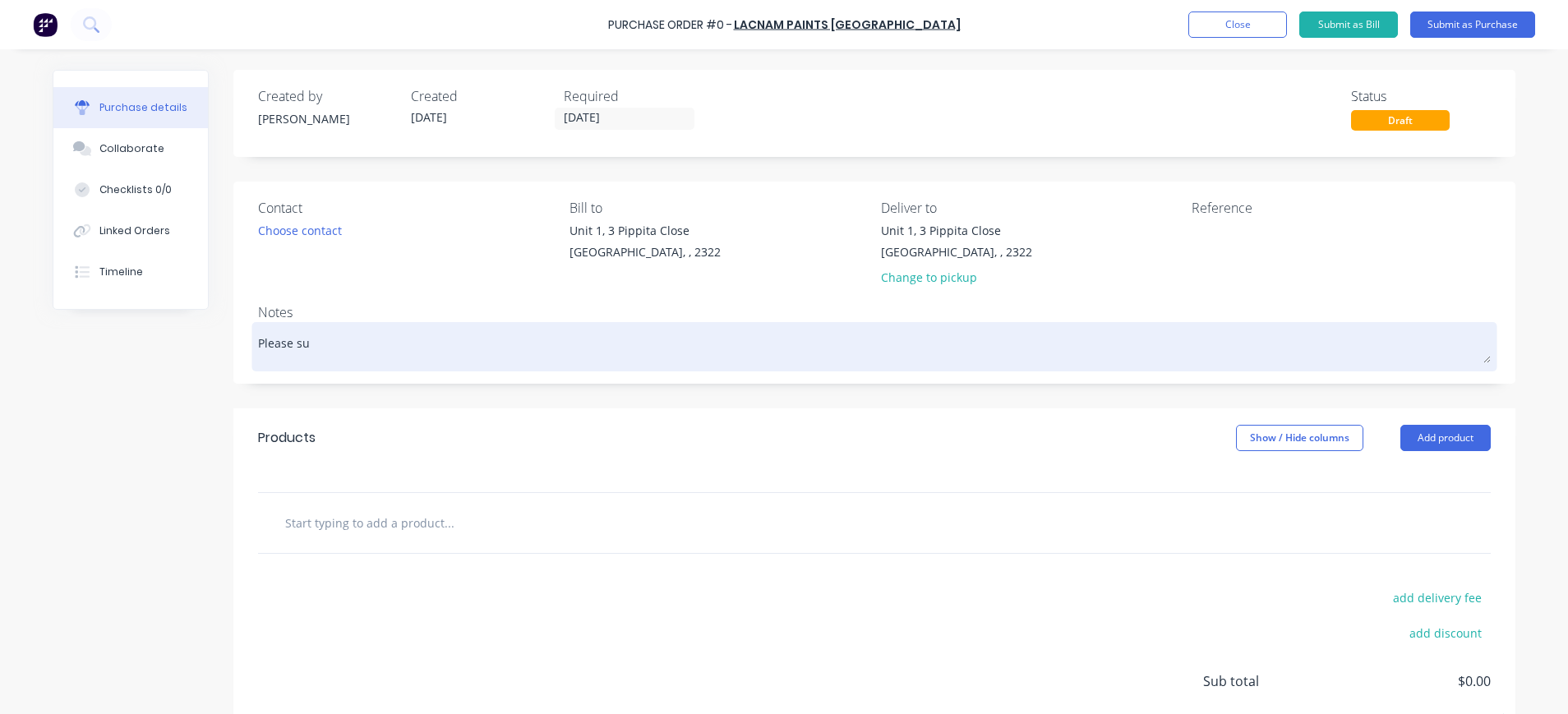
type textarea "Please sup"
type textarea "x"
type textarea "Please supp"
type textarea "x"
type textarea "Please suppl"
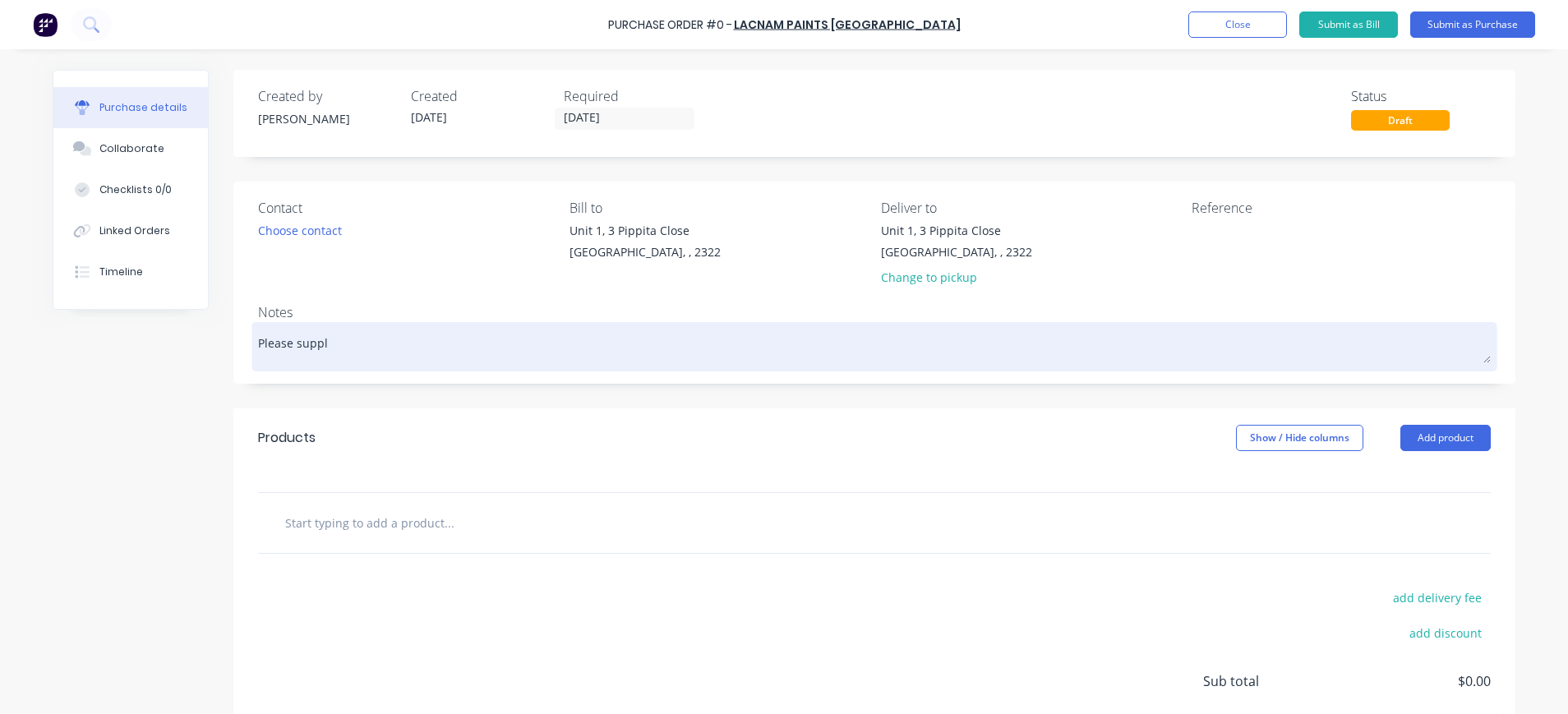
type textarea "x"
type textarea "Please supply"
type textarea "x"
type textarea "Please supply"
type textarea "x"
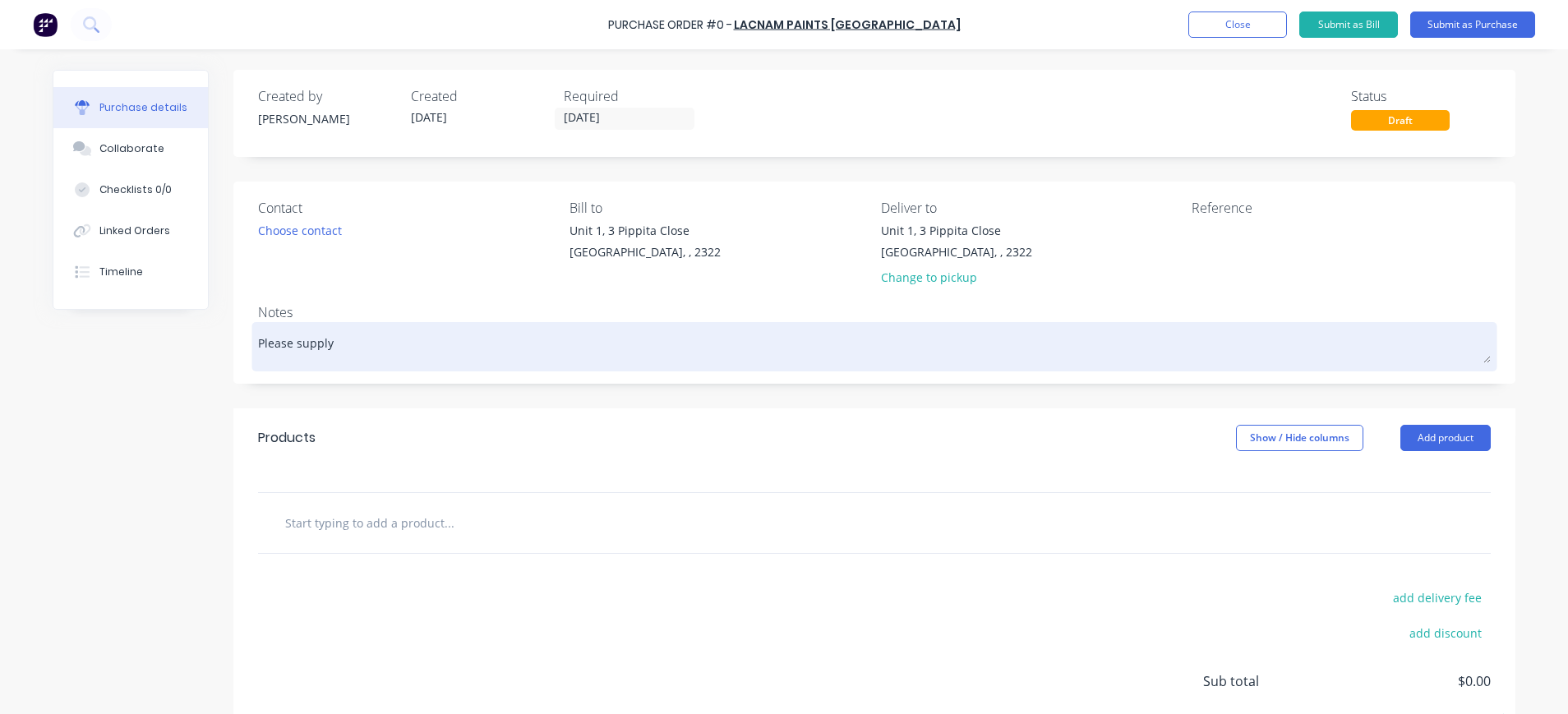
type textarea "Please supply a"
type textarea "x"
type textarea "Please supply as"
type textarea "x"
type textarea "Please supply as"
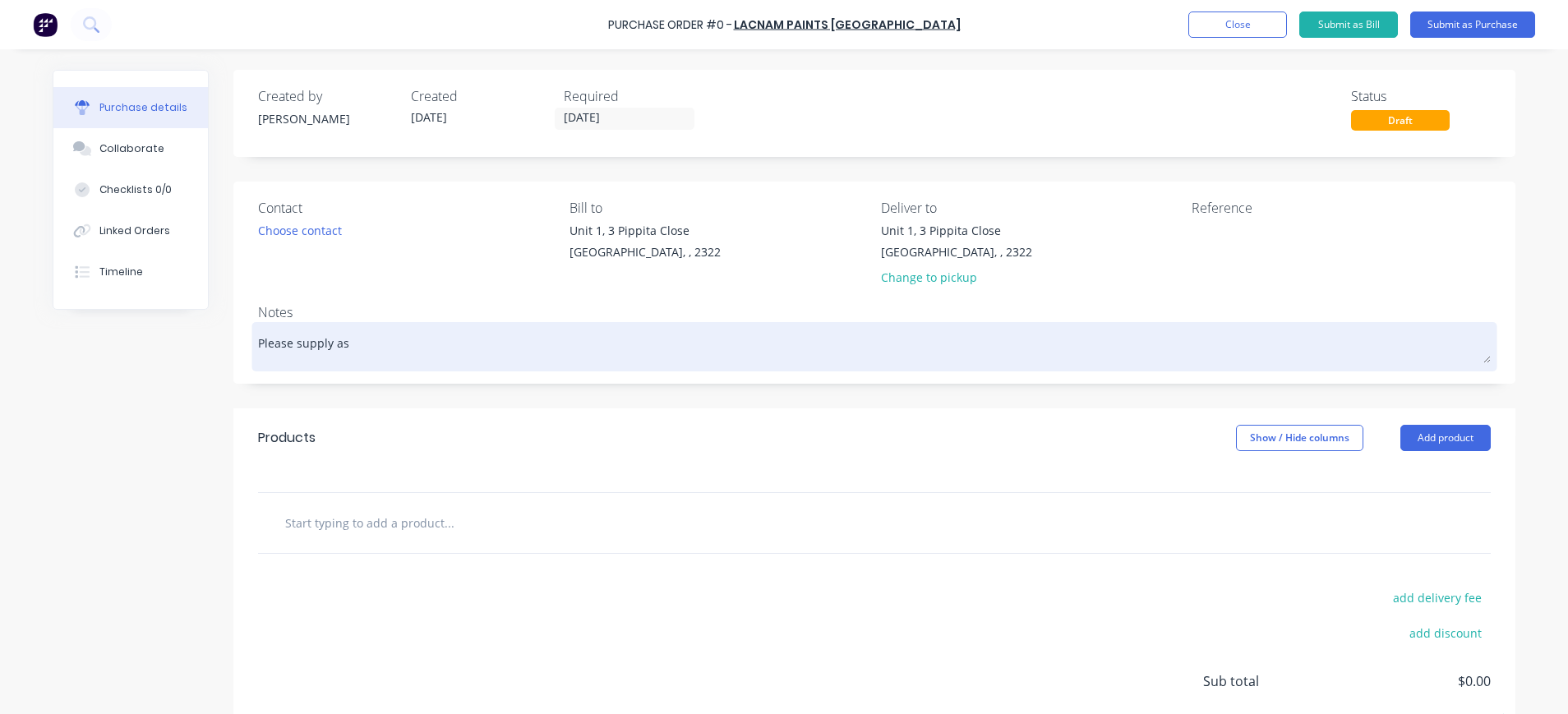
type textarea "x"
type textarea "Please supply as p"
type textarea "x"
type textarea "Please supply as pe"
type textarea "x"
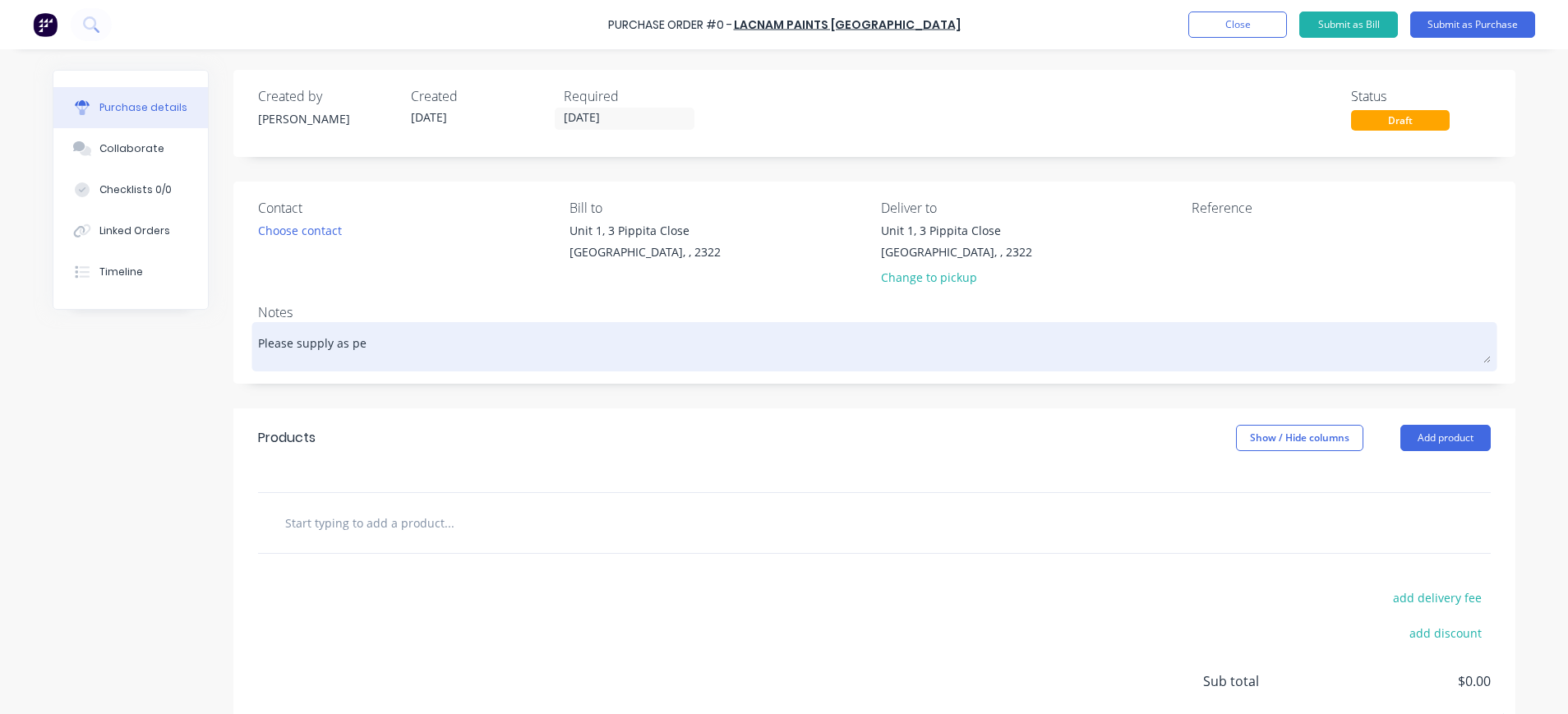
type textarea "Please supply as per"
type textarea "x"
type textarea "Please supply as per"
type textarea "x"
type textarea "Please supply as per q"
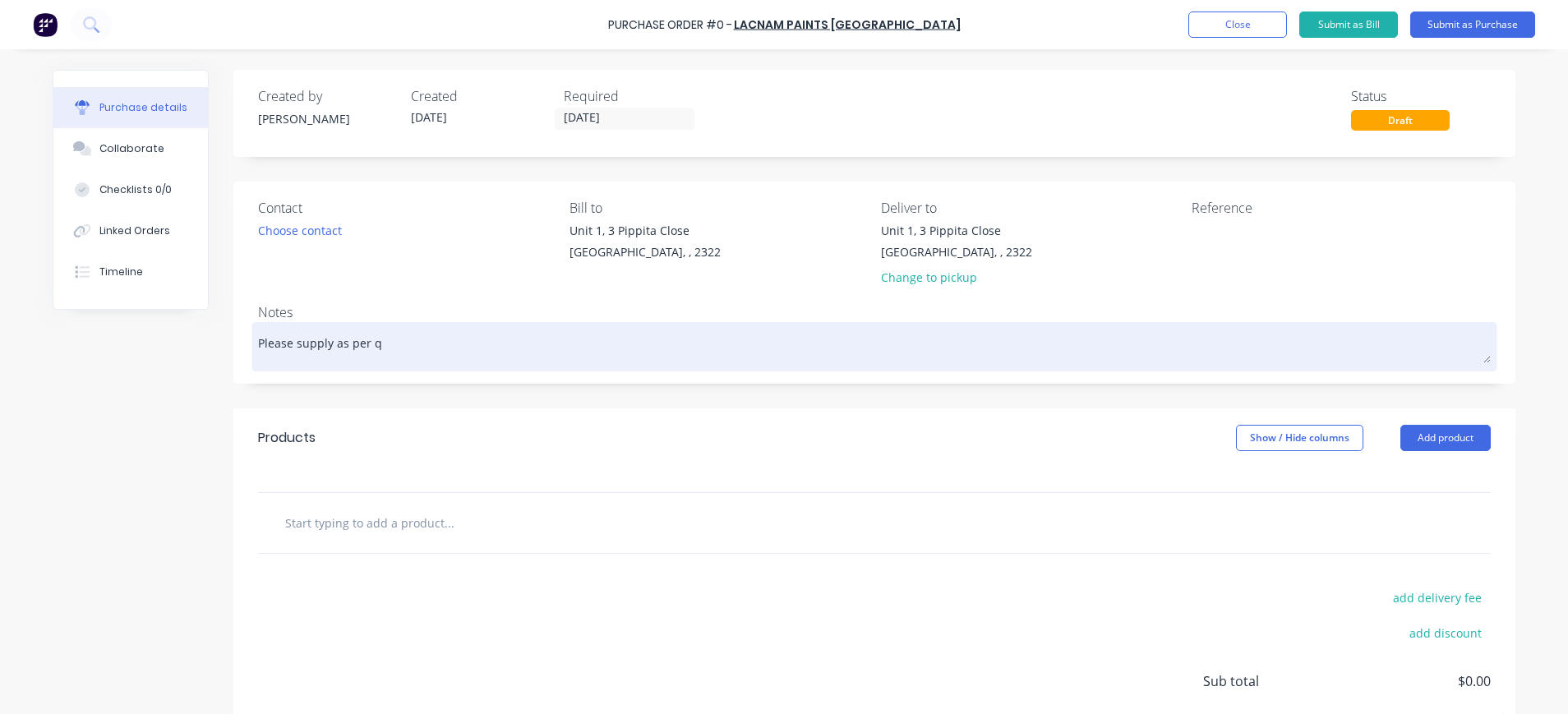
type textarea "x"
type textarea "Please supply as per qo"
type textarea "x"
type textarea "Please supply as per q"
type textarea "x"
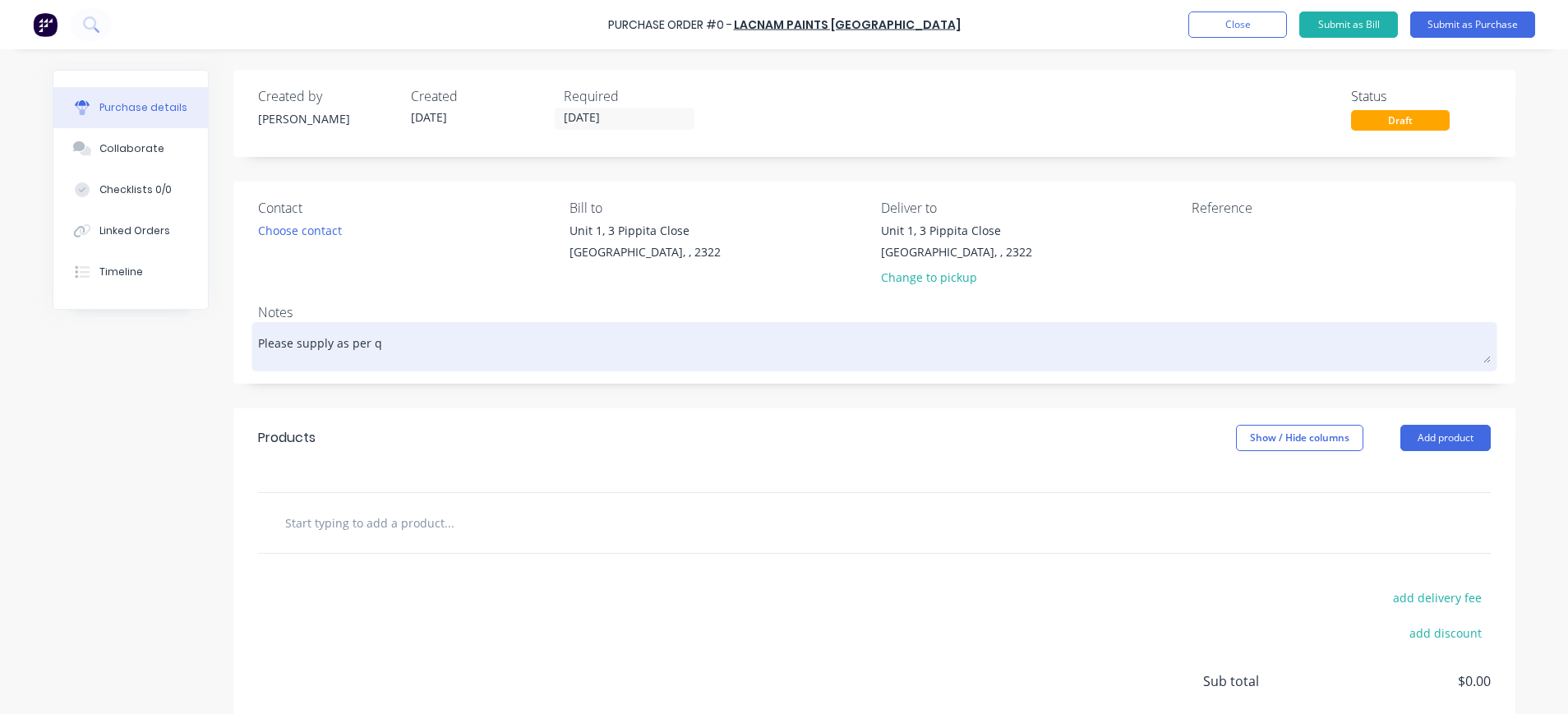
type textarea "Please supply as per qy"
type textarea "x"
type textarea "Please supply as per qyo"
type textarea "x"
type textarea "Please supply as per qyot"
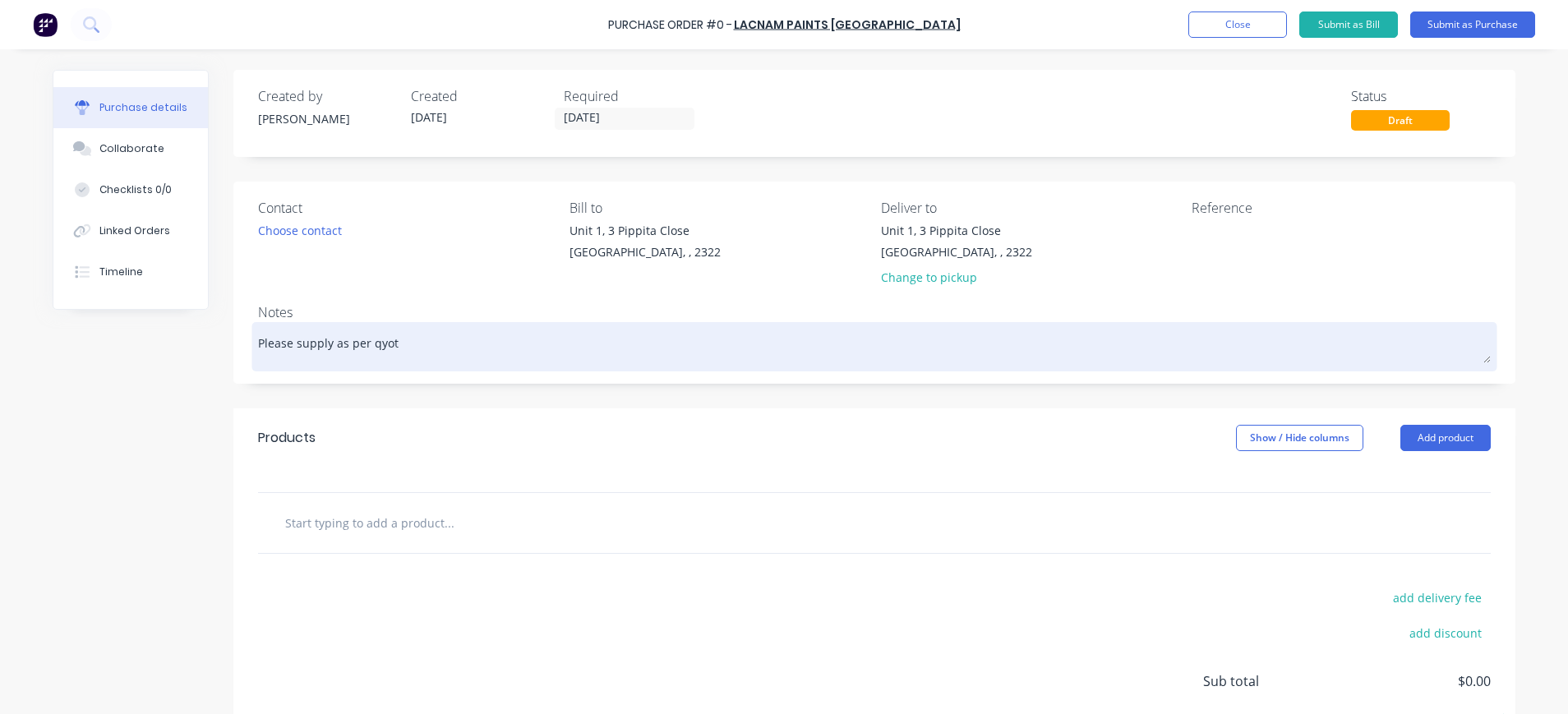
type textarea "x"
type textarea "Please supply as per qyote"
type textarea "x"
type textarea "Please supply as per qyote"
type textarea "x"
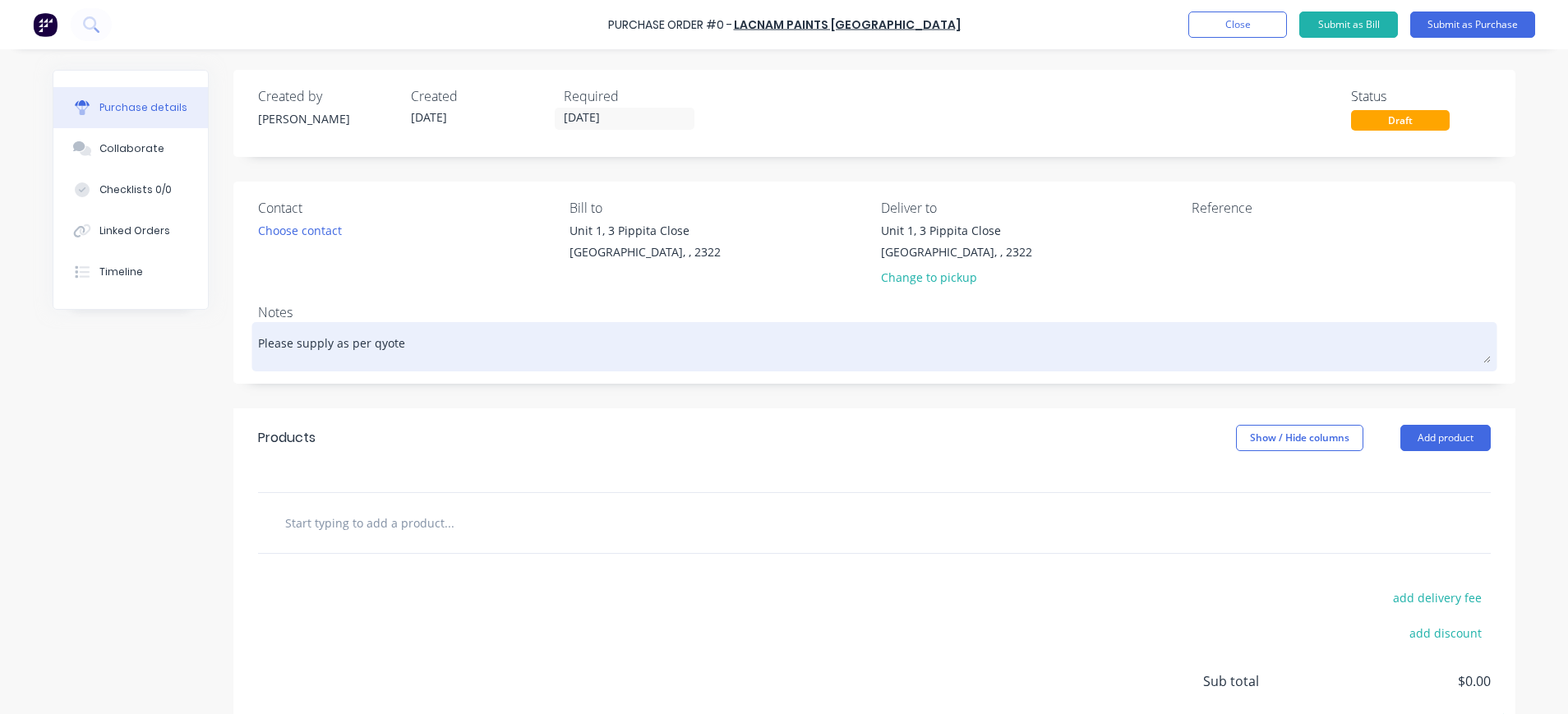
type textarea "Please supply as per qyote"
type textarea "x"
type textarea "Please supply as per qyot"
type textarea "x"
type textarea "Please supply as per qyo"
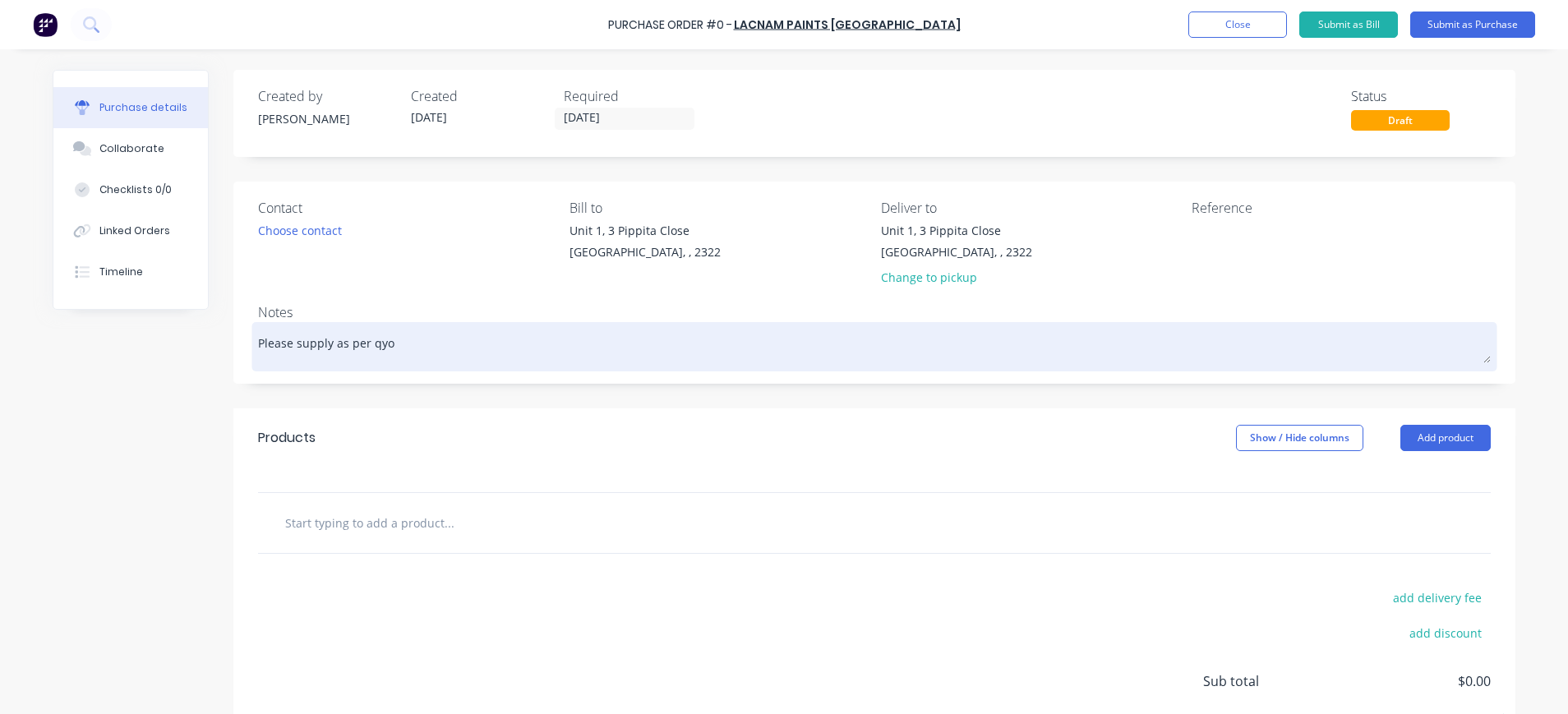
type textarea "x"
type textarea "Please supply as per qy"
type textarea "x"
type textarea "Please supply as per q"
type textarea "x"
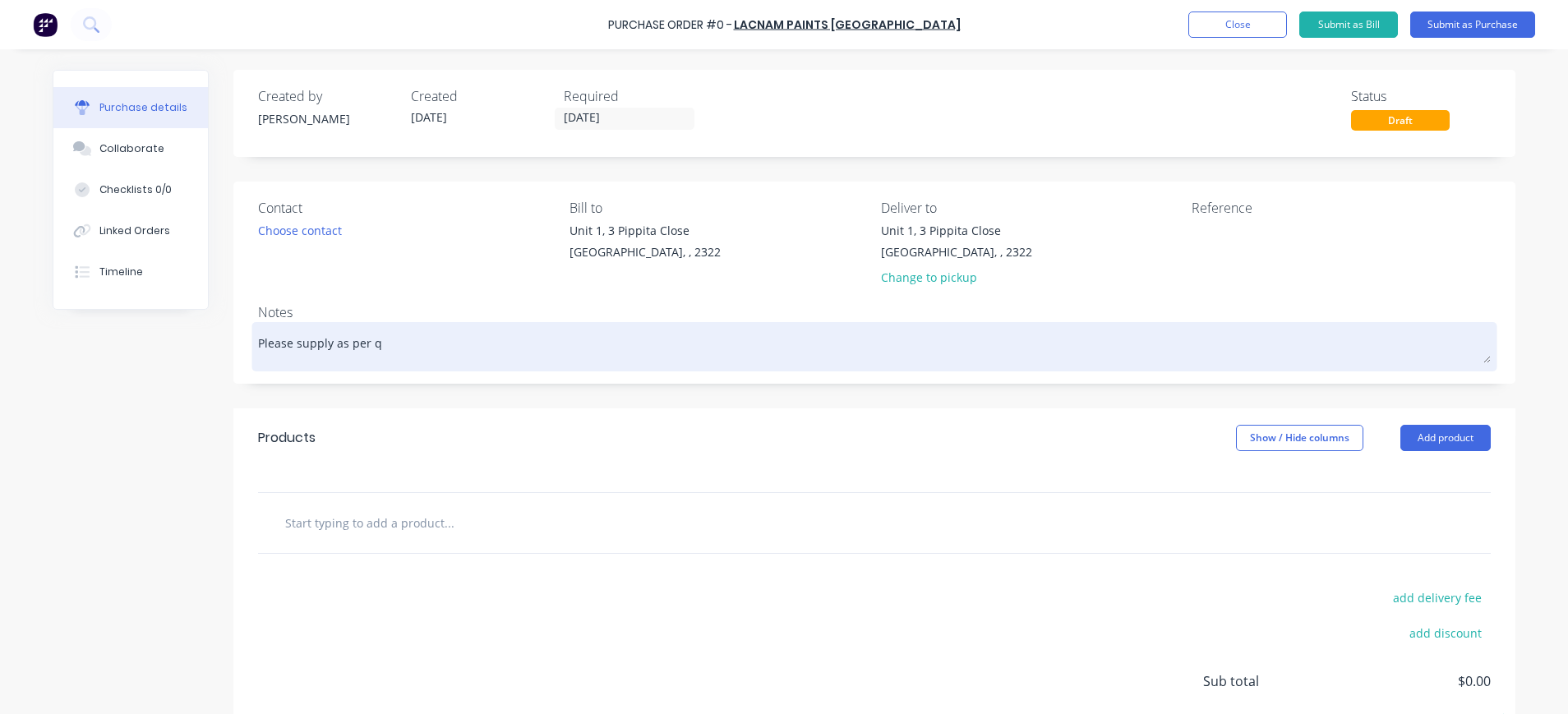
type textarea "Please supply as per"
type textarea "x"
type textarea "Please supply as per Quote"
click at [433, 342] on textarea "Please supply as per Quote" at bounding box center [874, 345] width 1233 height 37
paste textarea "133623"
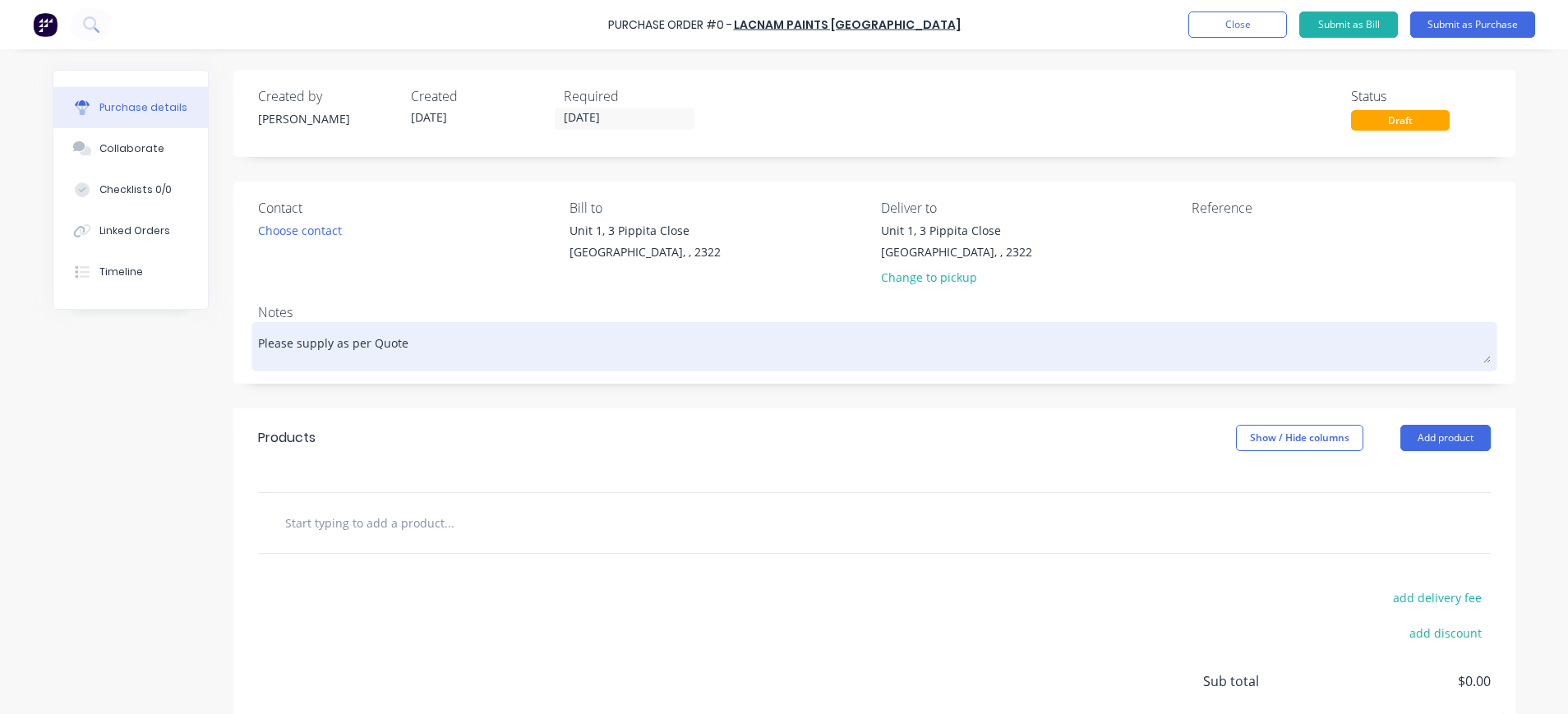
type textarea "x"
type textarea "Please supply as per Quote 133623"
type textarea "x"
click at [599, 338] on textarea "Please supply as per Quote 133623" at bounding box center [874, 345] width 1233 height 37
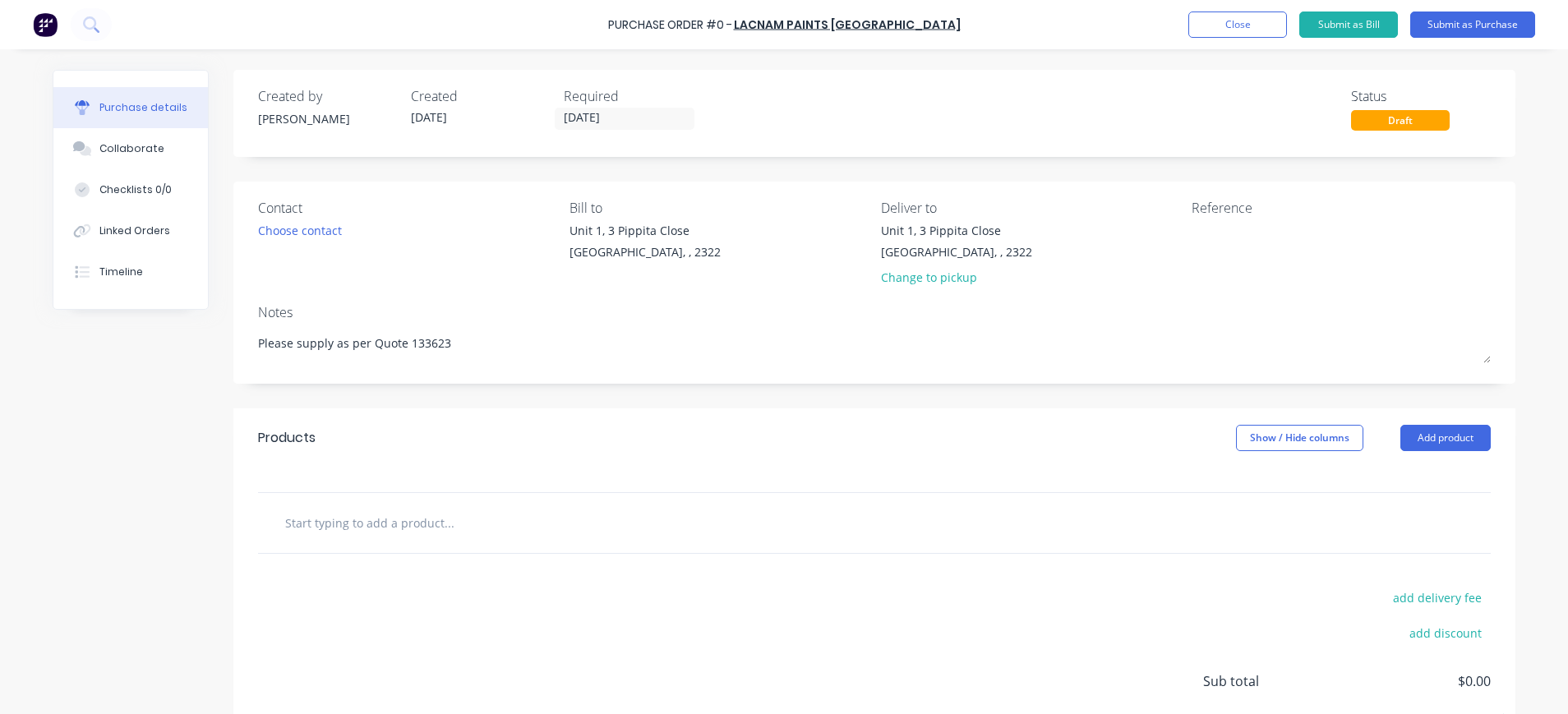
type textarea "Please supply as per Quote 133623"
type textarea "x"
drag, startPoint x: 372, startPoint y: 514, endPoint x: 341, endPoint y: 523, distance: 32.3
click at [370, 516] on input "text" at bounding box center [449, 522] width 329 height 33
paste input "7200R1310 SIGNAL RED R13 (A) 1.00 536.80 590.48 10 LITRE ISO-FREE"
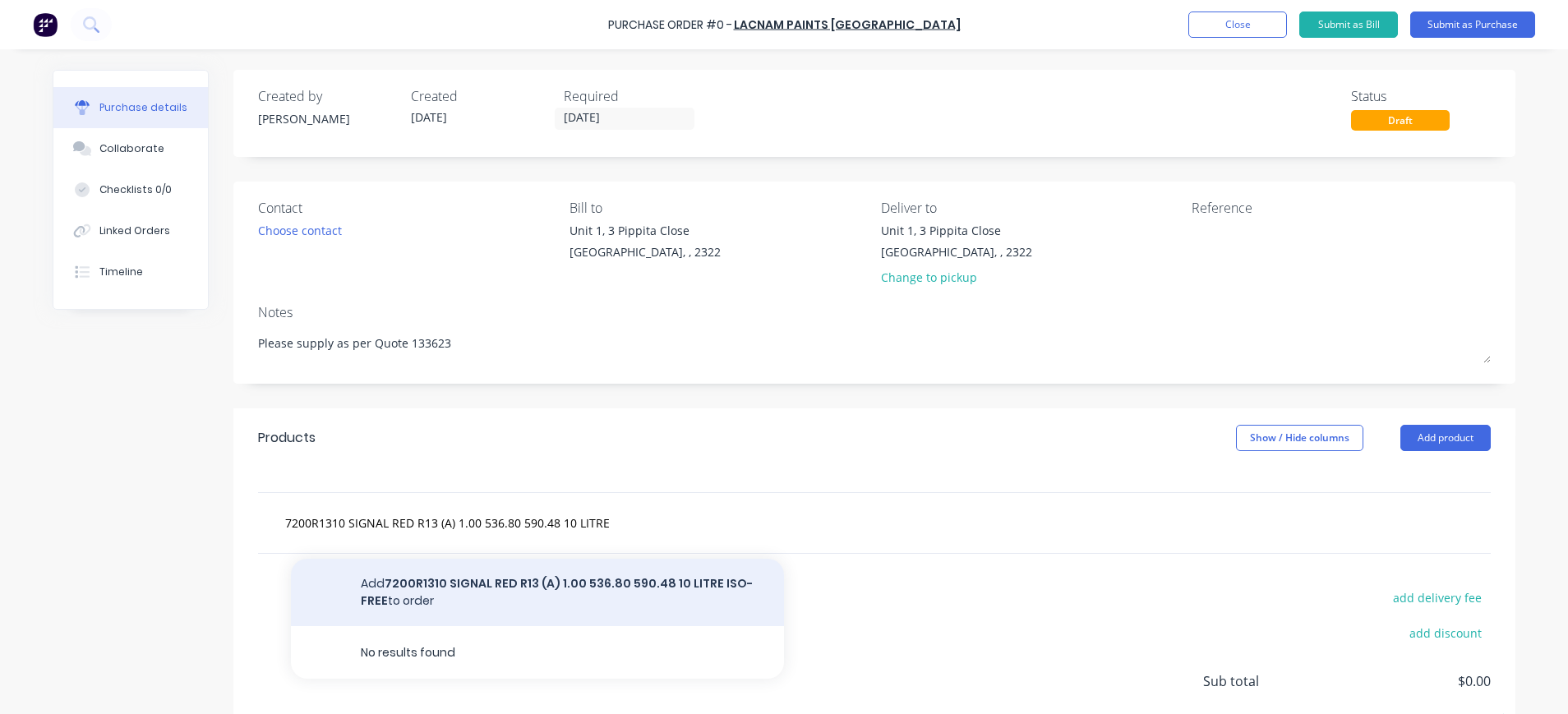
click at [676, 585] on button "Add 7200R1310 SIGNAL RED R13 (A) 1.00 536.80 590.48 10 LITRE ISO-FREE to order" at bounding box center [537, 592] width 493 height 67
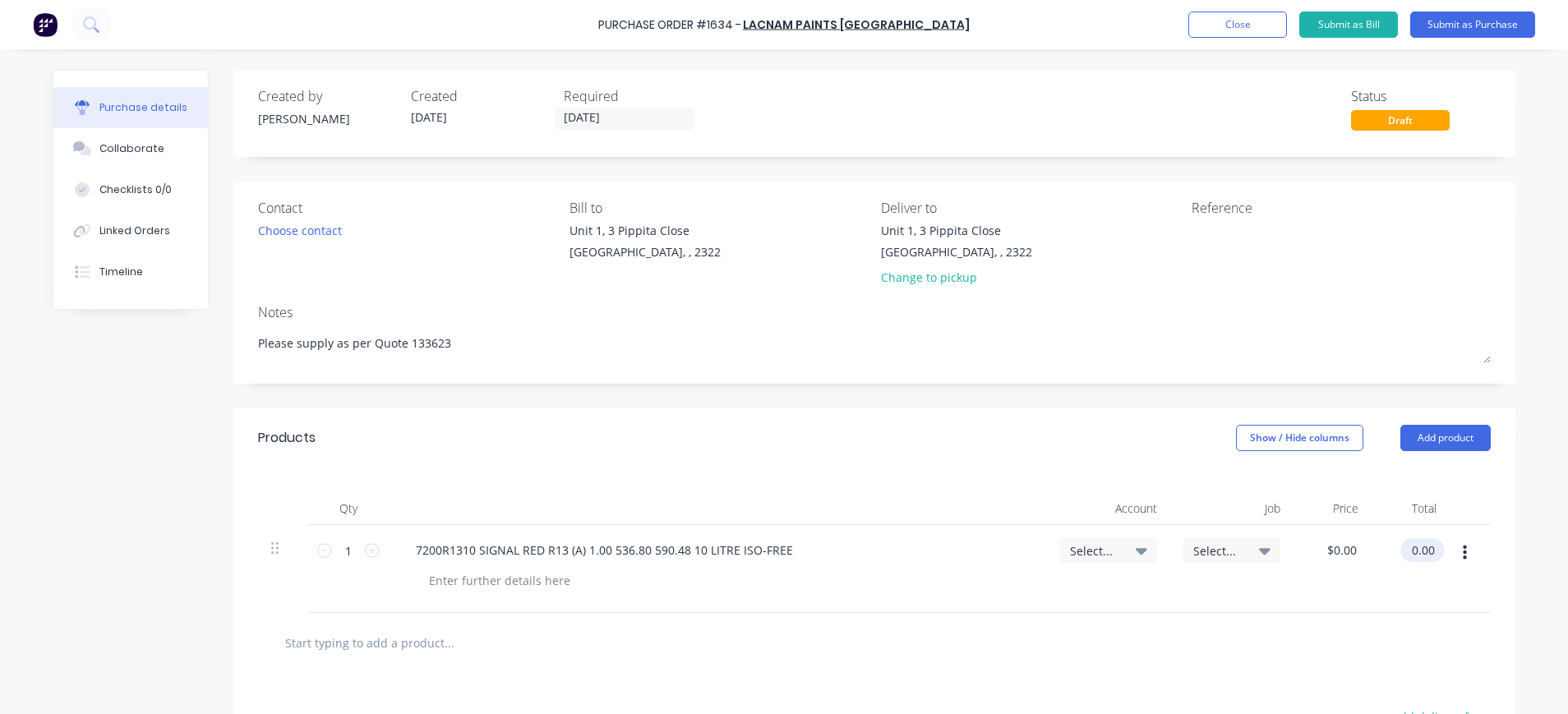
click at [1428, 549] on input "0.00" at bounding box center [1419, 550] width 38 height 24
click at [1213, 27] on button "Close" at bounding box center [1237, 25] width 98 height 27
